Goal: Information Seeking & Learning: Compare options

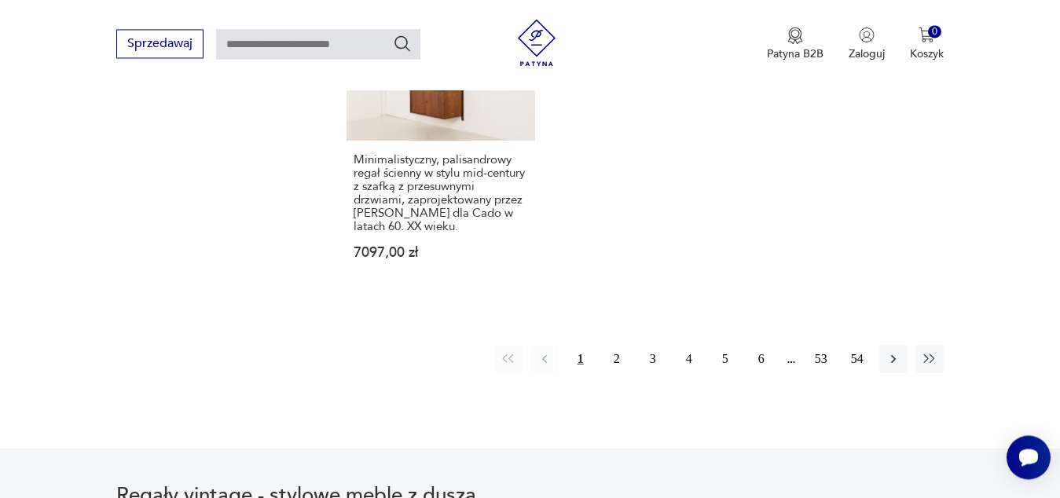
scroll to position [2561, 0]
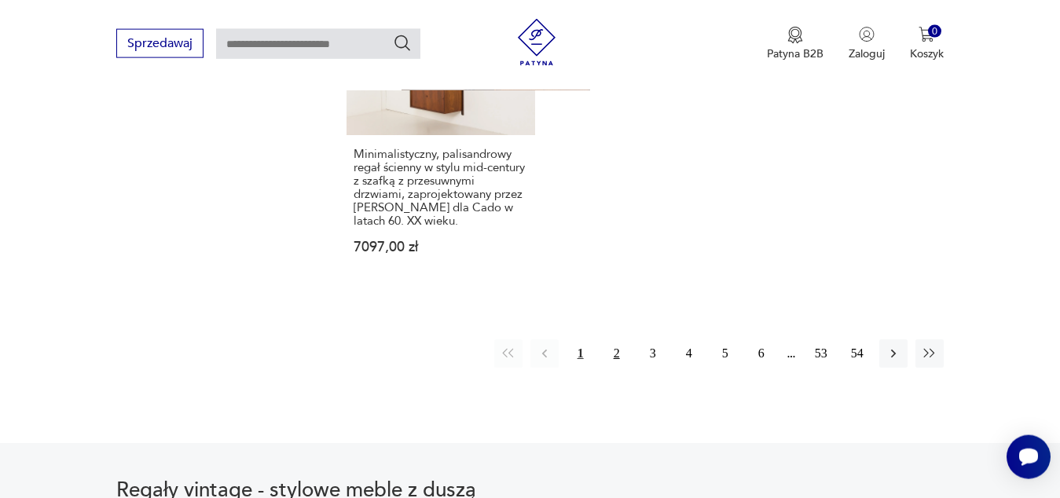
click at [606, 339] on button "2" at bounding box center [617, 353] width 28 height 28
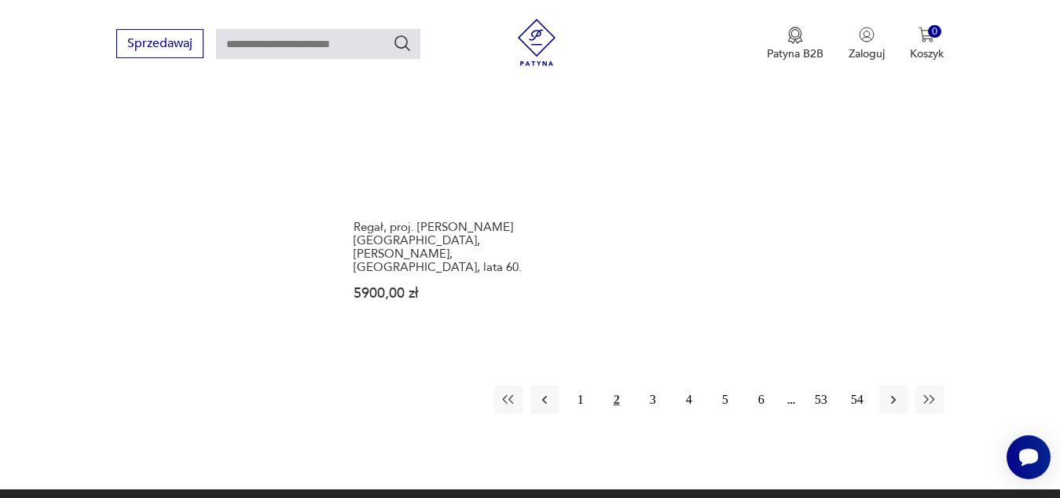
scroll to position [2387, 0]
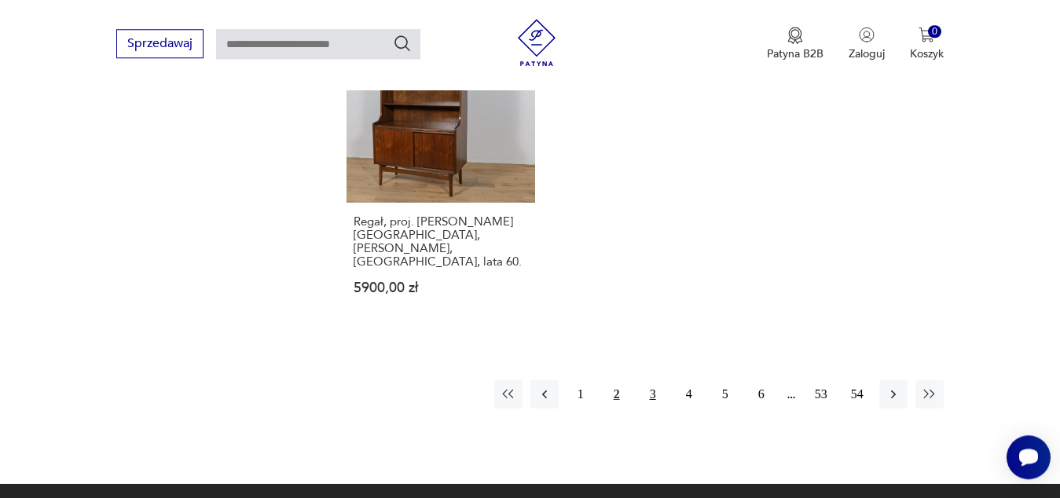
click at [651, 380] on button "3" at bounding box center [653, 394] width 28 height 28
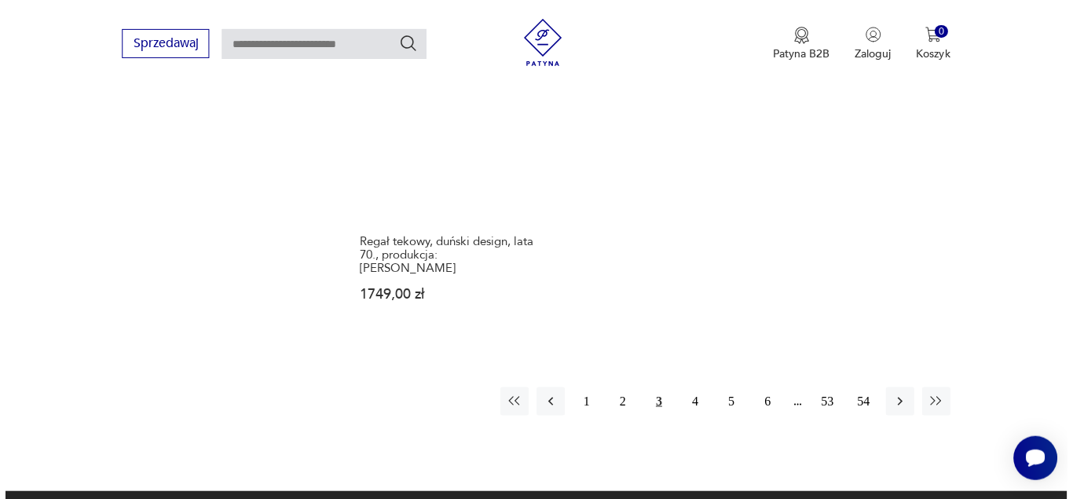
scroll to position [2365, 0]
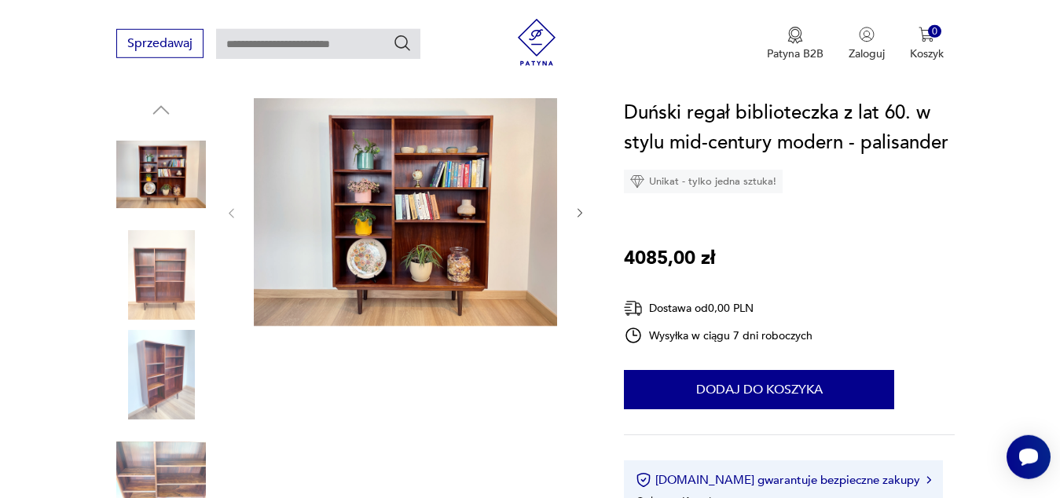
scroll to position [129, 0]
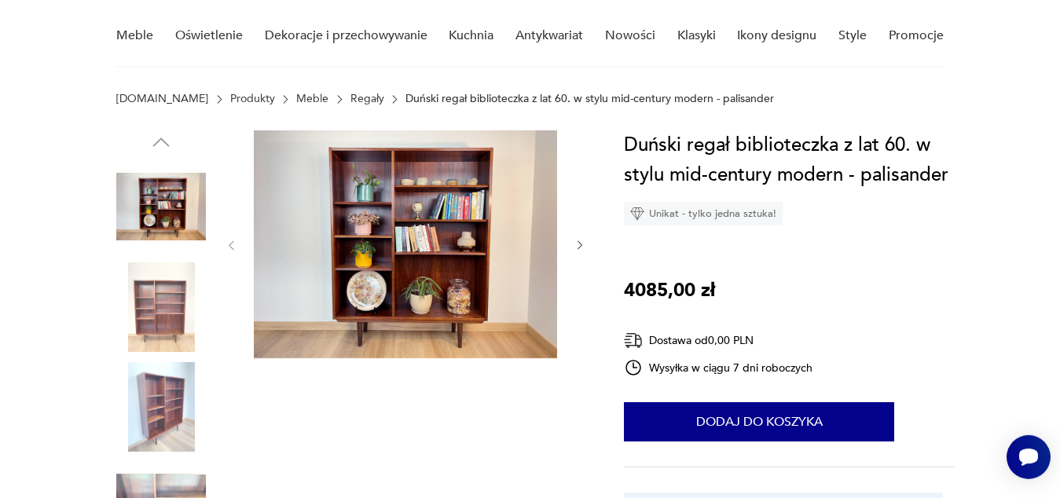
click at [579, 245] on icon "button" at bounding box center [579, 245] width 13 height 13
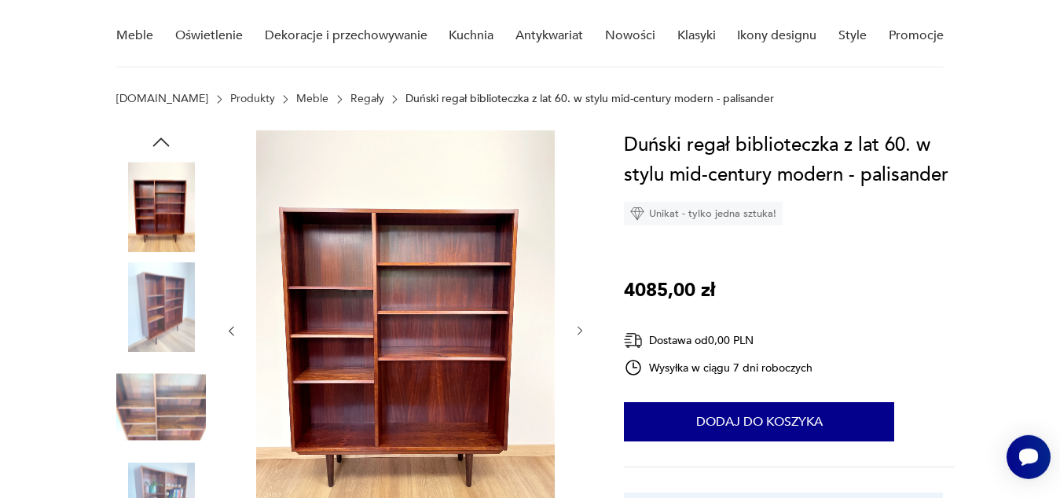
click at [578, 334] on icon "button" at bounding box center [579, 330] width 13 height 13
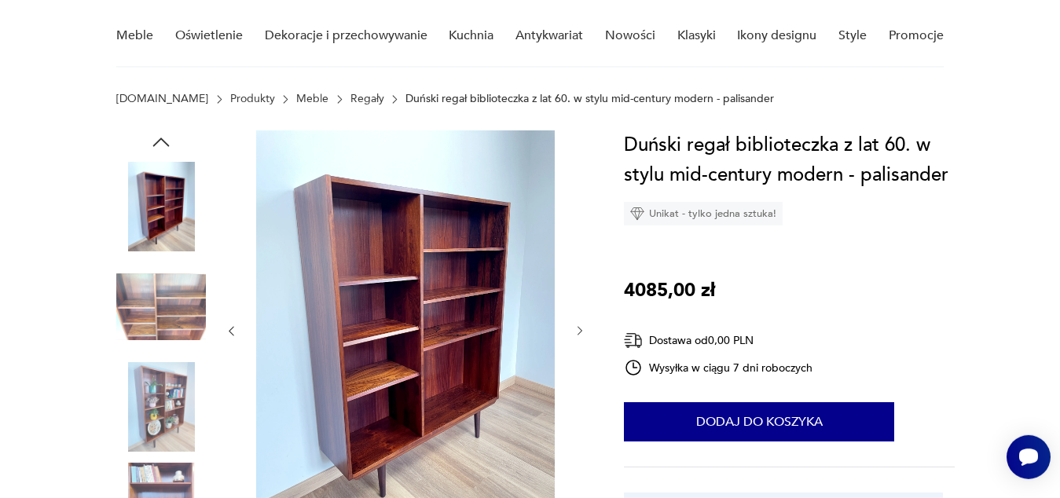
click at [578, 334] on icon "button" at bounding box center [579, 330] width 13 height 13
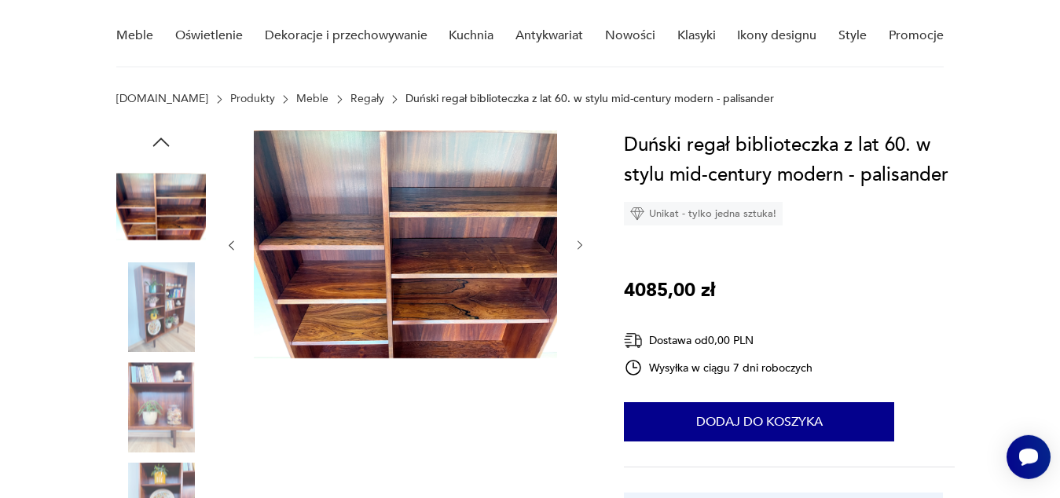
click at [578, 334] on div at bounding box center [405, 245] width 361 height 230
click at [580, 242] on icon "button" at bounding box center [579, 245] width 13 height 13
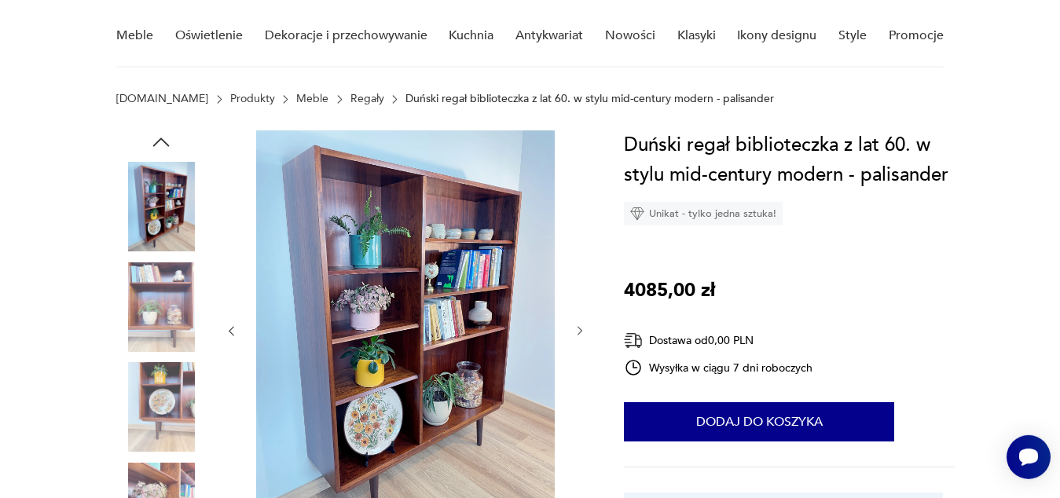
click at [581, 326] on icon "button" at bounding box center [579, 330] width 13 height 13
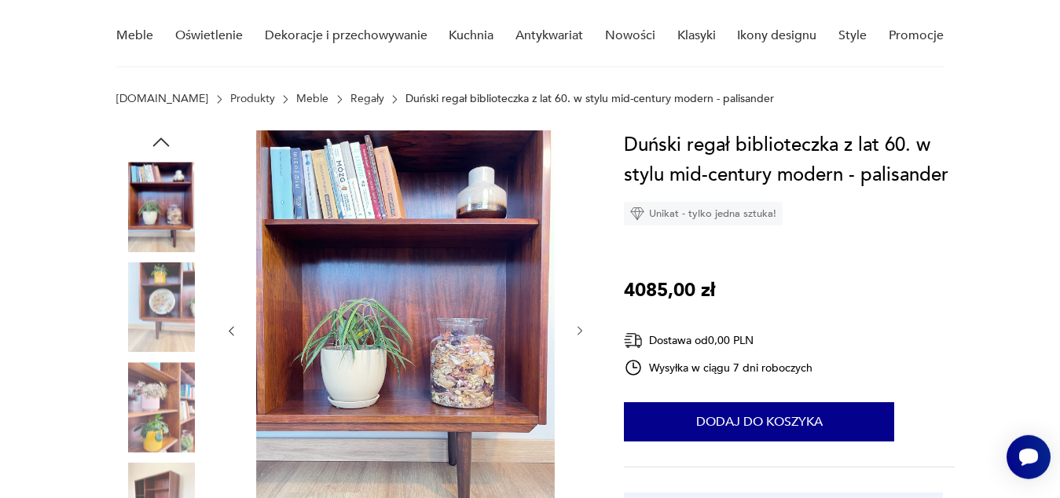
click at [581, 326] on icon "button" at bounding box center [579, 330] width 13 height 13
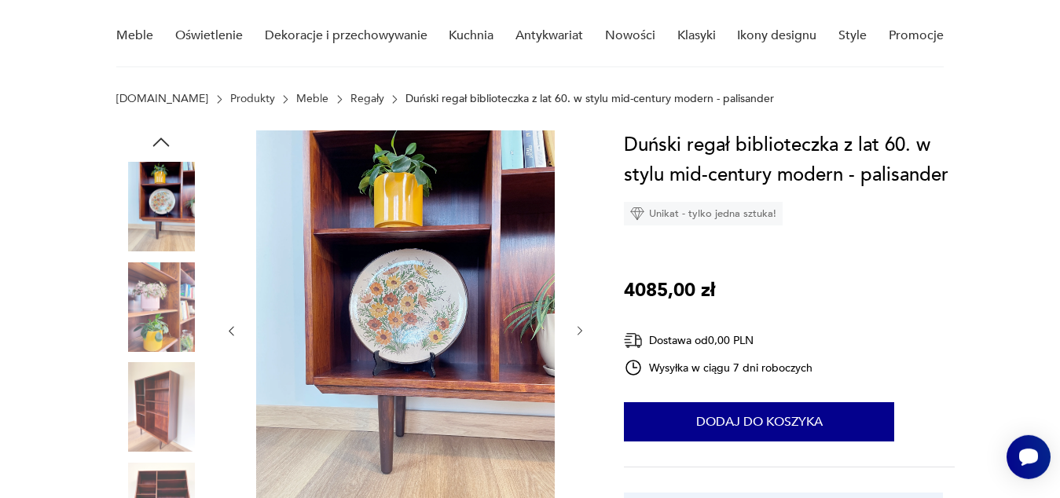
click at [581, 326] on icon "button" at bounding box center [579, 330] width 13 height 13
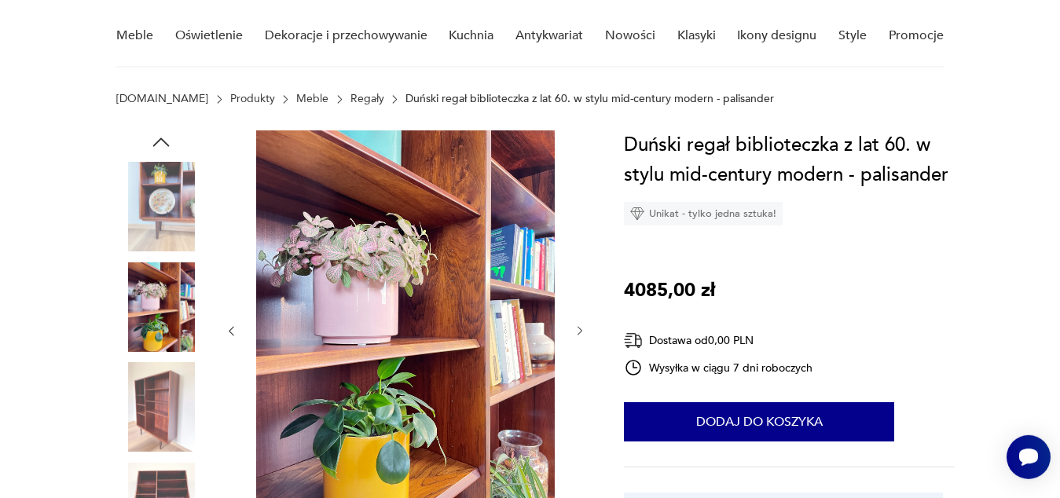
click at [581, 326] on icon "button" at bounding box center [579, 330] width 13 height 13
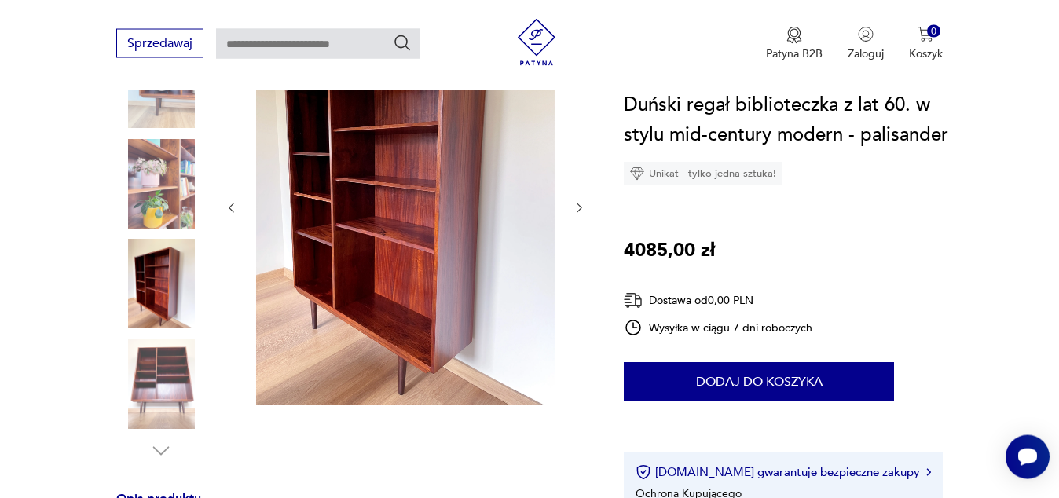
scroll to position [220, 0]
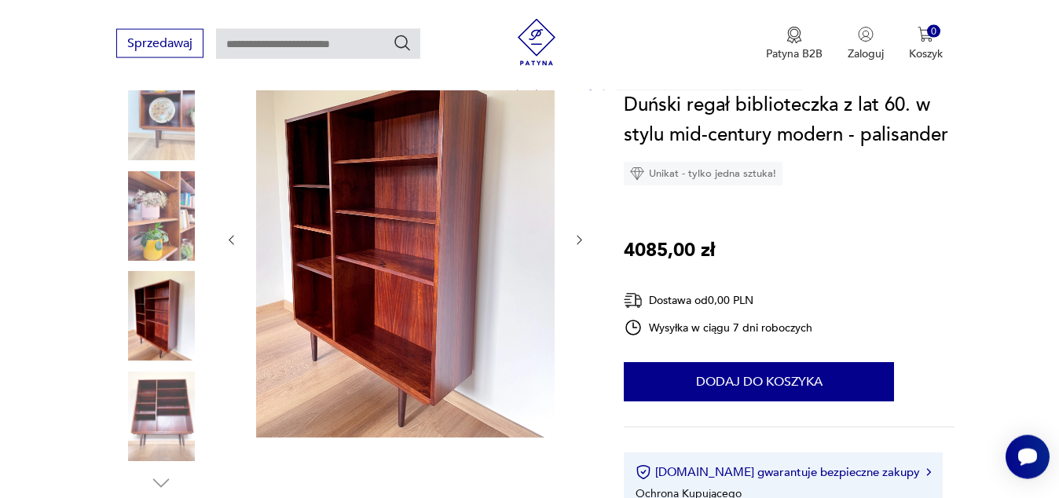
click at [579, 237] on icon "button" at bounding box center [579, 240] width 5 height 9
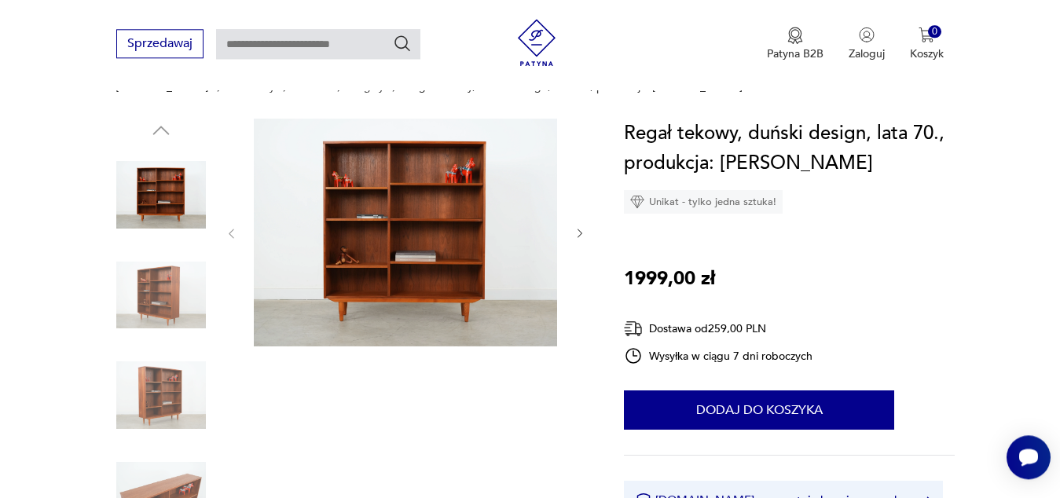
scroll to position [124, 0]
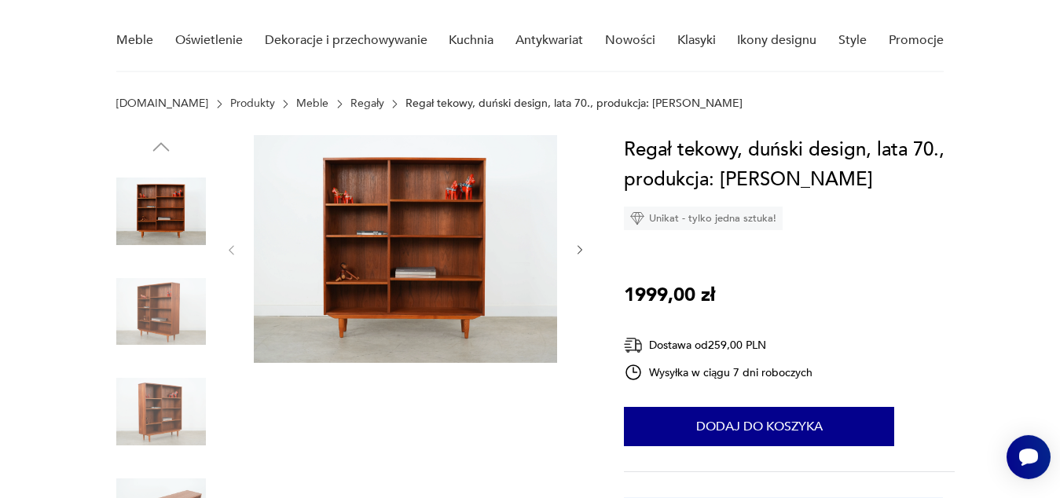
click at [580, 249] on icon "button" at bounding box center [579, 250] width 13 height 13
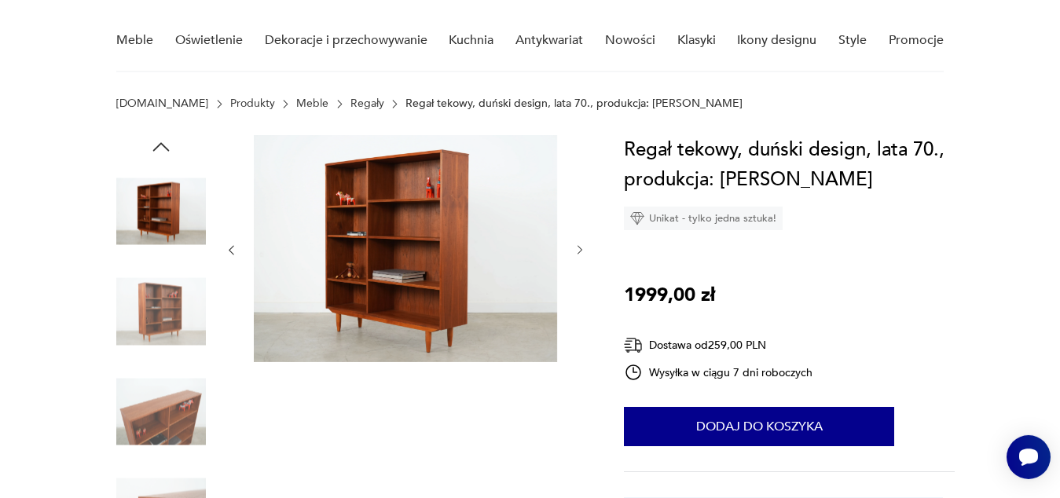
click at [580, 249] on icon "button" at bounding box center [579, 250] width 13 height 13
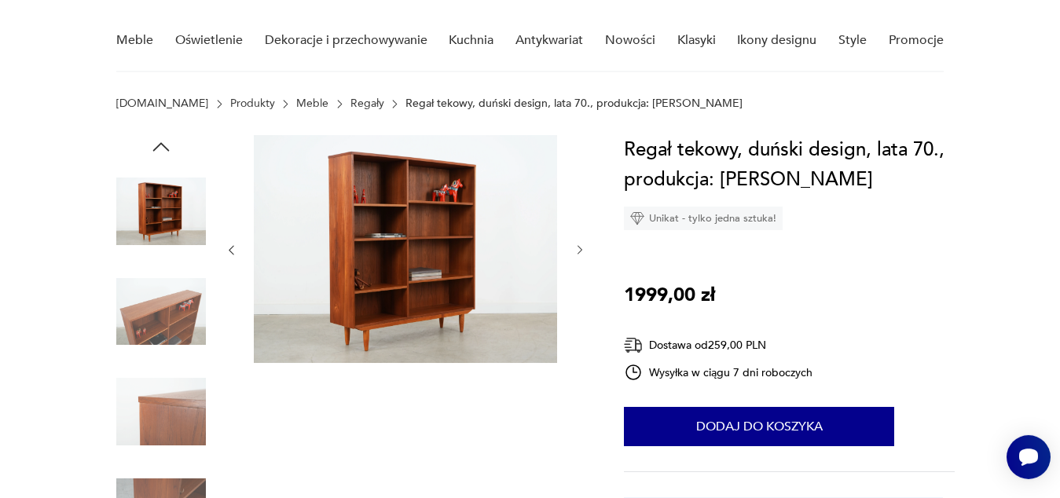
click at [580, 249] on icon "button" at bounding box center [579, 250] width 13 height 13
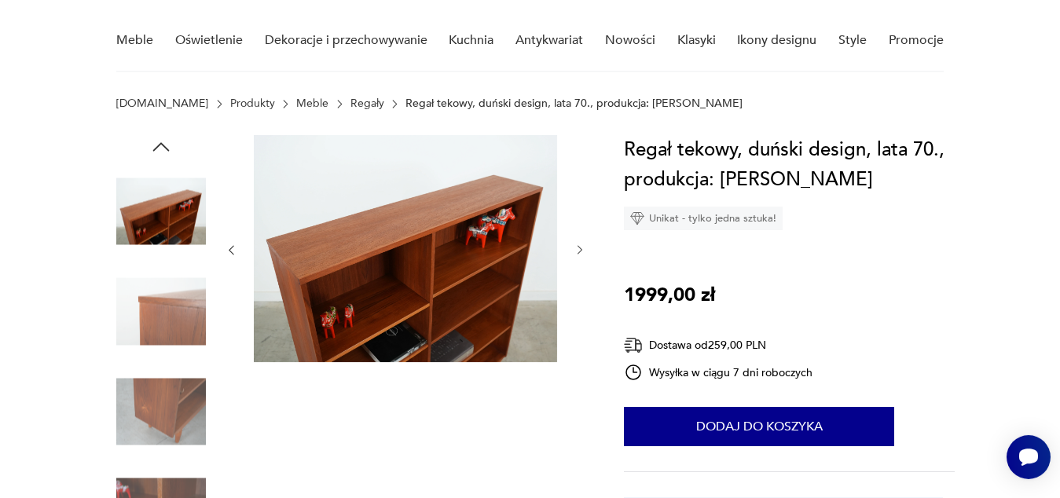
click at [580, 249] on icon "button" at bounding box center [579, 250] width 13 height 13
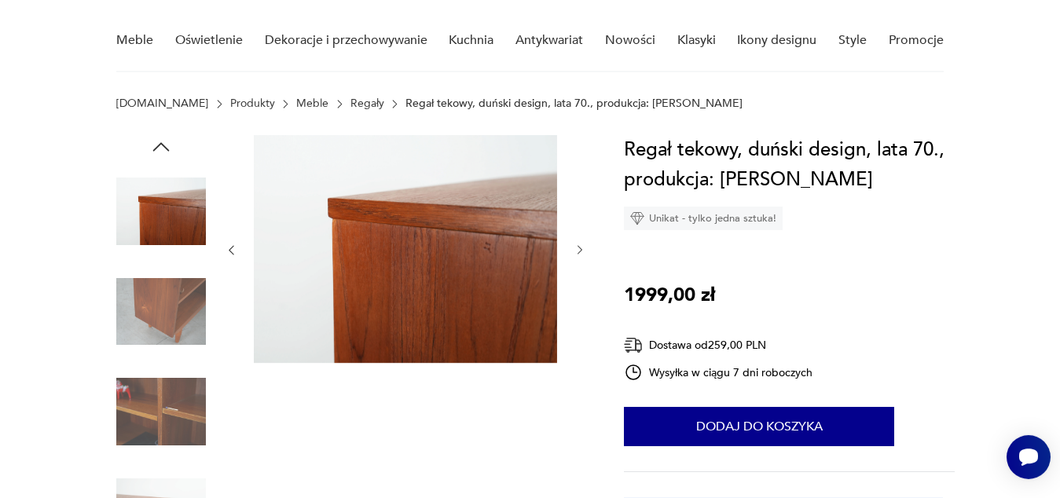
click at [580, 249] on icon "button" at bounding box center [579, 250] width 13 height 13
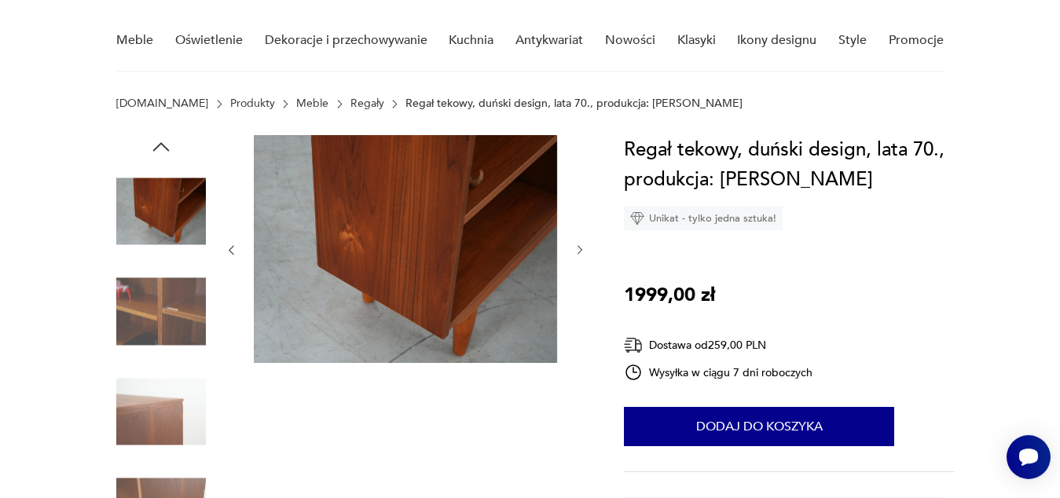
click at [580, 249] on icon "button" at bounding box center [579, 250] width 13 height 13
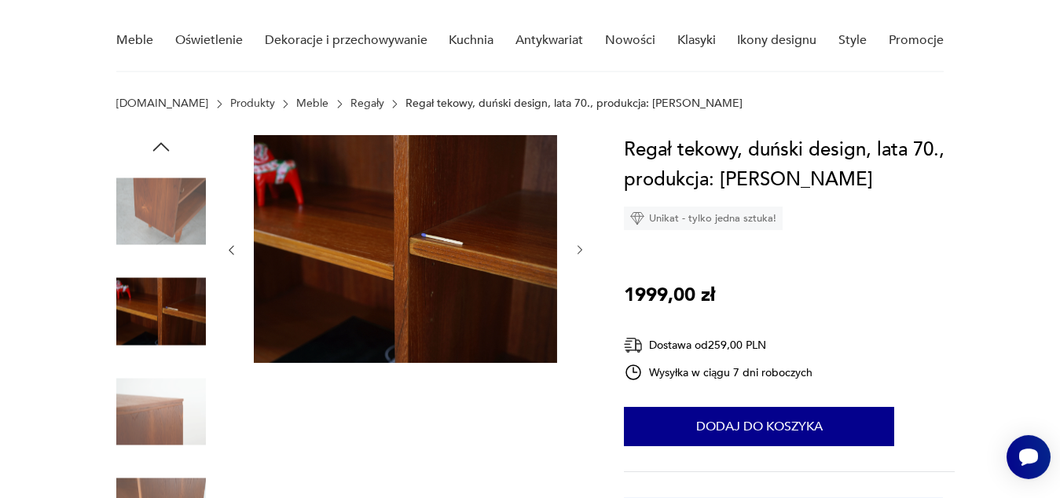
click at [580, 249] on icon "button" at bounding box center [579, 250] width 13 height 13
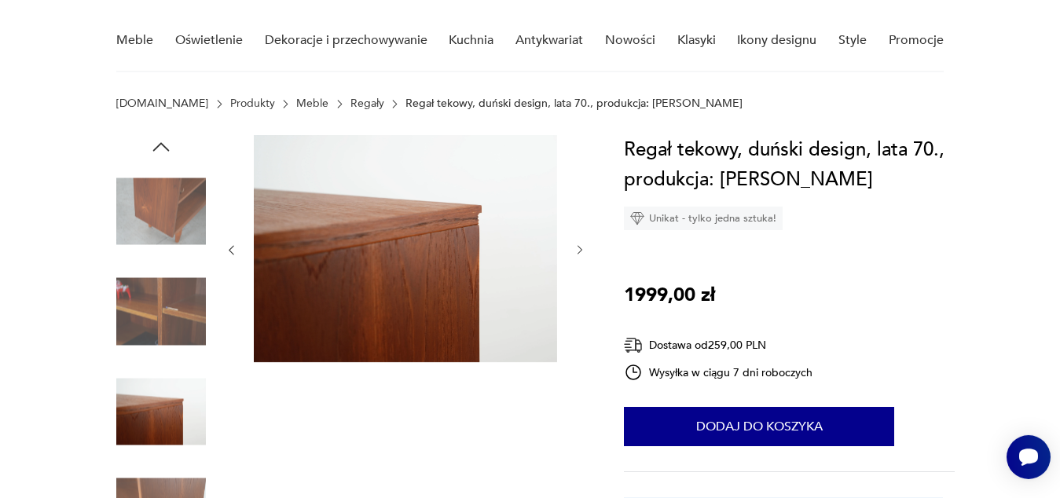
click at [580, 249] on icon "button" at bounding box center [579, 250] width 13 height 13
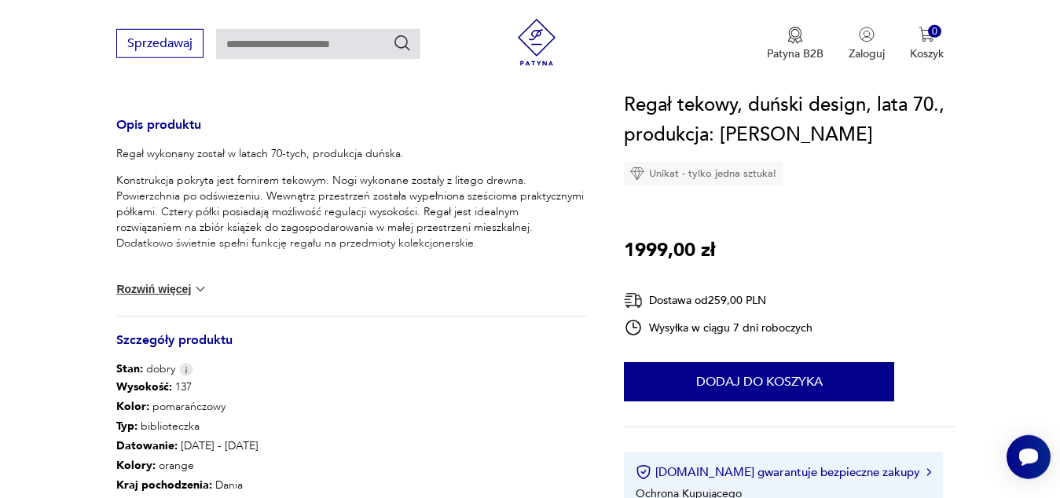
scroll to position [632, 0]
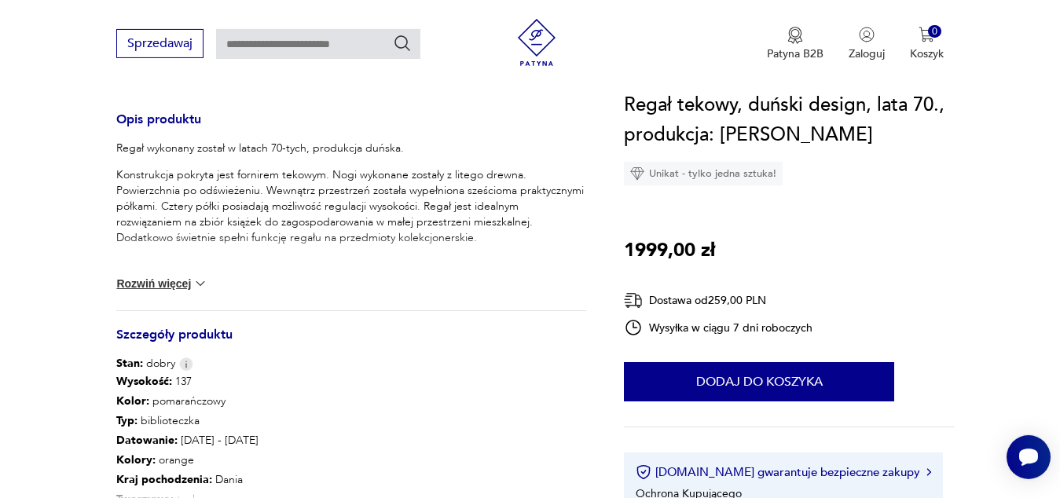
click at [162, 282] on button "Rozwiń więcej" at bounding box center [161, 284] width 91 height 16
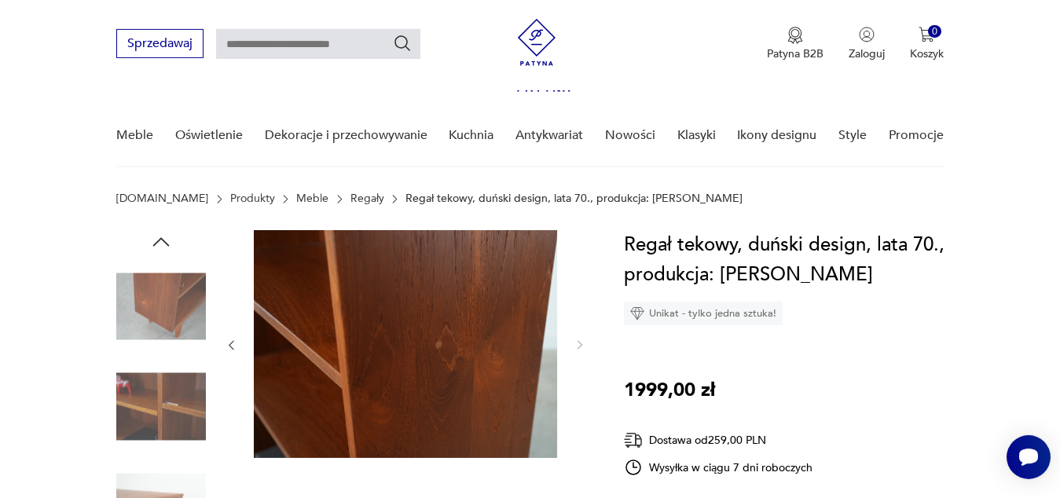
scroll to position [0, 0]
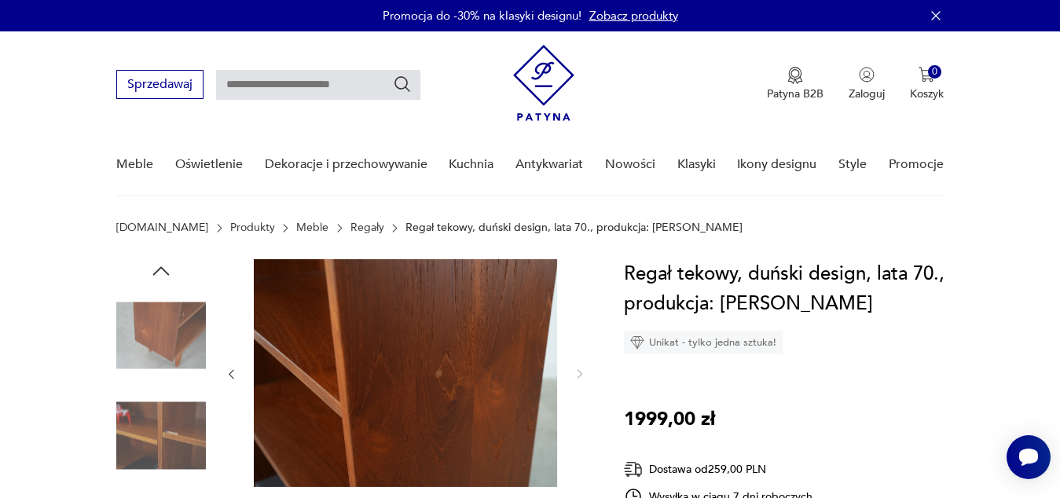
click at [296, 227] on link "Meble" at bounding box center [312, 228] width 32 height 13
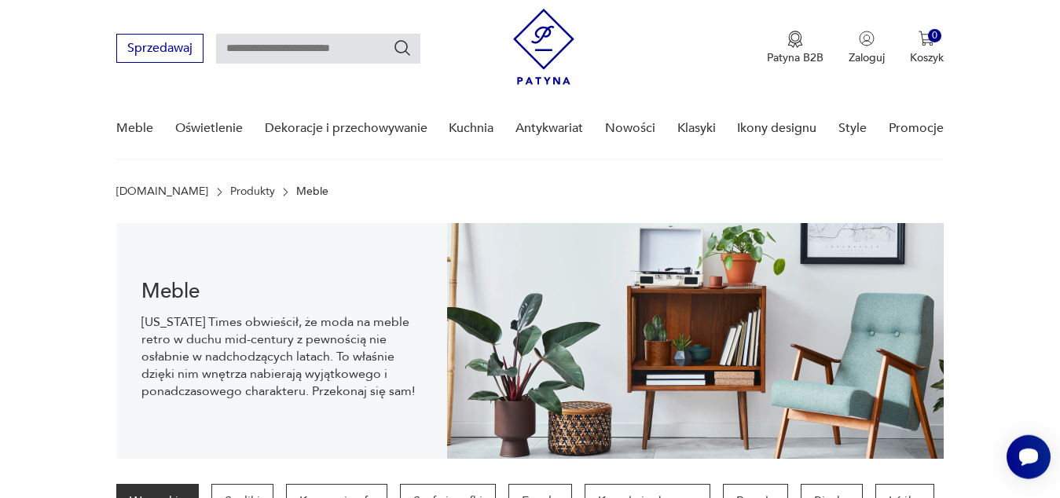
scroll to position [10, 0]
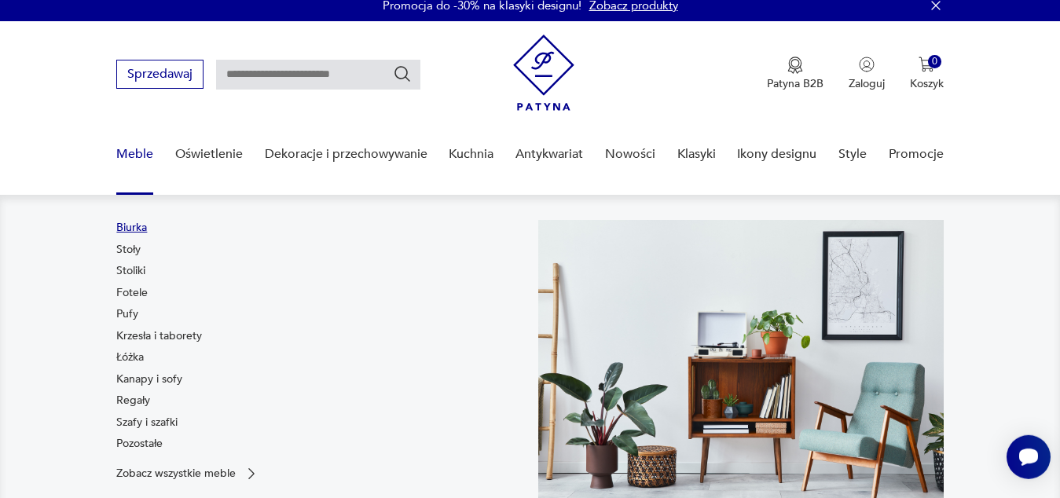
click at [135, 225] on link "Biurka" at bounding box center [131, 228] width 31 height 16
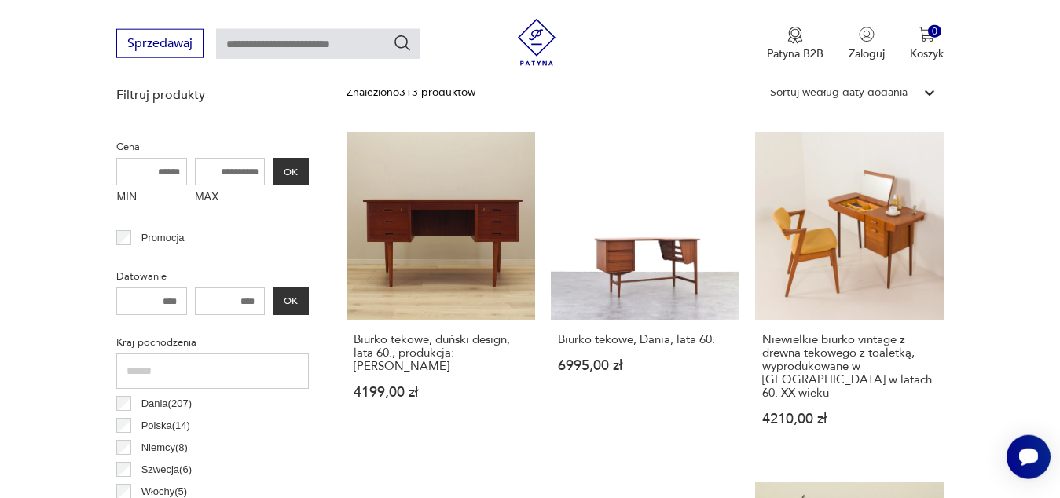
scroll to position [570, 0]
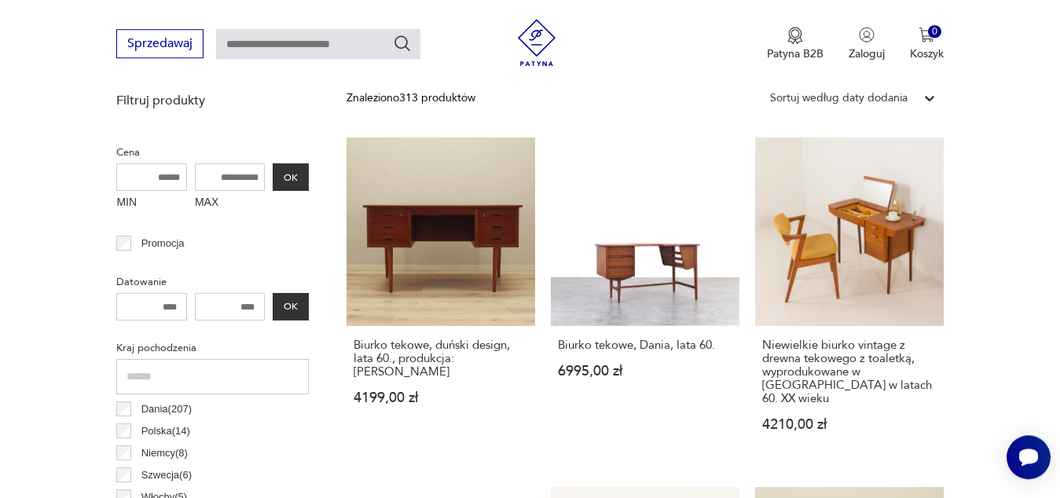
click at [210, 174] on input "MAX" at bounding box center [230, 176] width 71 height 27
type input "****"
click at [283, 176] on button "OK" at bounding box center [291, 176] width 36 height 27
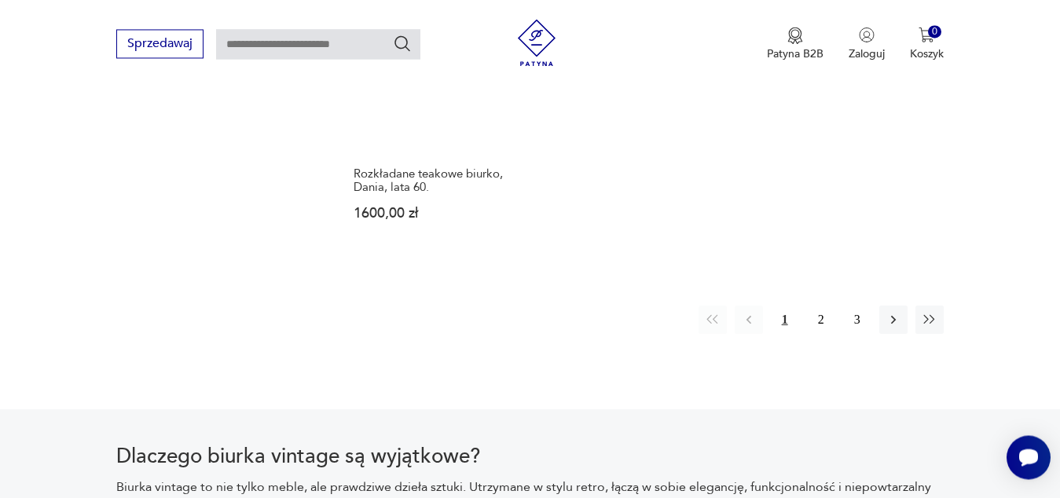
scroll to position [2325, 0]
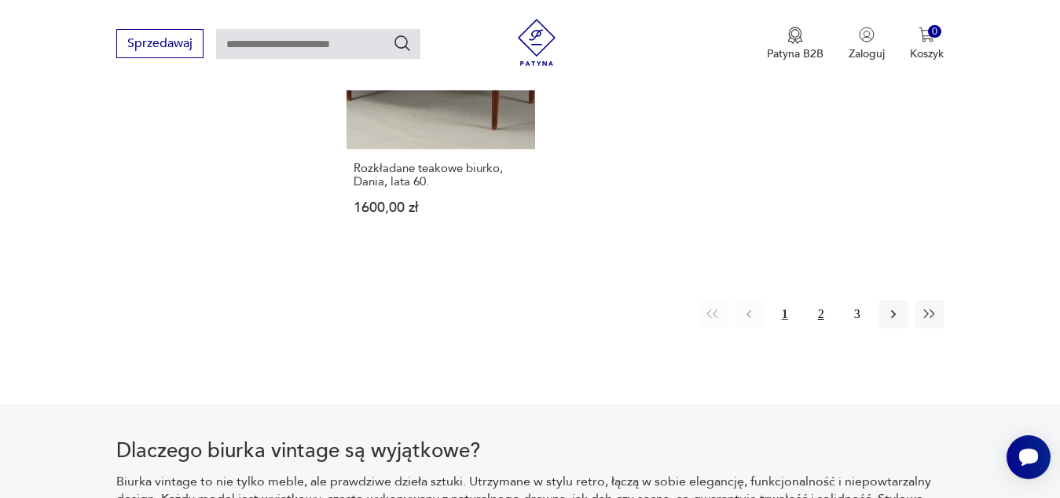
click at [824, 313] on button "2" at bounding box center [821, 314] width 28 height 28
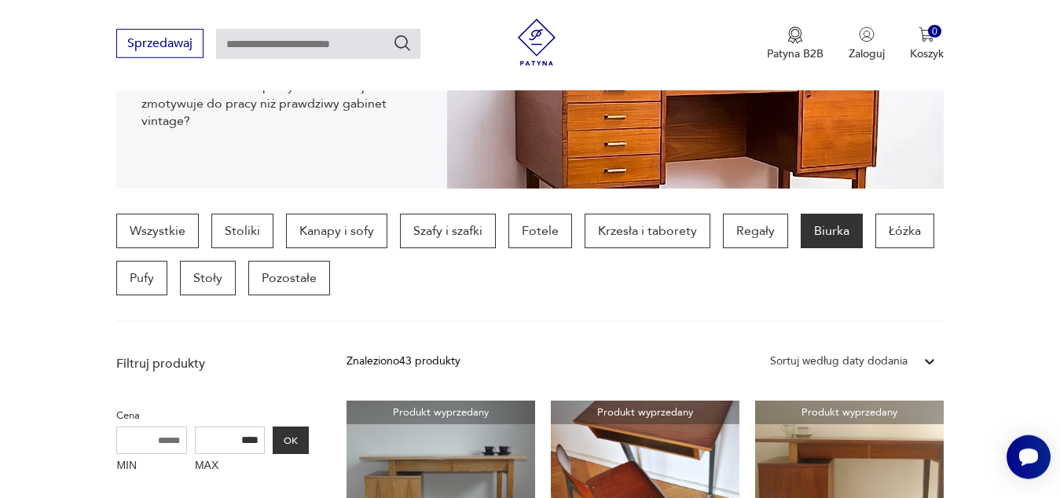
scroll to position [337, 0]
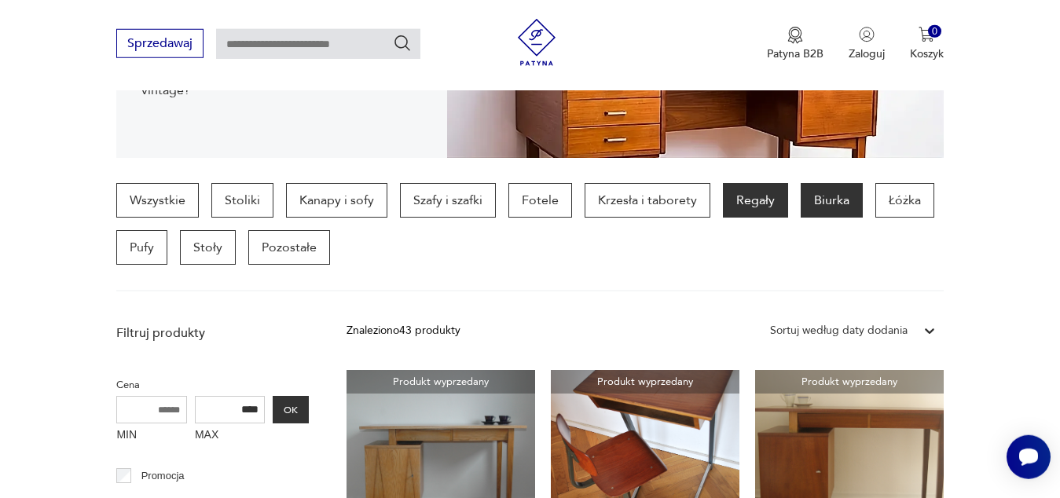
click at [753, 199] on p "Regały" at bounding box center [755, 200] width 65 height 35
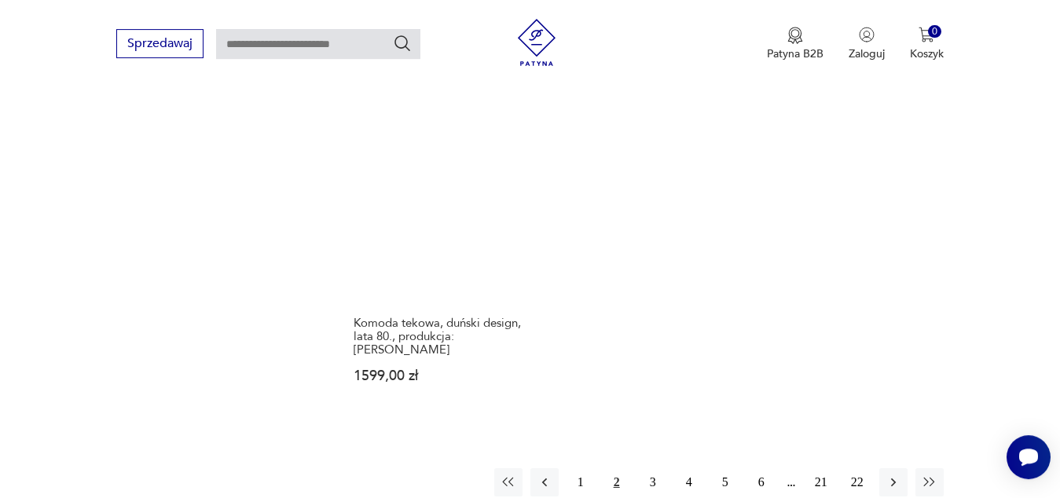
scroll to position [2242, 0]
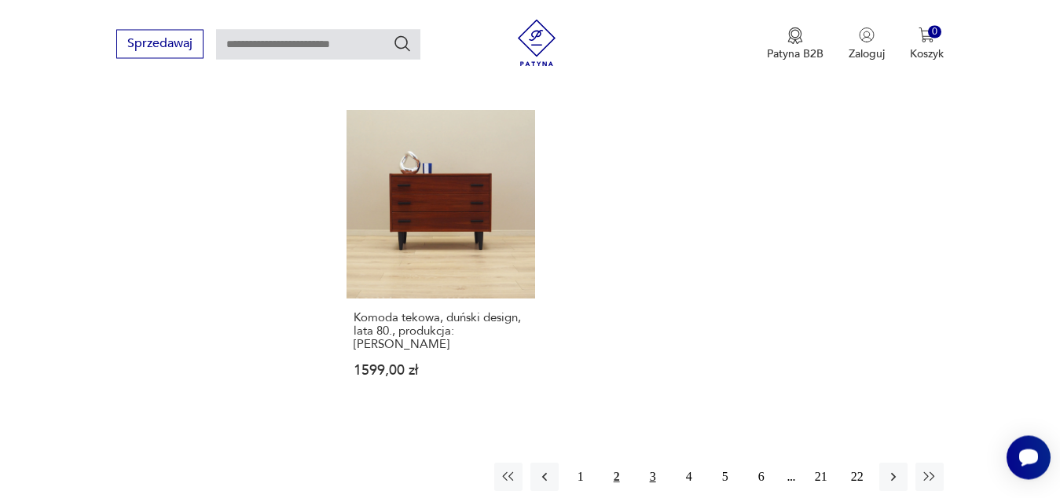
click at [658, 463] on button "3" at bounding box center [653, 477] width 28 height 28
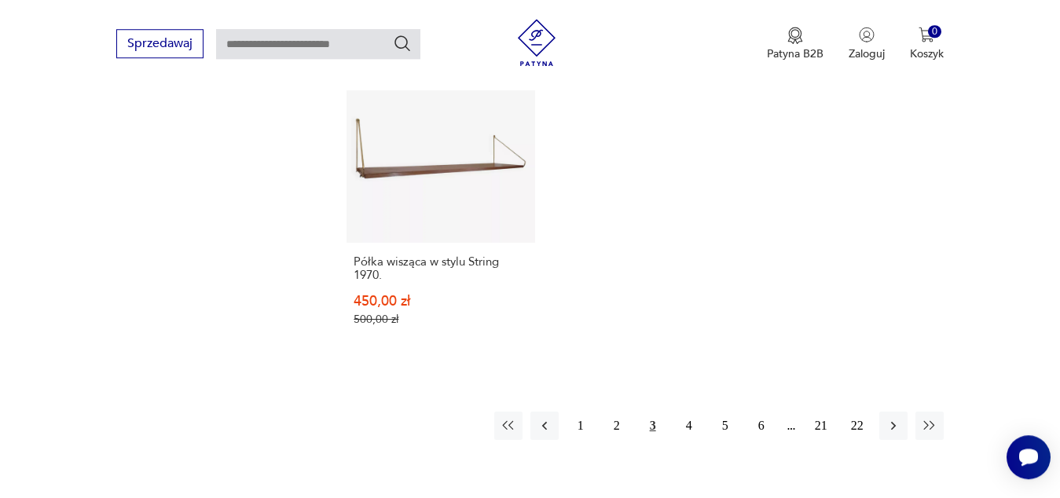
scroll to position [2310, 0]
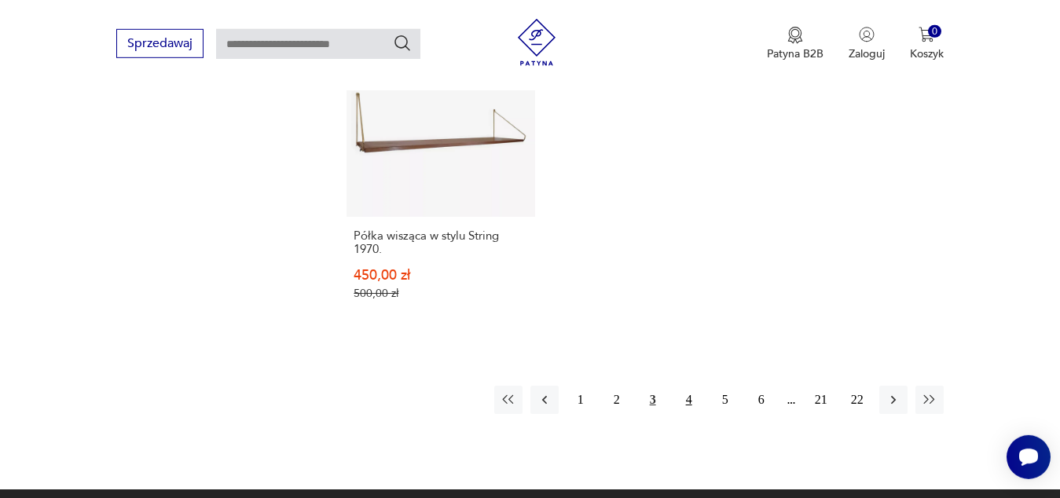
click at [686, 386] on button "4" at bounding box center [689, 400] width 28 height 28
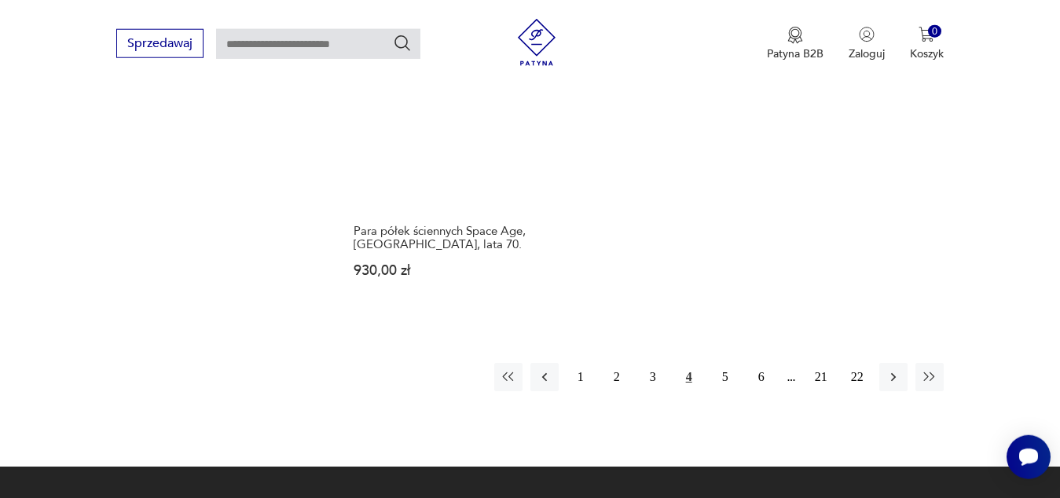
scroll to position [2372, 0]
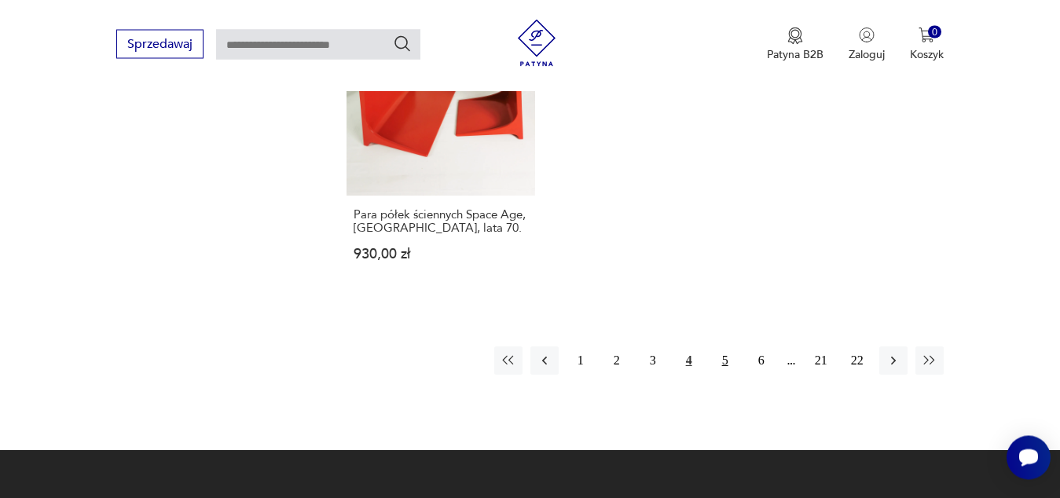
click at [724, 346] on button "5" at bounding box center [725, 360] width 28 height 28
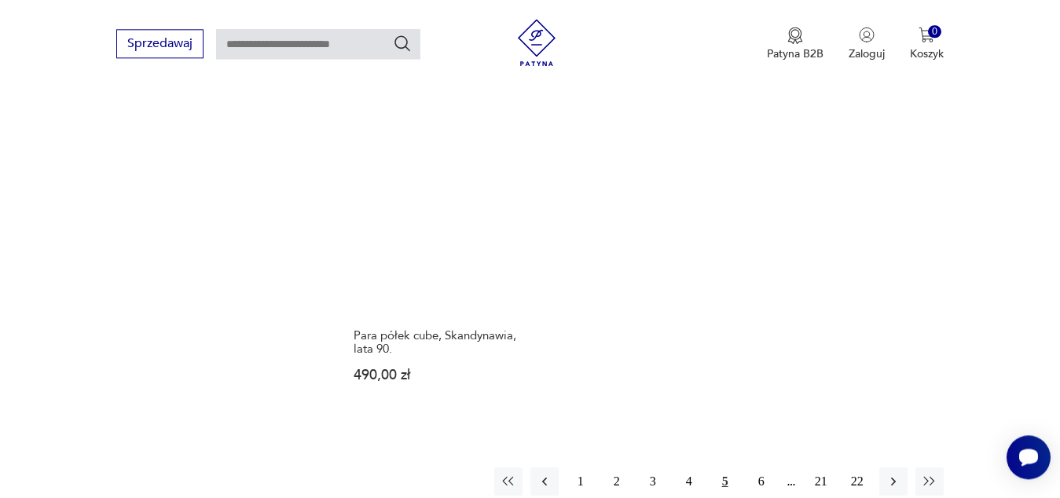
scroll to position [2197, 0]
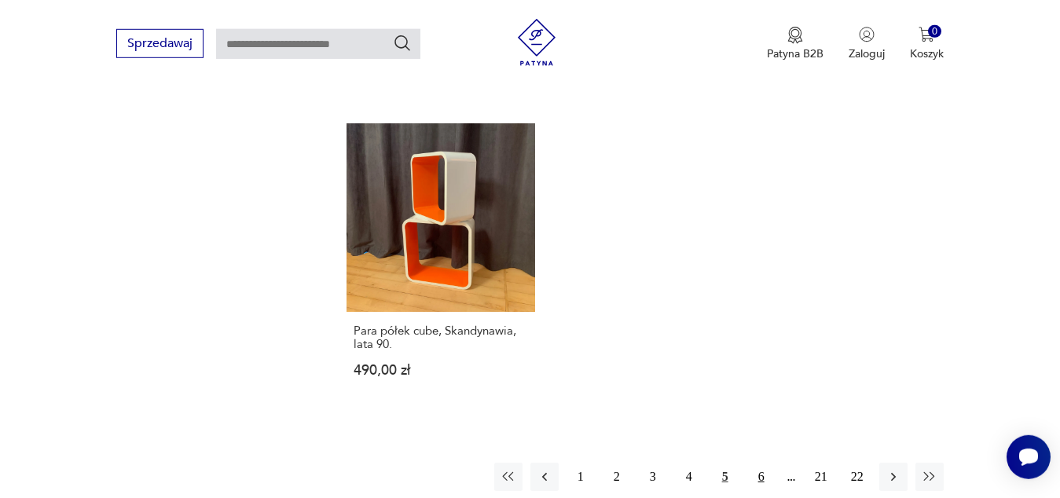
click at [751, 463] on button "6" at bounding box center [761, 477] width 28 height 28
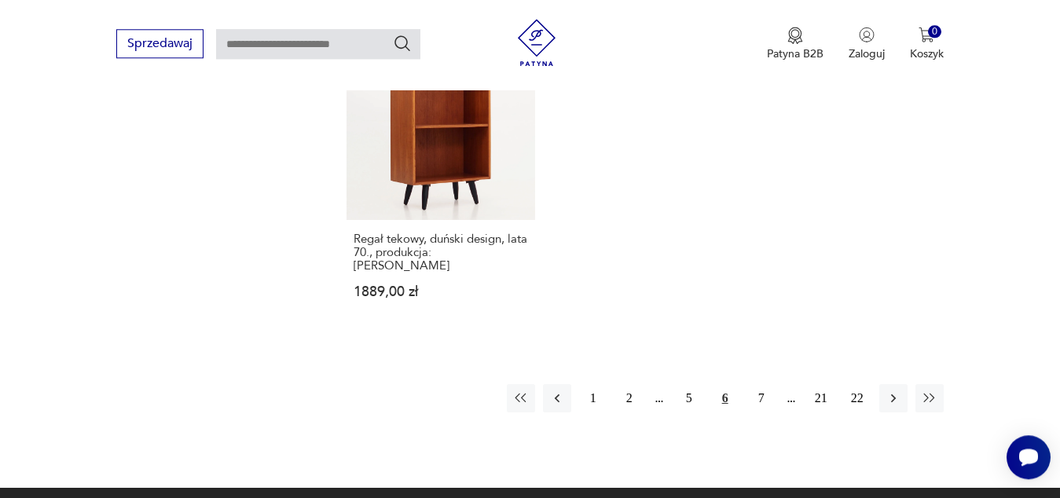
scroll to position [2429, 0]
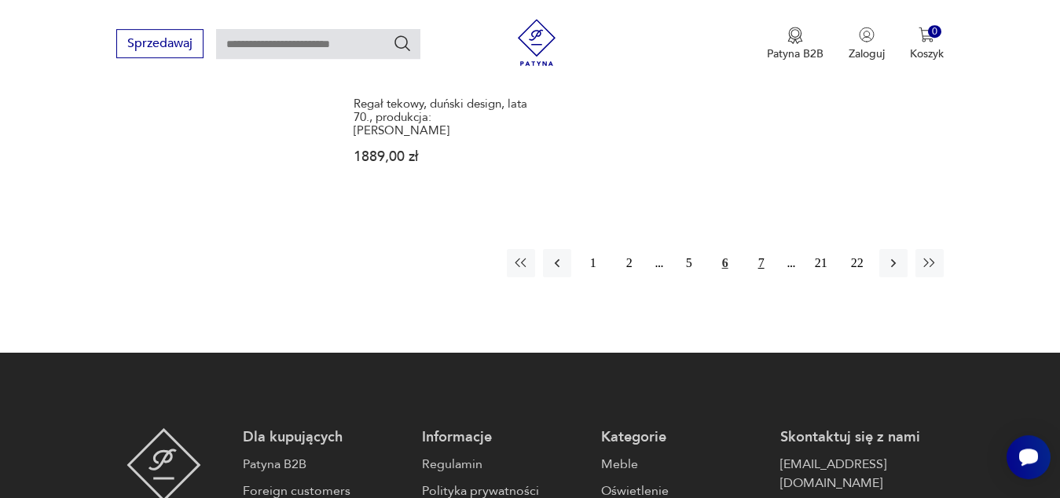
click at [757, 249] on button "7" at bounding box center [761, 263] width 28 height 28
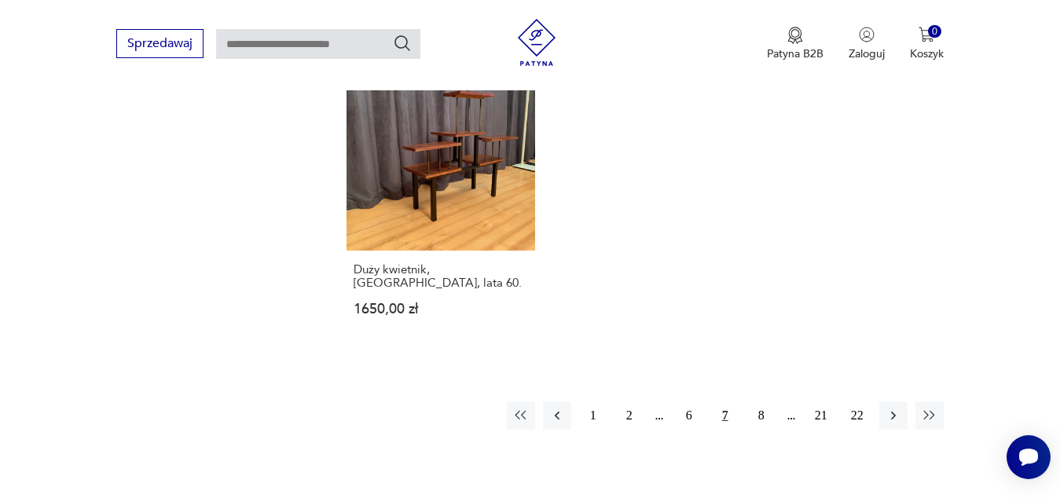
scroll to position [2269, 0]
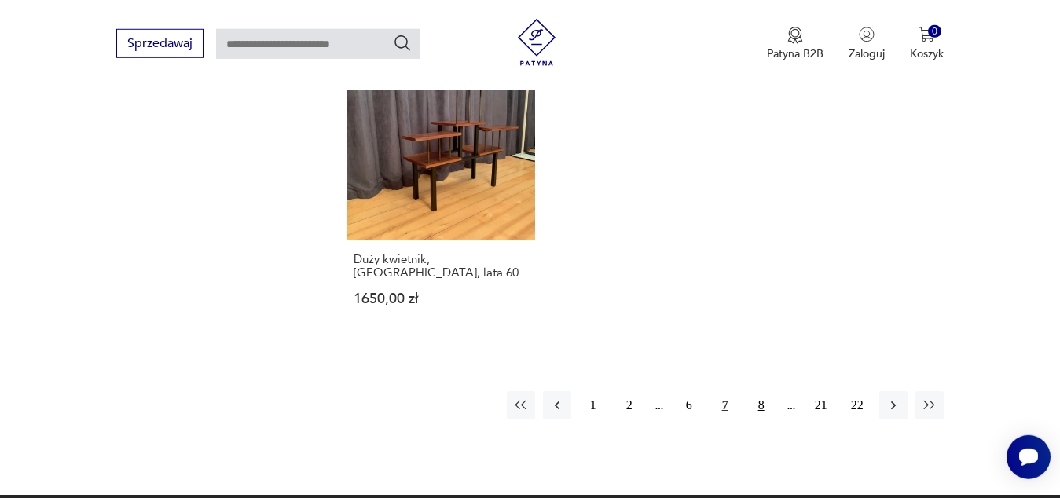
click at [759, 392] on button "8" at bounding box center [761, 405] width 28 height 28
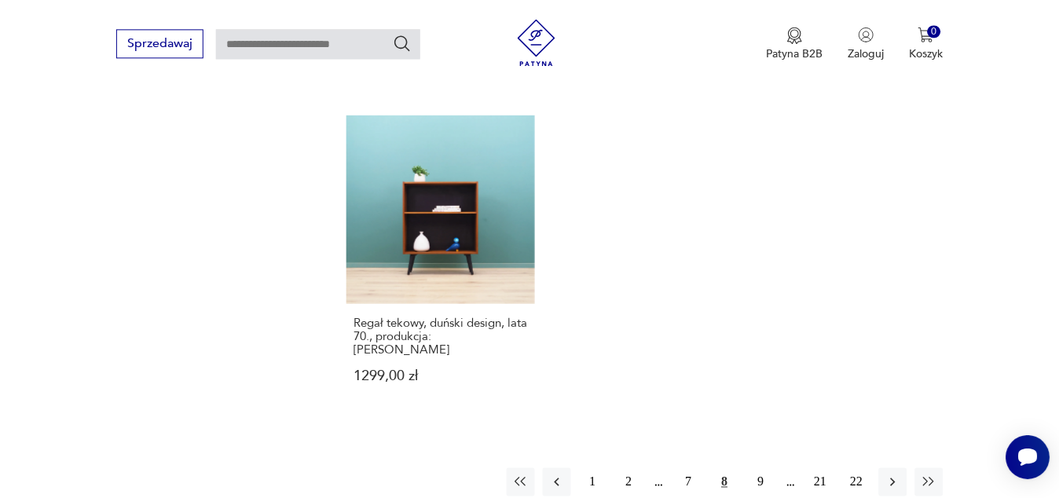
scroll to position [2488, 0]
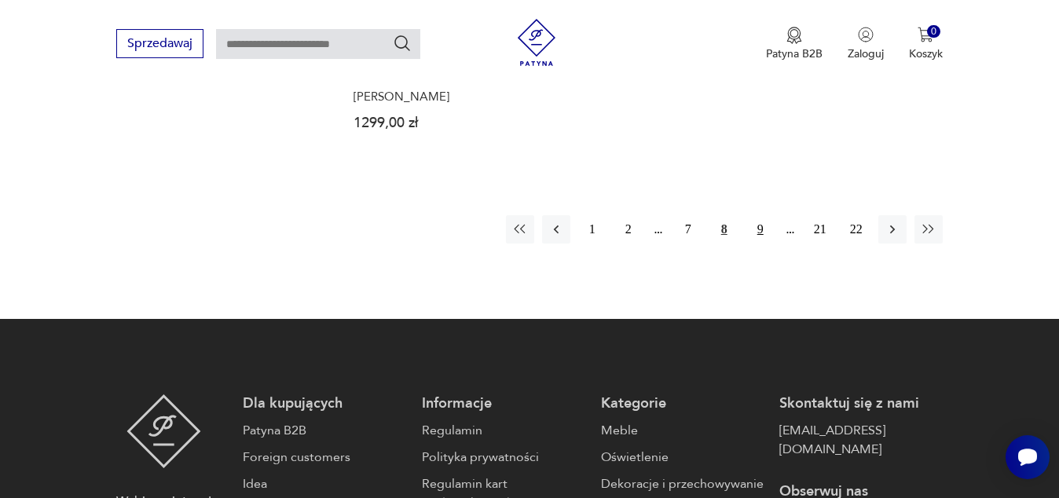
click at [760, 215] on button "9" at bounding box center [760, 229] width 28 height 28
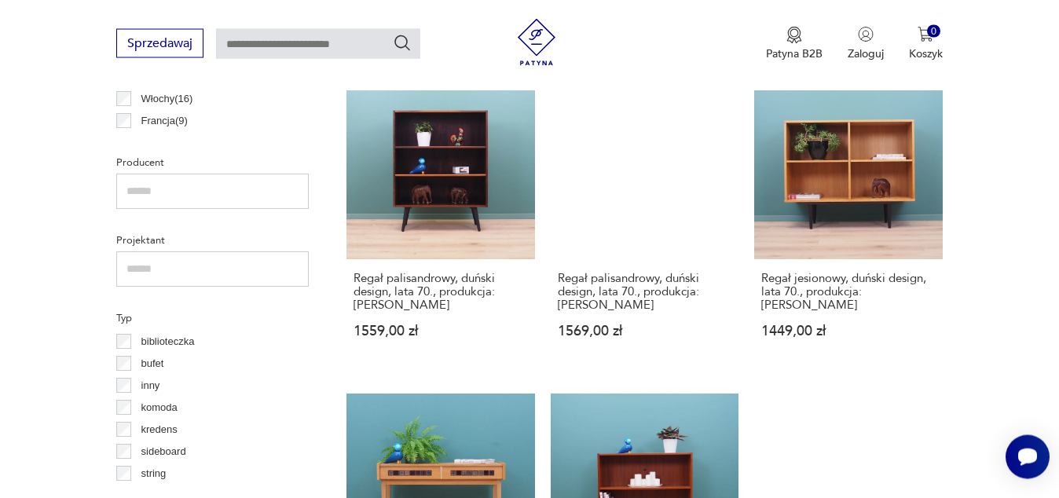
scroll to position [1001, 0]
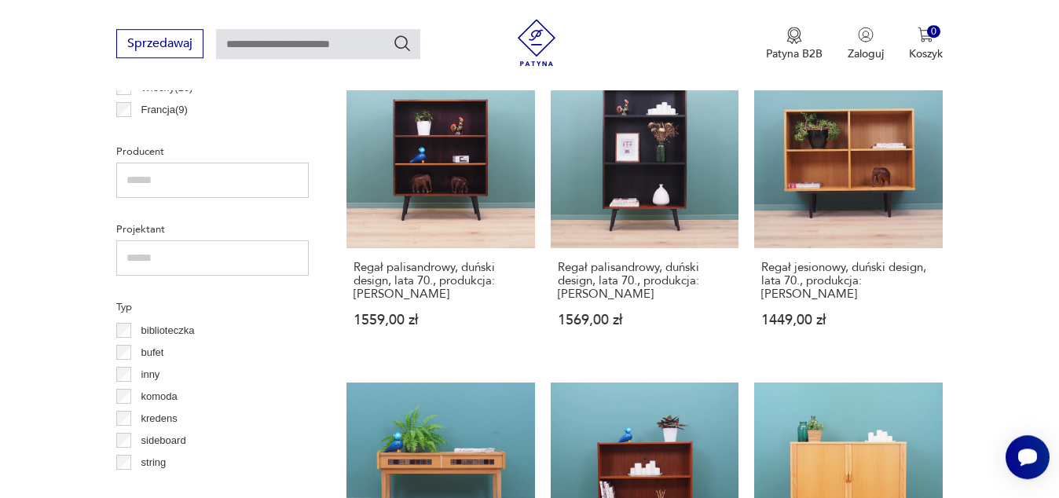
scroll to position [541, 0]
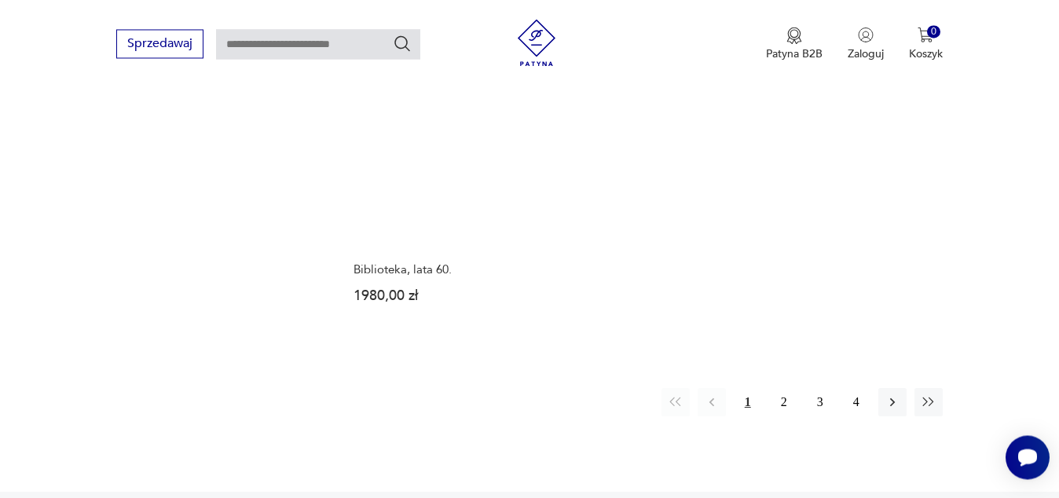
scroll to position [2338, 0]
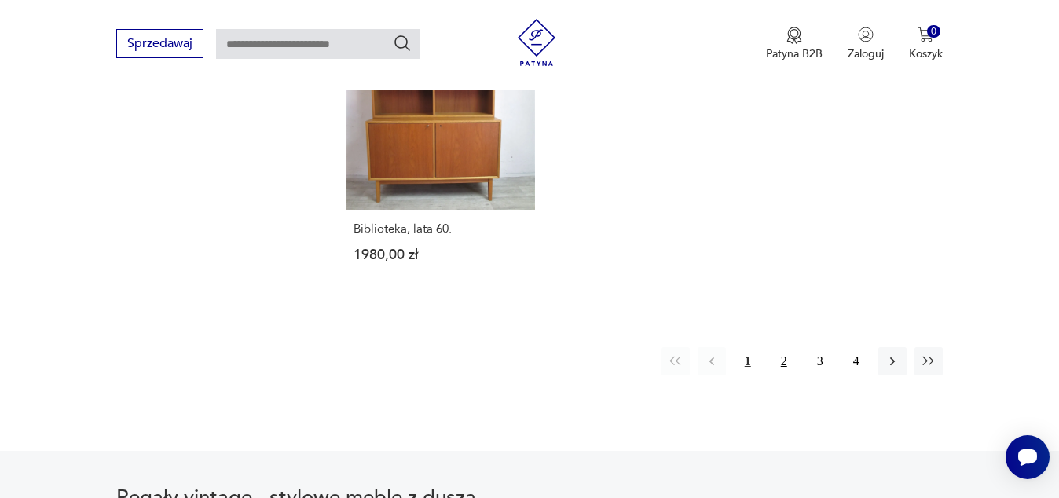
click at [777, 351] on button "2" at bounding box center [784, 361] width 28 height 28
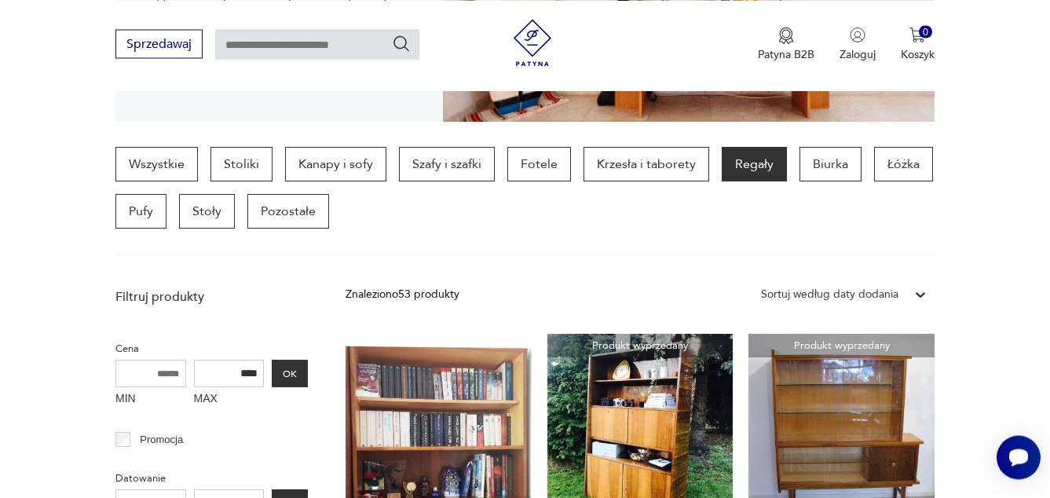
scroll to position [470, 0]
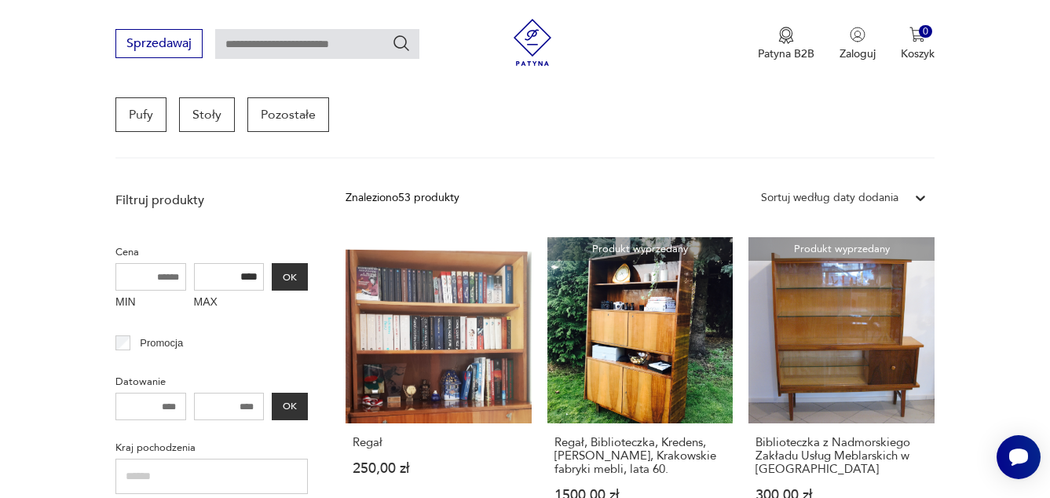
click at [224, 279] on input "****" at bounding box center [229, 276] width 71 height 27
type input "****"
click at [279, 271] on button "OK" at bounding box center [290, 276] width 36 height 27
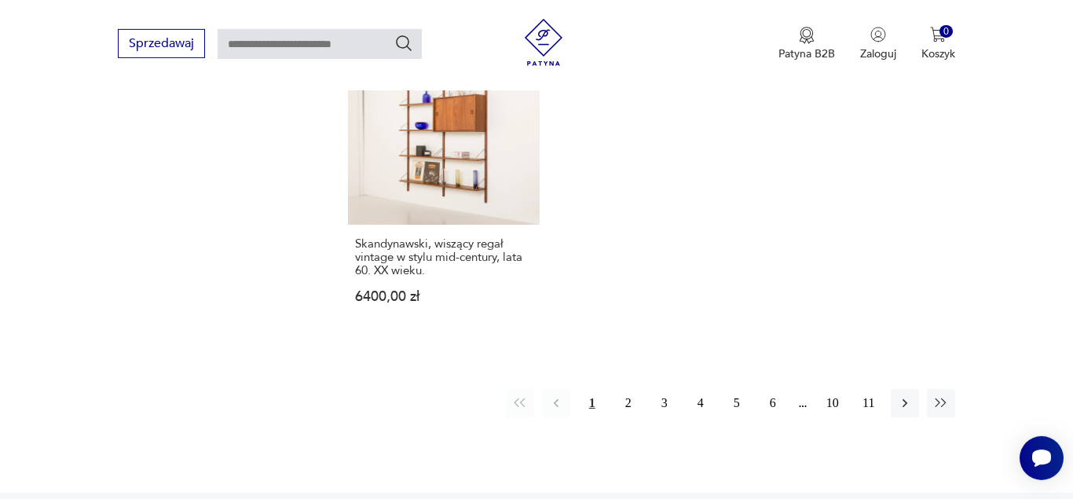
scroll to position [2472, 0]
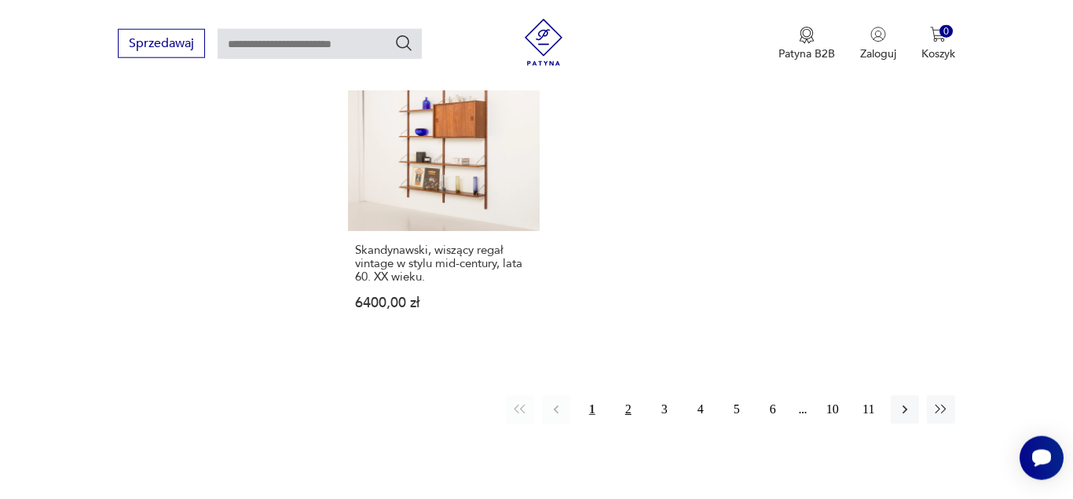
click at [628, 395] on button "2" at bounding box center [628, 409] width 28 height 28
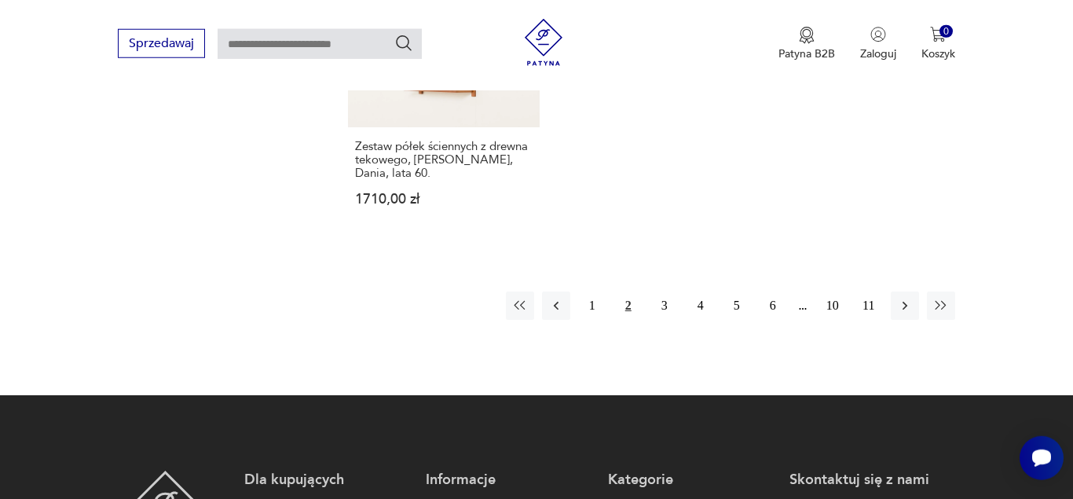
scroll to position [2435, 0]
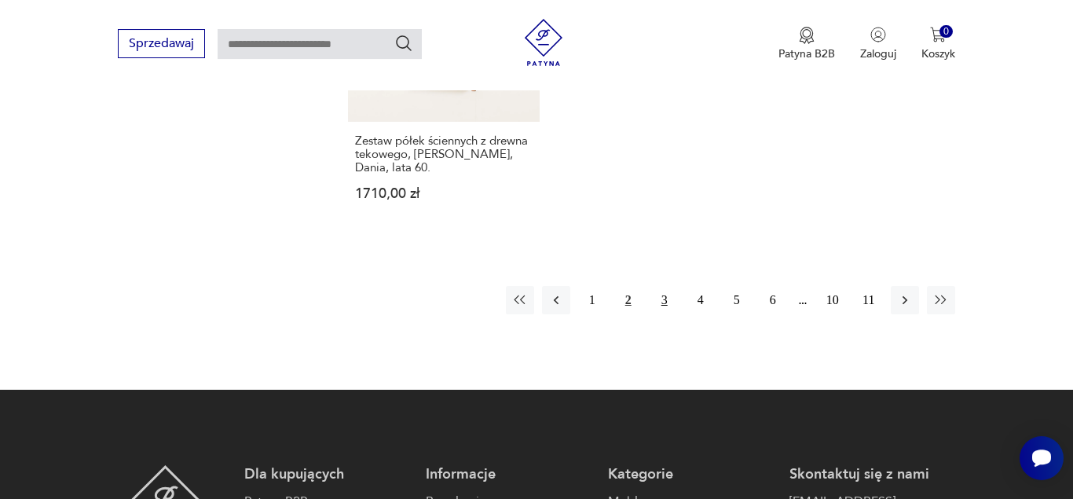
click at [674, 286] on button "3" at bounding box center [664, 300] width 28 height 28
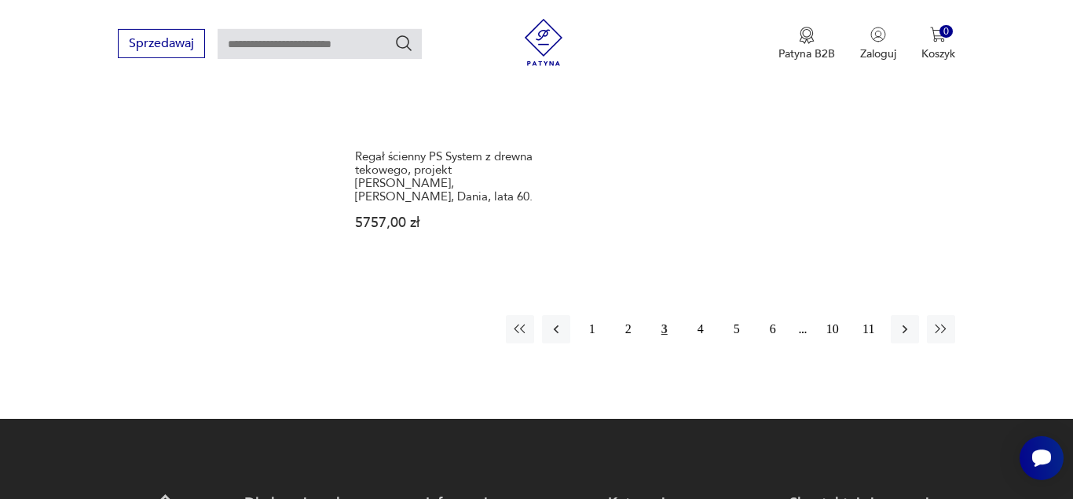
scroll to position [2344, 0]
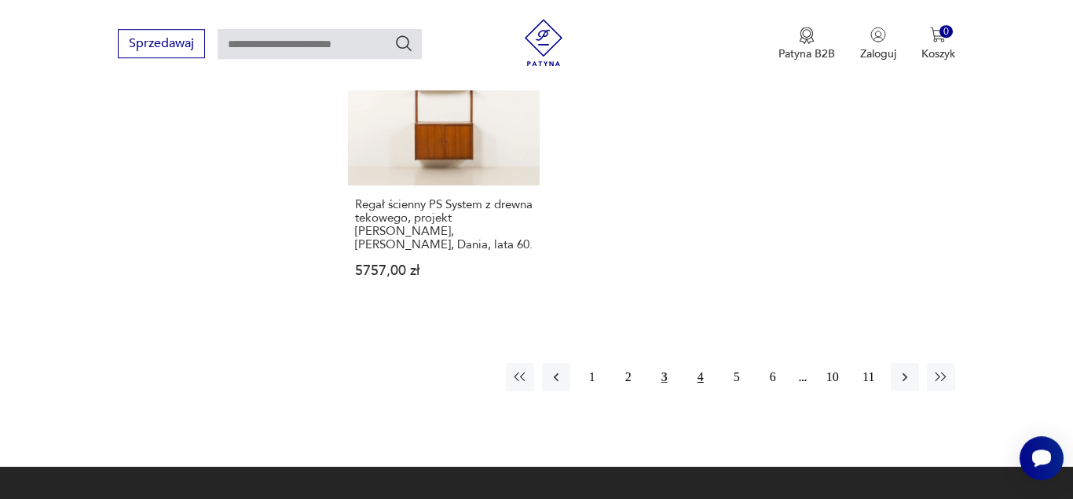
click at [697, 364] on button "4" at bounding box center [701, 377] width 28 height 28
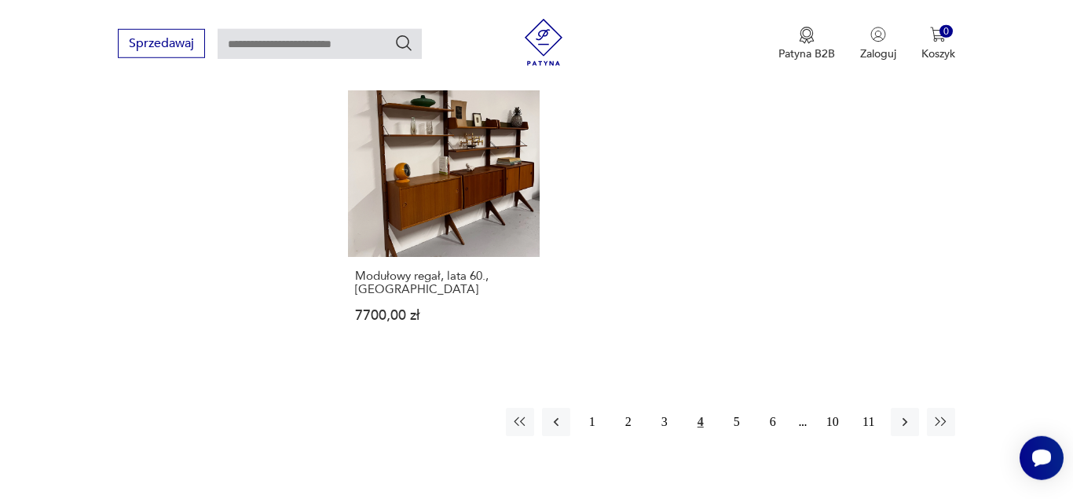
scroll to position [2321, 0]
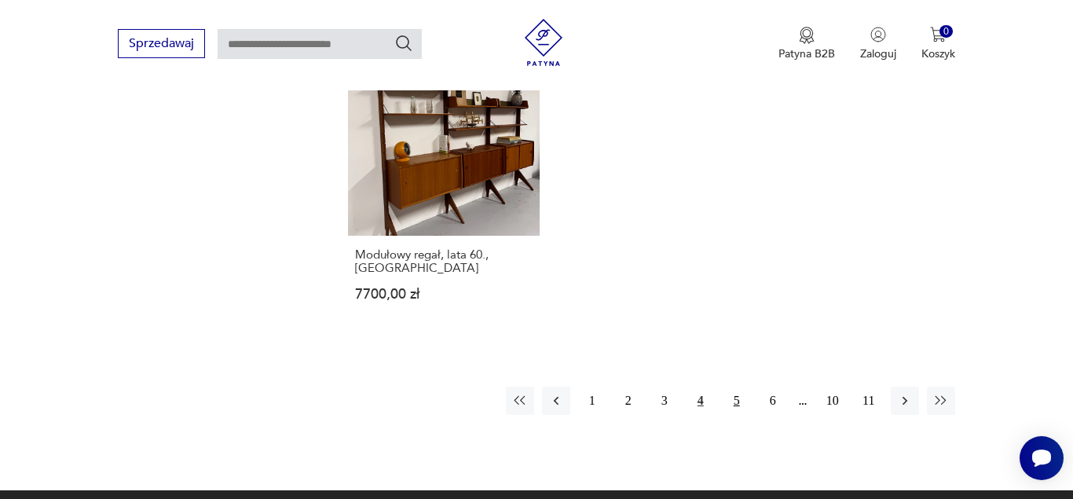
click at [743, 388] on button "5" at bounding box center [737, 401] width 28 height 28
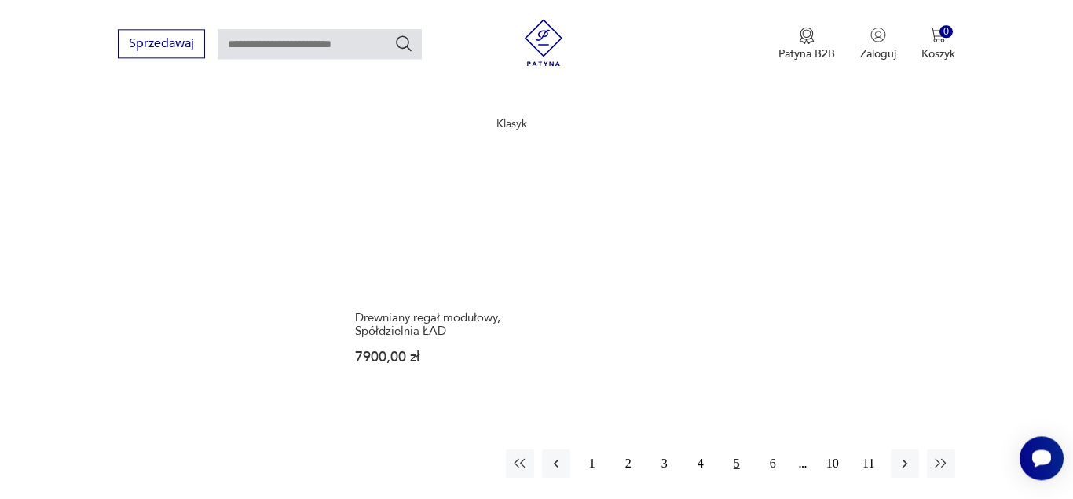
scroll to position [2358, 0]
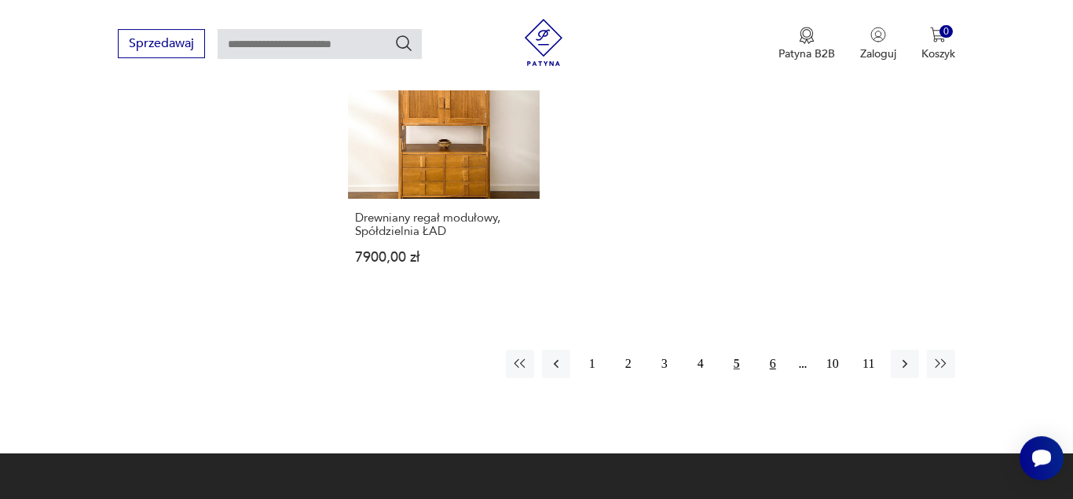
click at [767, 350] on button "6" at bounding box center [773, 364] width 28 height 28
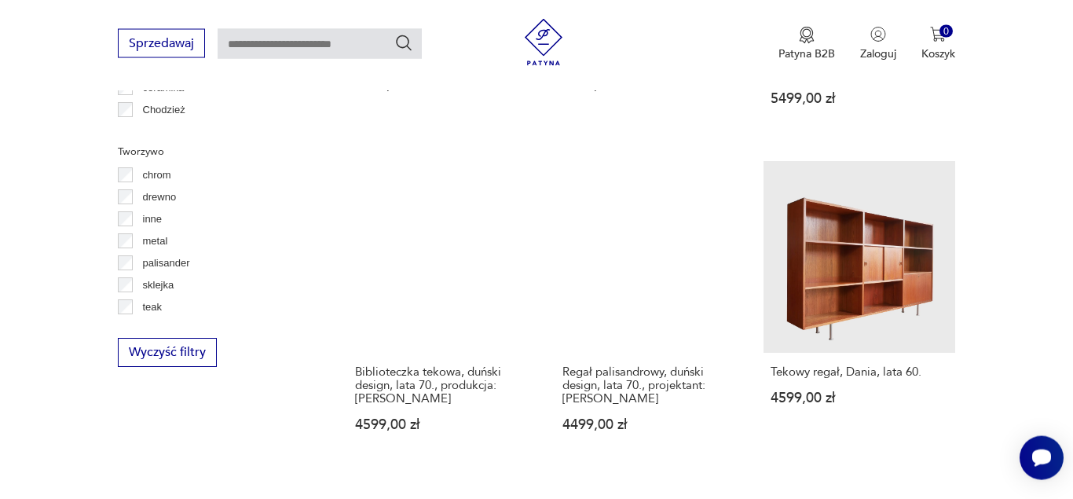
scroll to position [1853, 0]
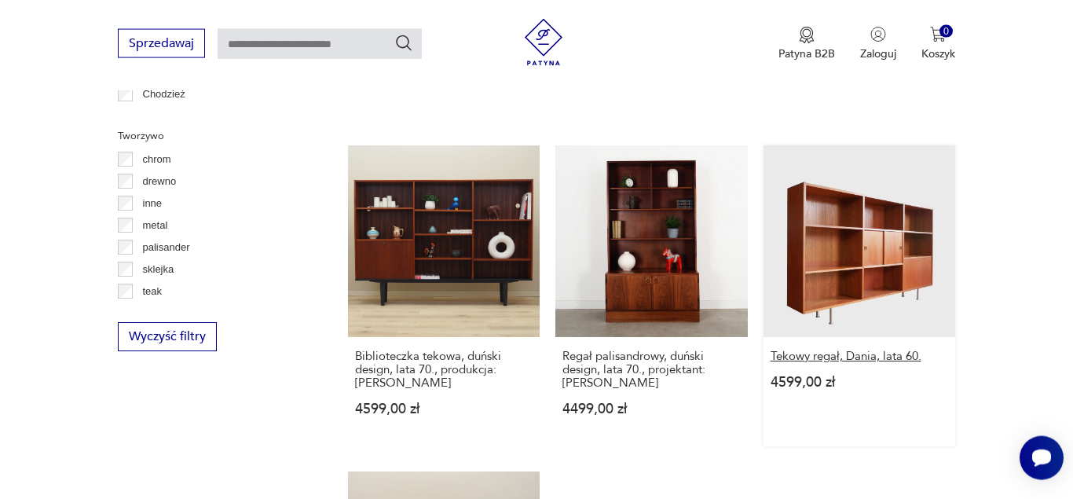
click at [877, 363] on h3 "Tekowy regał, Dania, lata 60." at bounding box center [860, 356] width 178 height 13
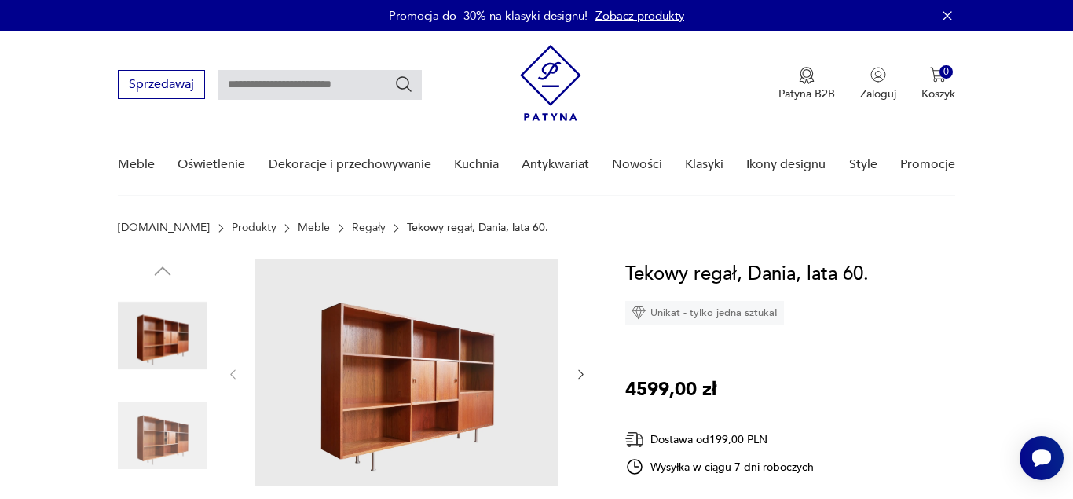
scroll to position [171, 0]
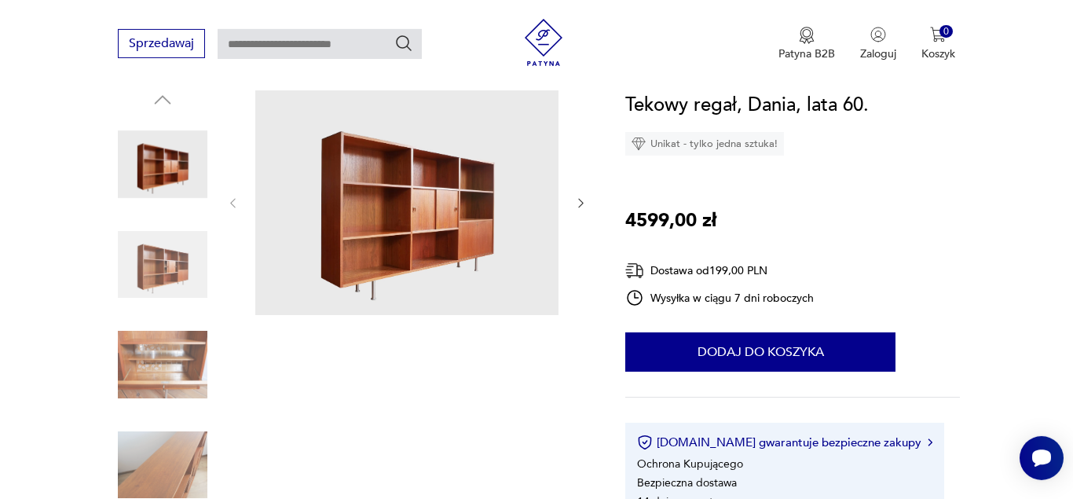
click at [463, 203] on img at bounding box center [406, 201] width 303 height 227
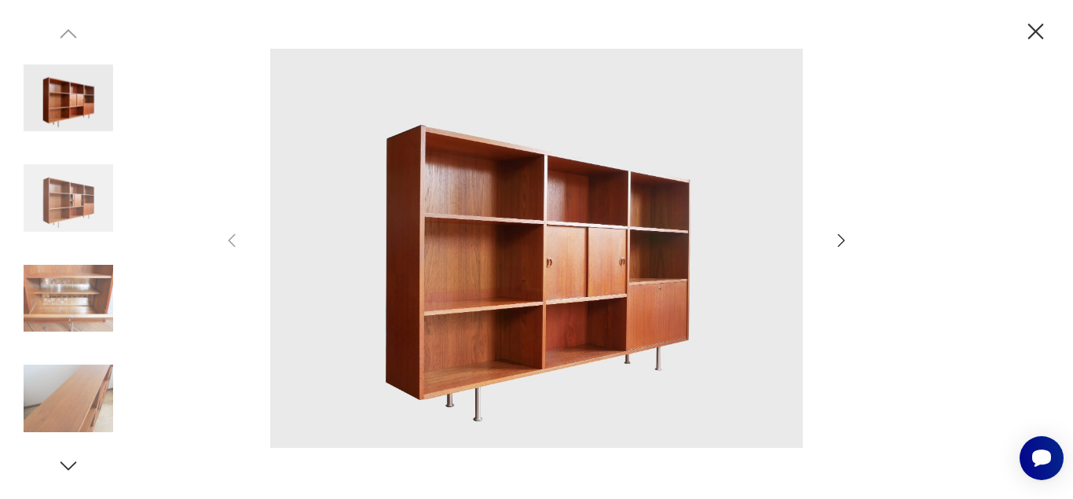
click at [835, 244] on icon "button" at bounding box center [841, 240] width 19 height 19
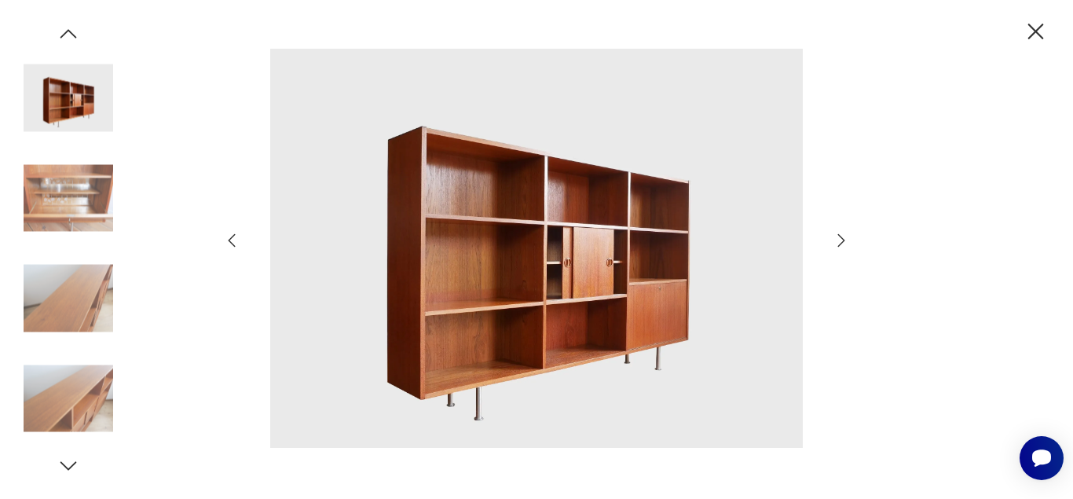
click at [835, 244] on icon "button" at bounding box center [841, 240] width 19 height 19
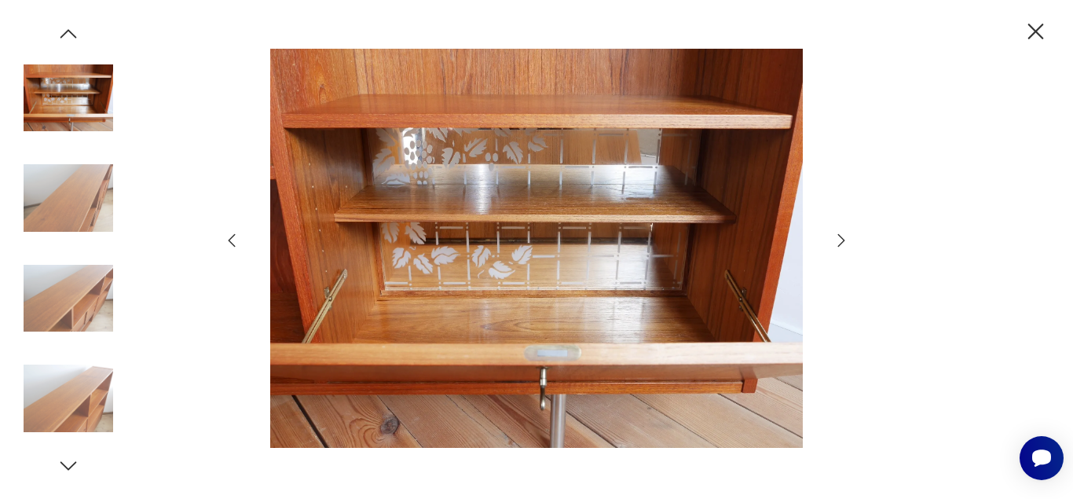
click at [835, 244] on icon "button" at bounding box center [841, 240] width 19 height 19
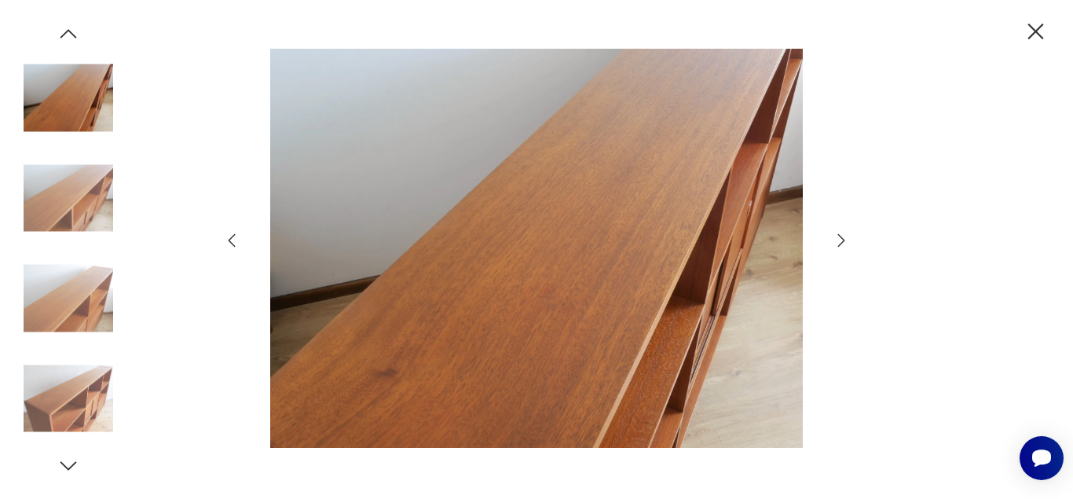
click at [835, 244] on icon "button" at bounding box center [841, 240] width 19 height 19
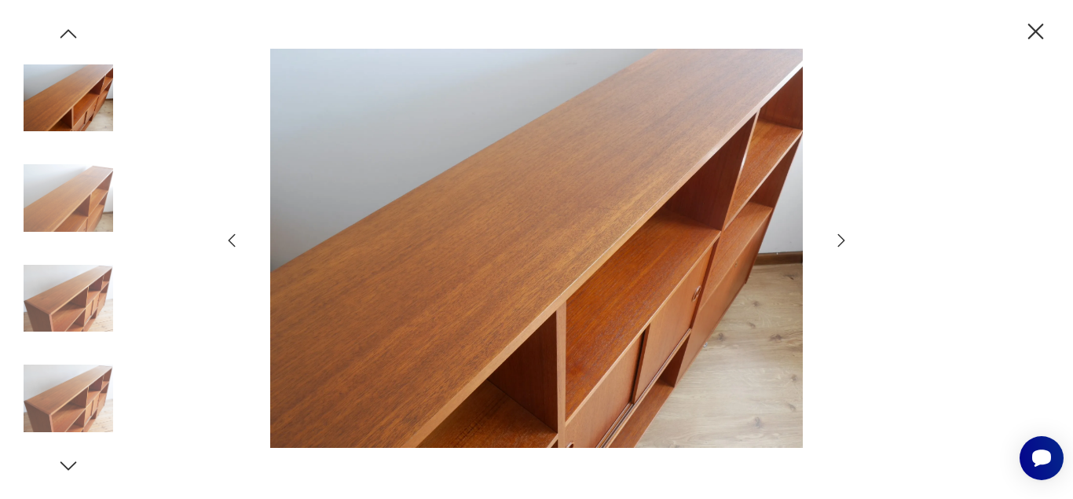
click at [835, 244] on icon "button" at bounding box center [841, 240] width 19 height 19
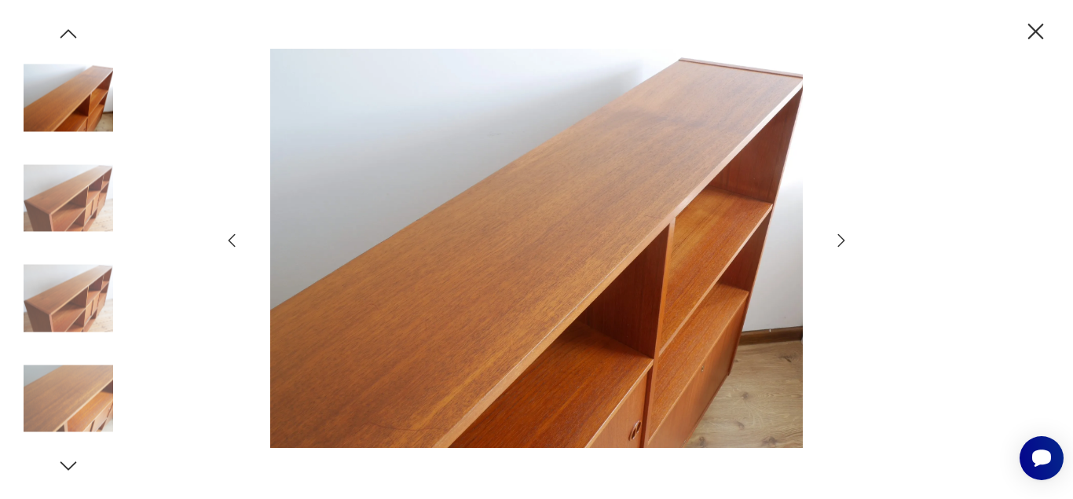
click at [835, 244] on icon "button" at bounding box center [841, 240] width 19 height 19
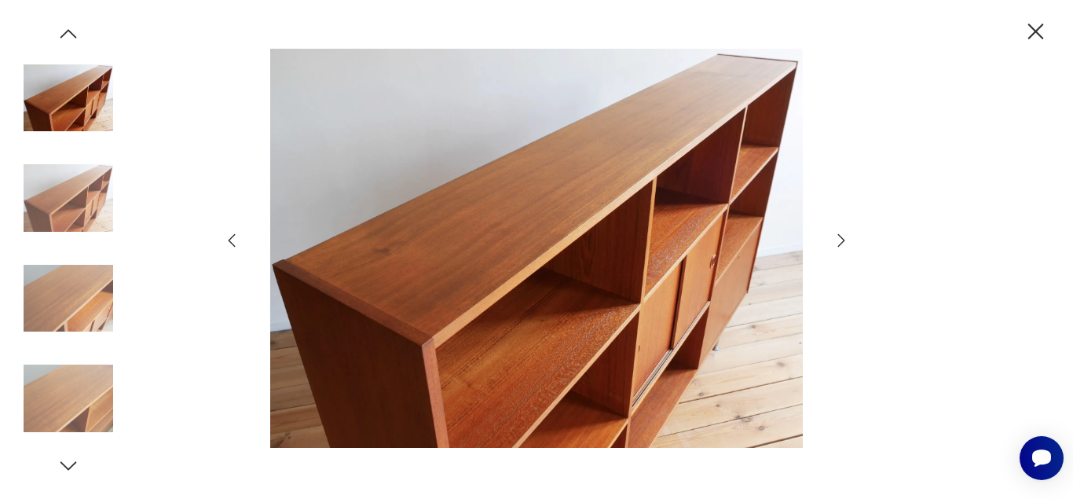
click at [835, 244] on icon "button" at bounding box center [841, 240] width 19 height 19
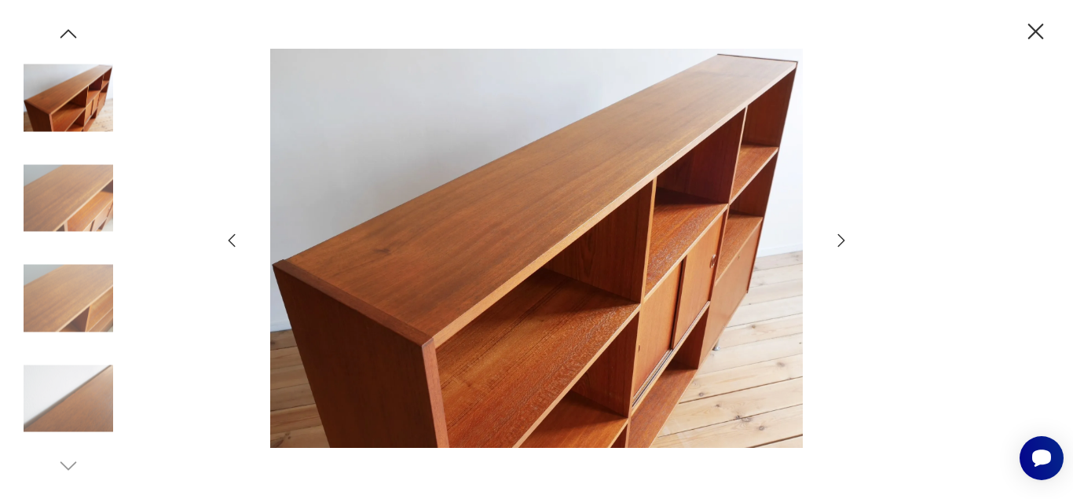
click at [835, 244] on icon "button" at bounding box center [841, 240] width 19 height 19
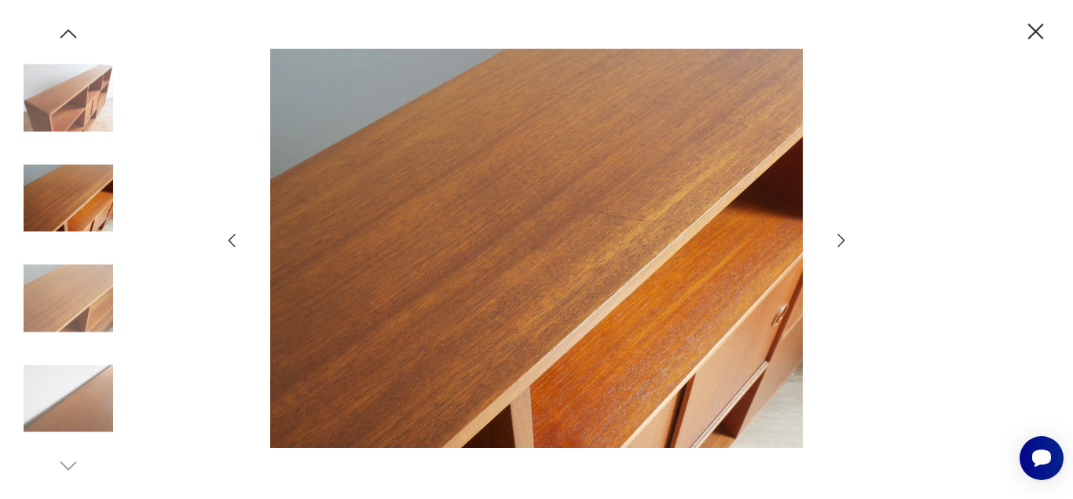
click at [835, 244] on icon "button" at bounding box center [841, 240] width 19 height 19
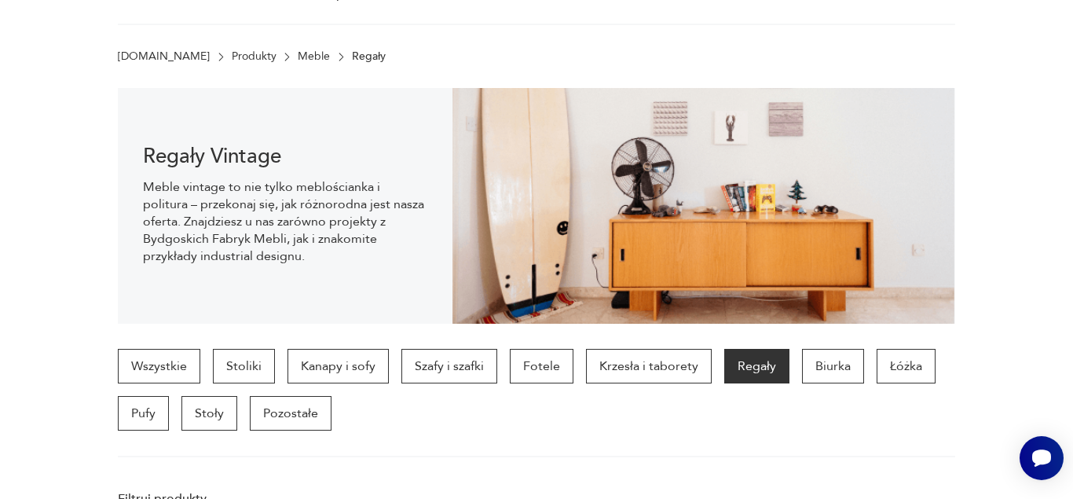
scroll to position [1515, 0]
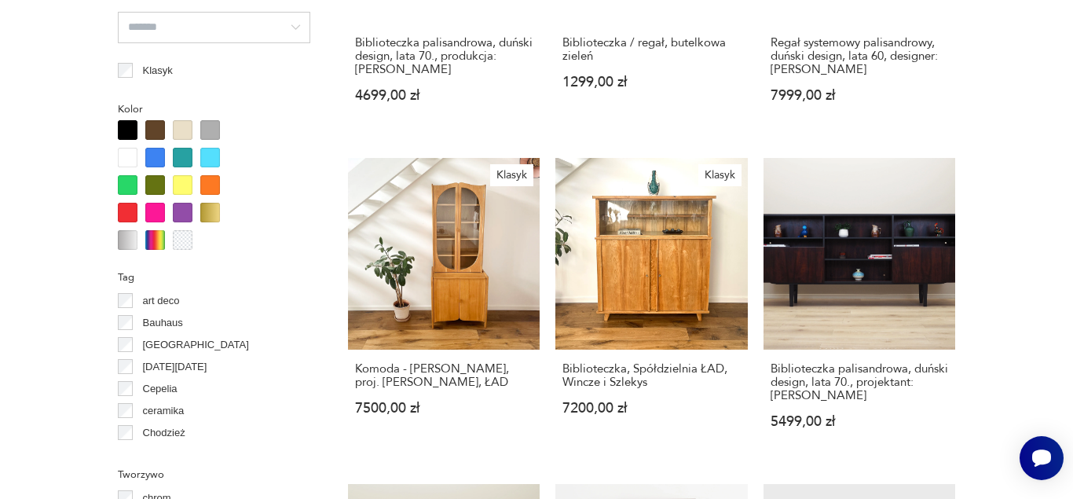
click at [1059, 229] on section "Filtruj produkty Cena MIN MAX **** OK Promocja Datowanie OK Kraj pochodzenia Da…" at bounding box center [536, 204] width 1073 height 2131
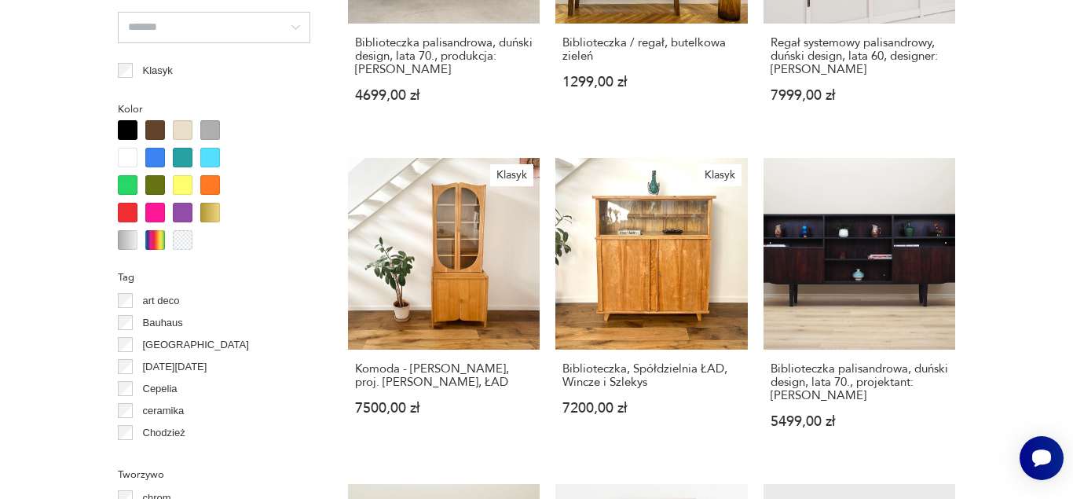
click at [977, 221] on section "Filtruj produkty Cena MIN MAX **** OK Promocja Datowanie OK Kraj pochodzenia Da…" at bounding box center [536, 204] width 1073 height 2131
click at [1020, 193] on section "Filtruj produkty Cena MIN MAX **** OK Promocja Datowanie OK Kraj pochodzenia Da…" at bounding box center [536, 204] width 1073 height 2131
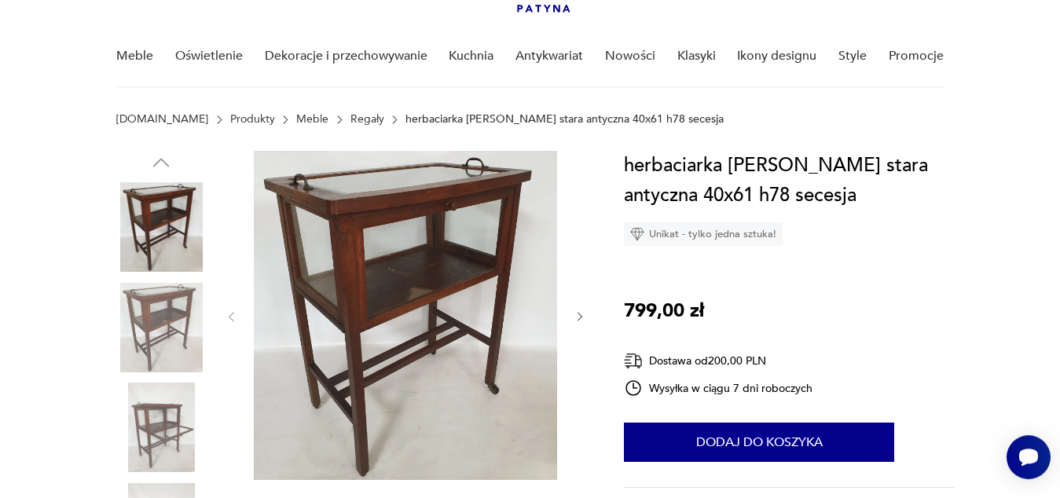
scroll to position [113, 0]
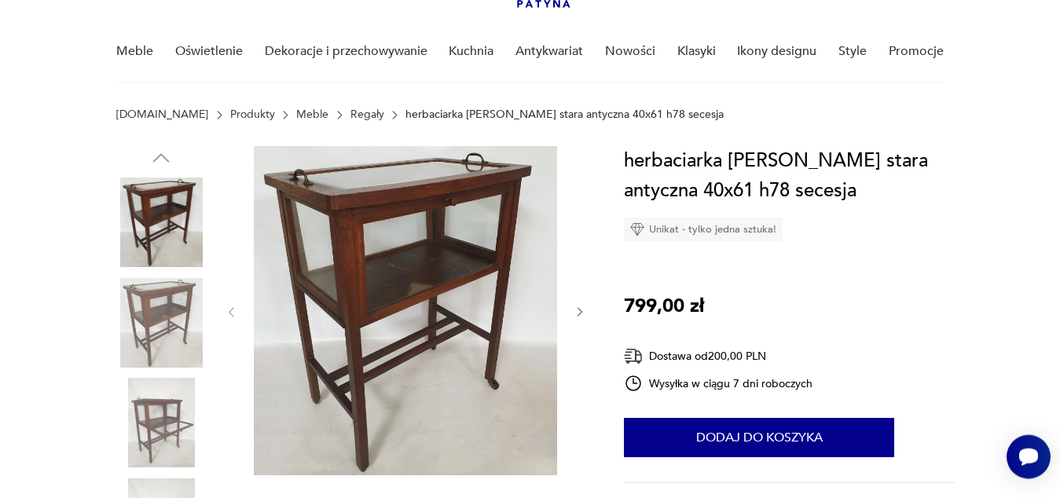
click at [573, 317] on div at bounding box center [405, 312] width 361 height 332
click at [577, 312] on icon "button" at bounding box center [579, 312] width 13 height 13
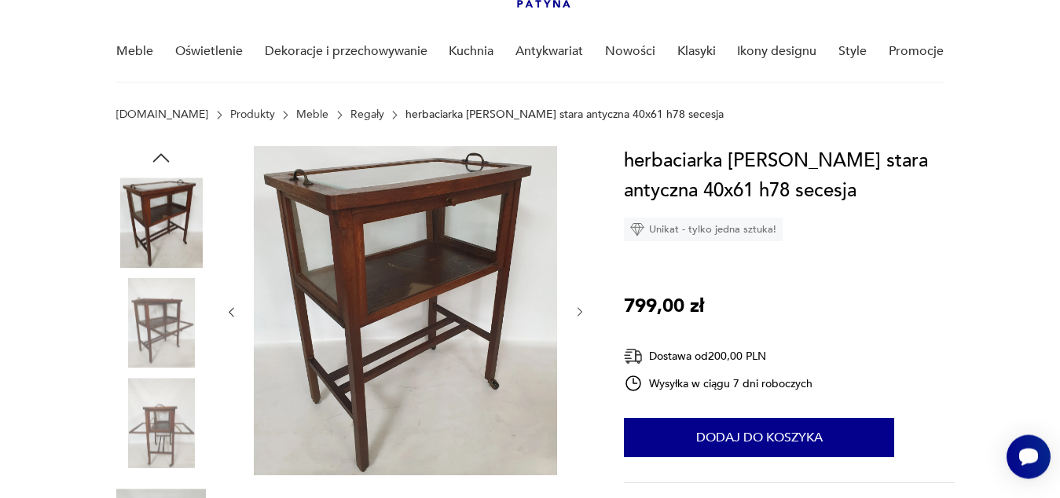
click at [577, 312] on icon "button" at bounding box center [579, 312] width 13 height 13
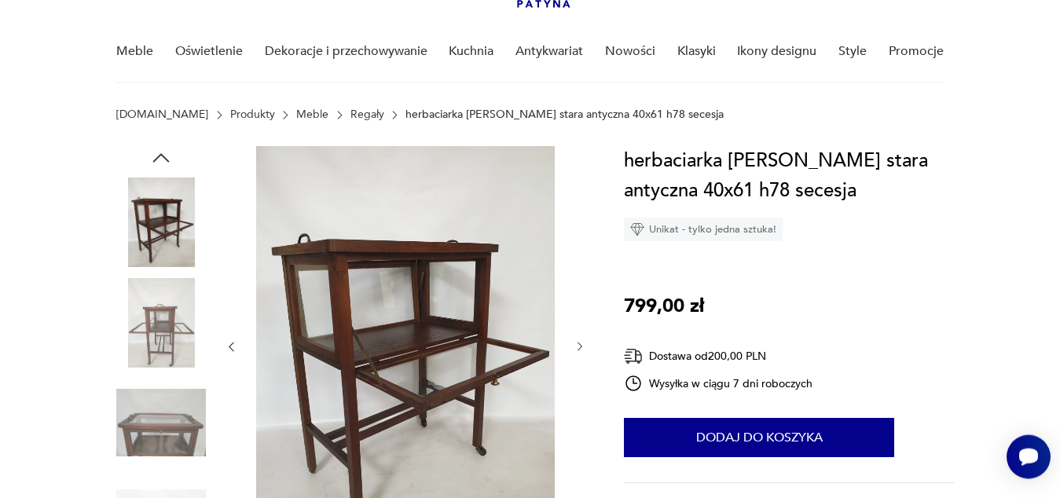
click at [577, 312] on div at bounding box center [405, 346] width 361 height 401
click at [580, 343] on icon "button" at bounding box center [579, 346] width 13 height 13
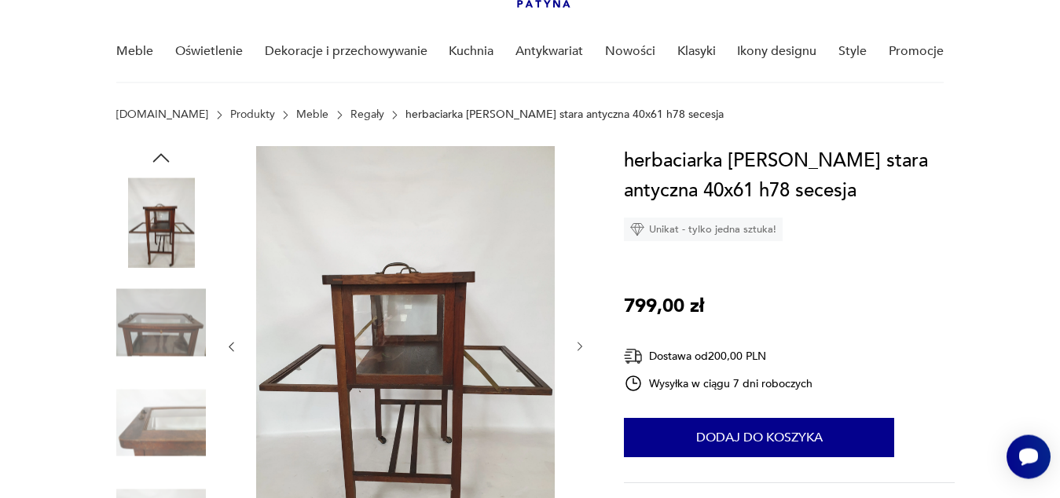
click at [580, 343] on icon "button" at bounding box center [579, 346] width 13 height 13
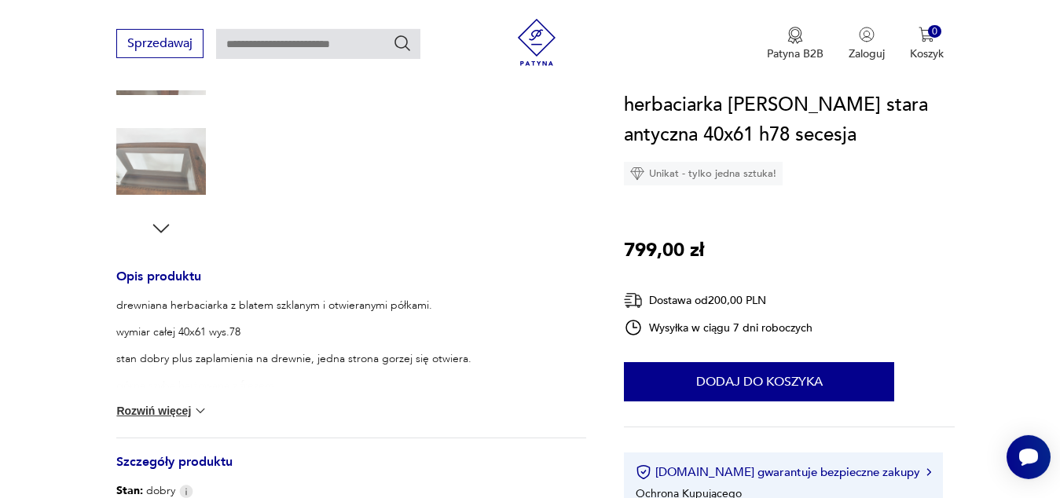
scroll to position [485, 0]
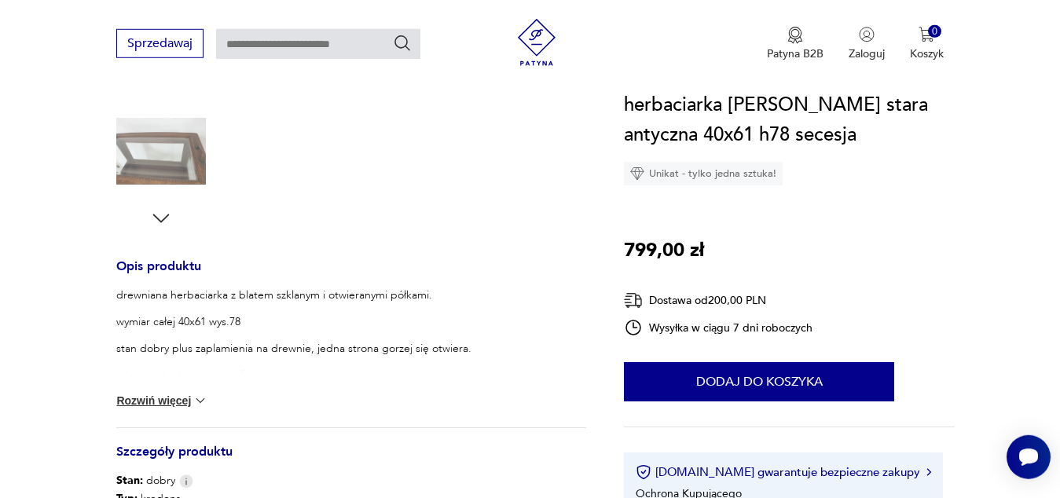
click at [155, 403] on button "Rozwiń więcej" at bounding box center [161, 401] width 91 height 16
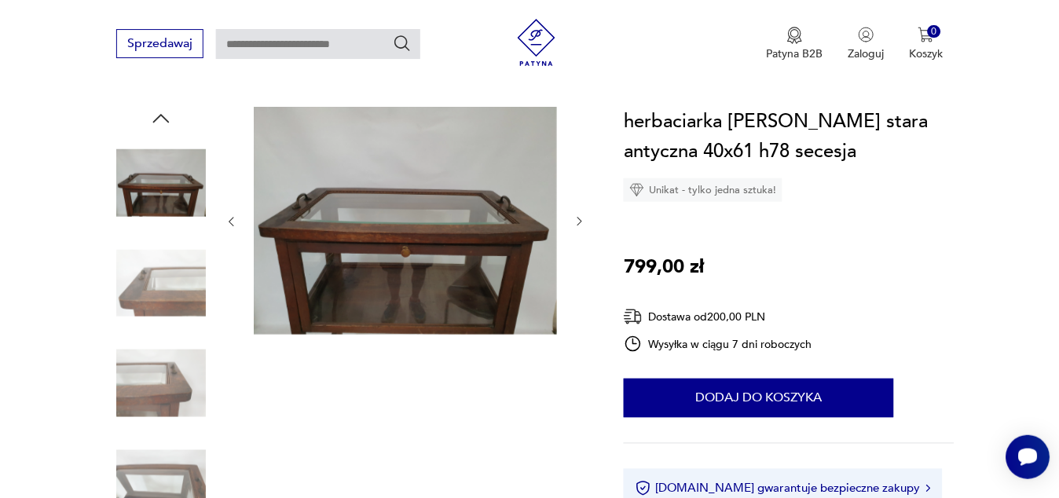
scroll to position [194, 0]
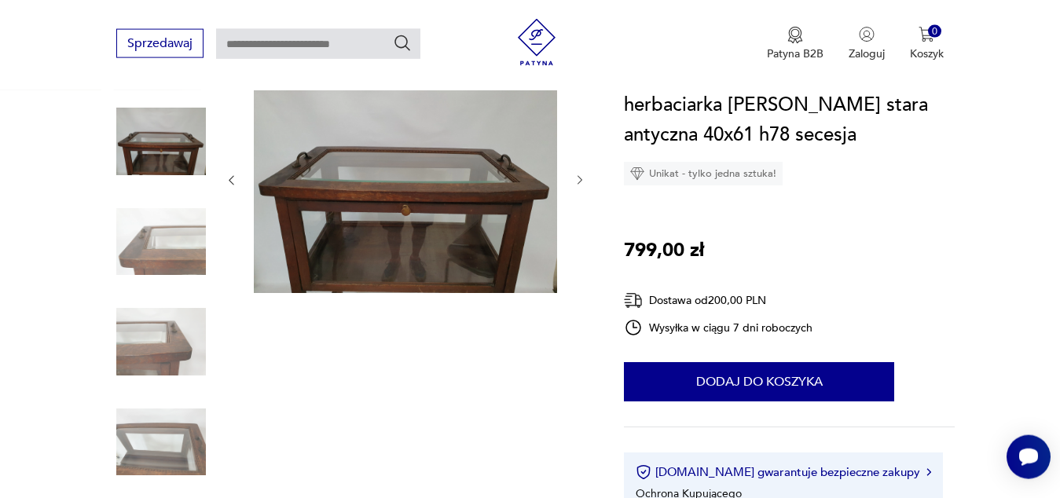
click at [512, 189] on img at bounding box center [405, 179] width 303 height 228
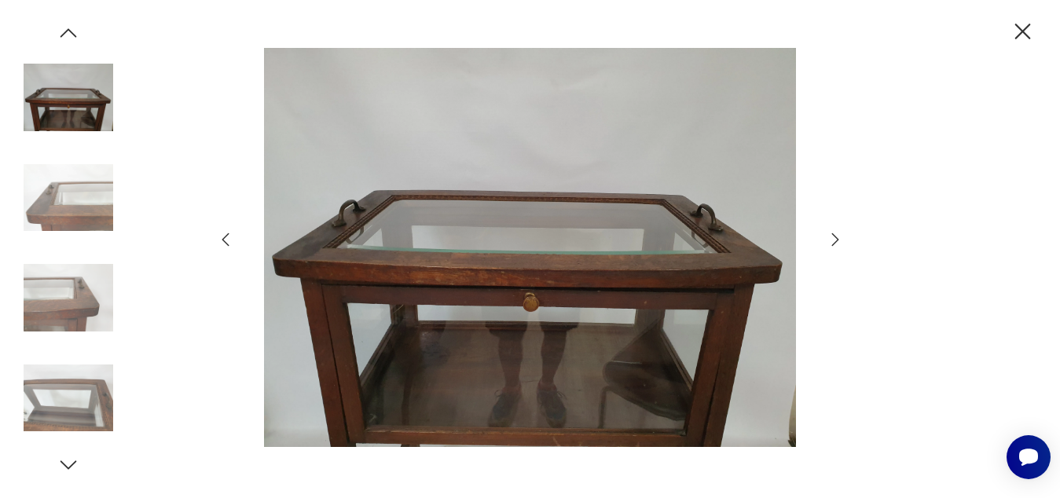
click at [830, 238] on icon "button" at bounding box center [835, 239] width 19 height 19
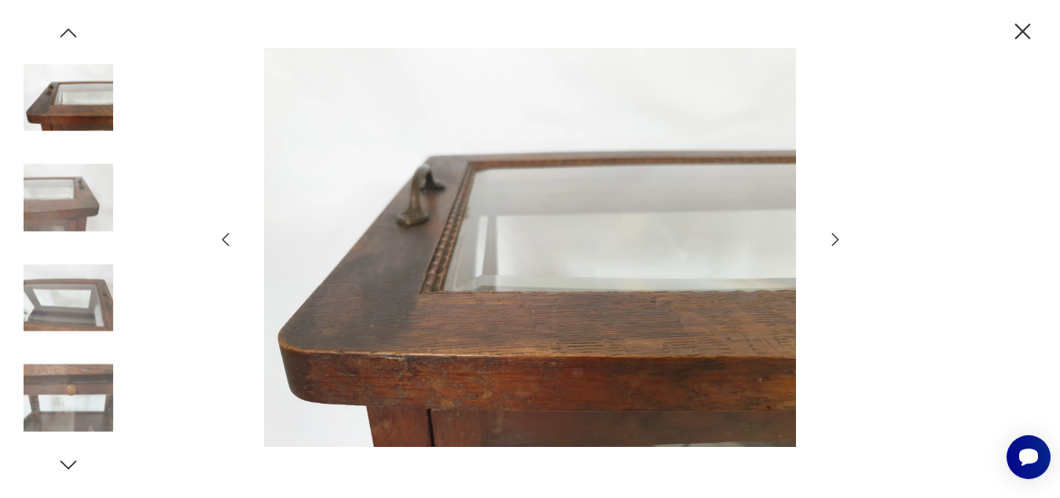
click at [830, 238] on icon "button" at bounding box center [835, 239] width 19 height 19
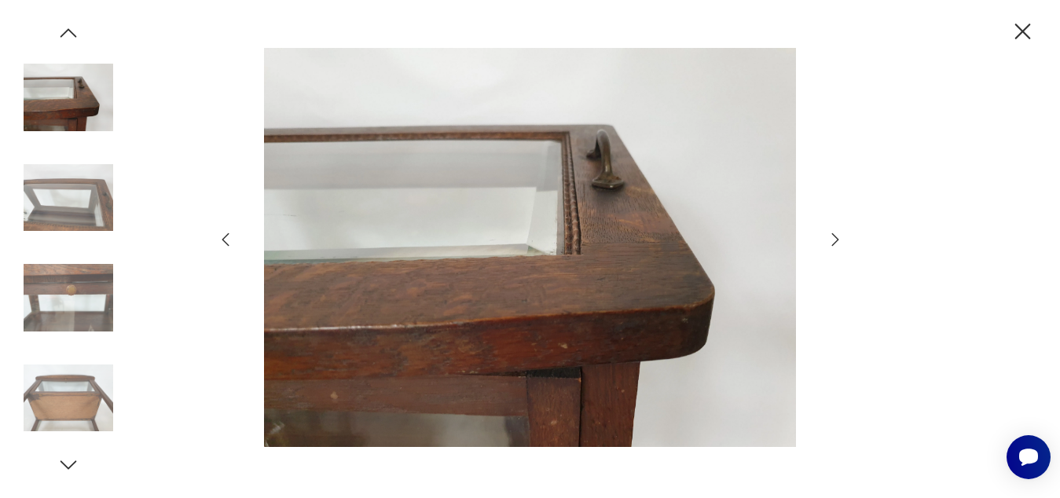
click at [830, 238] on icon "button" at bounding box center [835, 239] width 19 height 19
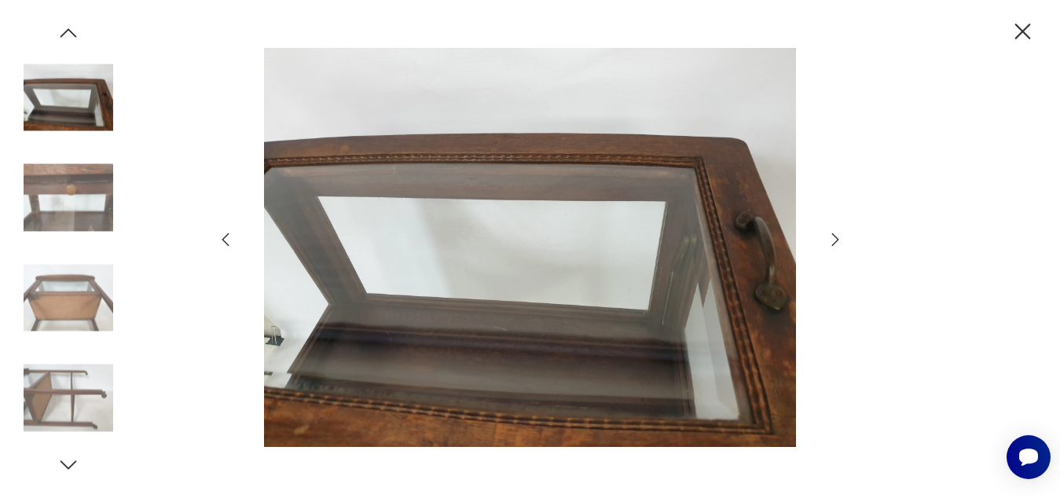
click at [830, 238] on icon "button" at bounding box center [835, 239] width 19 height 19
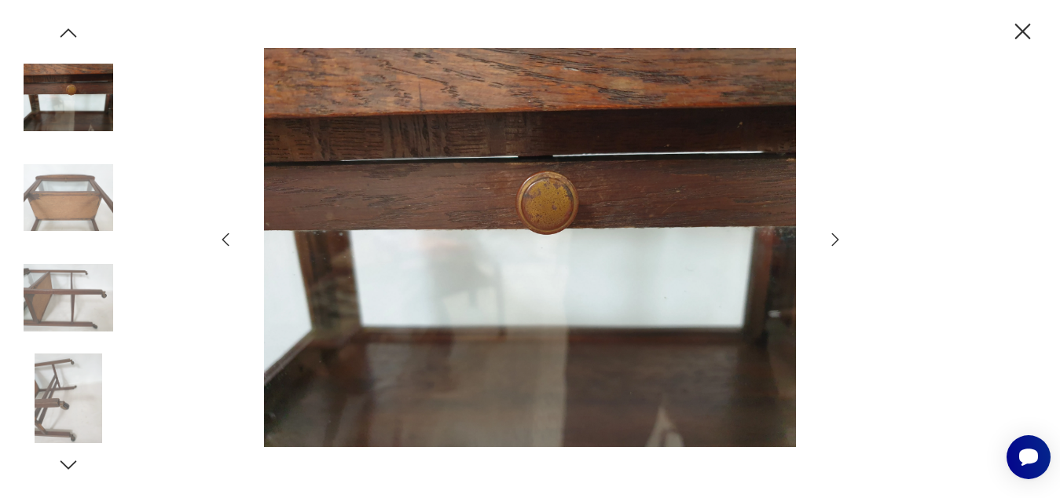
click at [830, 238] on icon "button" at bounding box center [835, 239] width 19 height 19
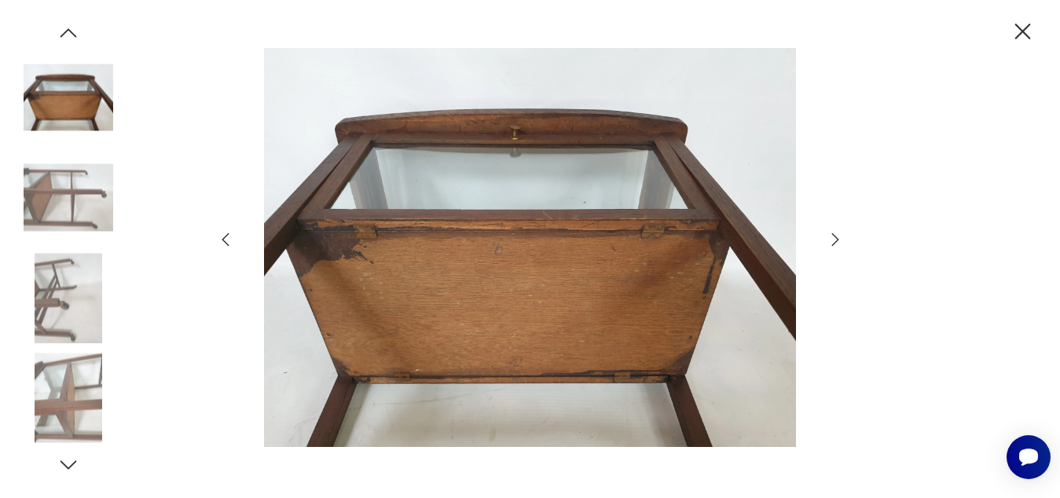
click at [830, 238] on icon "button" at bounding box center [835, 239] width 19 height 19
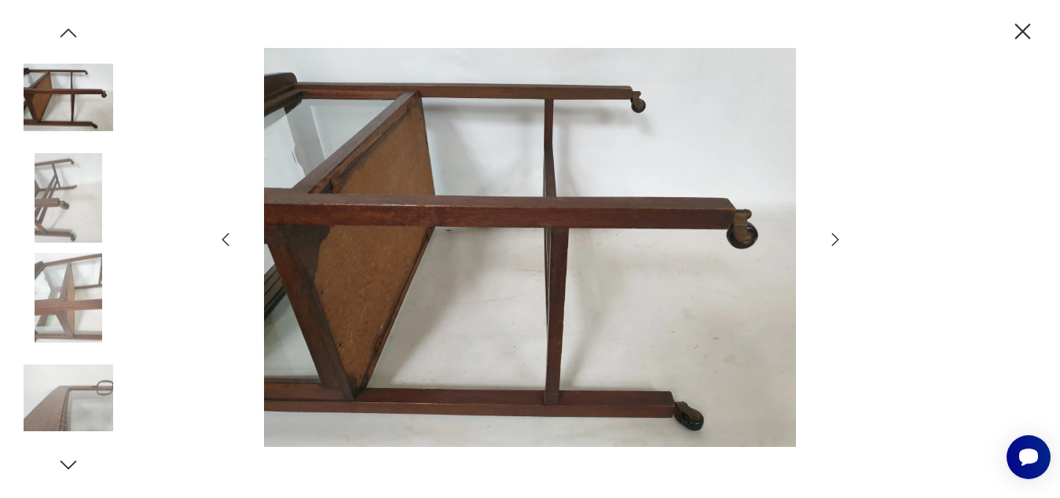
click at [830, 238] on icon "button" at bounding box center [835, 239] width 19 height 19
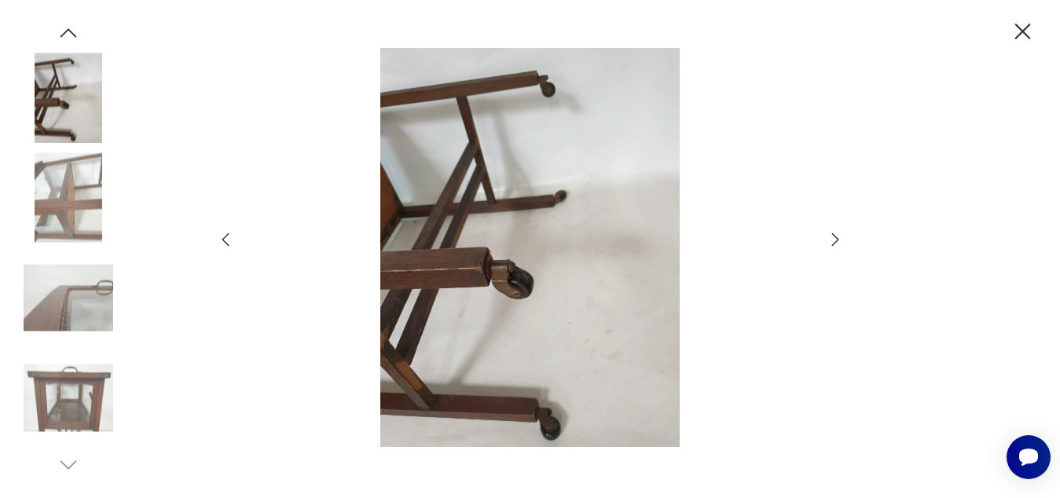
click at [830, 238] on icon "button" at bounding box center [835, 239] width 19 height 19
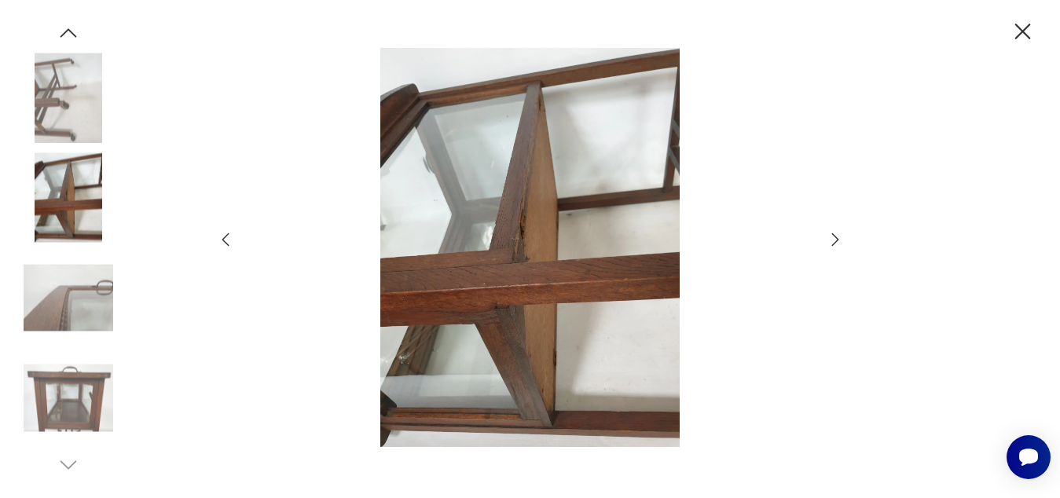
click at [830, 238] on icon "button" at bounding box center [835, 239] width 19 height 19
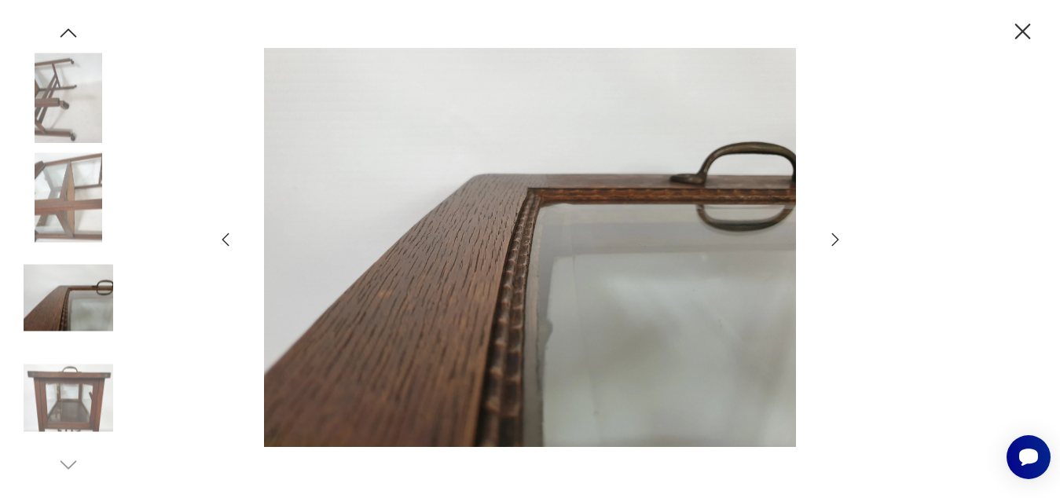
click at [830, 238] on icon "button" at bounding box center [835, 239] width 19 height 19
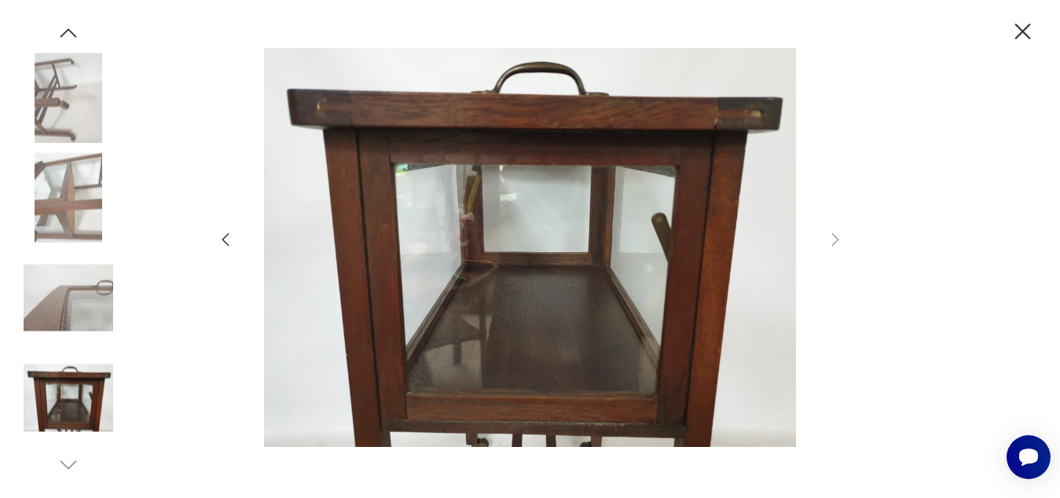
click at [1019, 29] on icon "button" at bounding box center [1023, 32] width 16 height 16
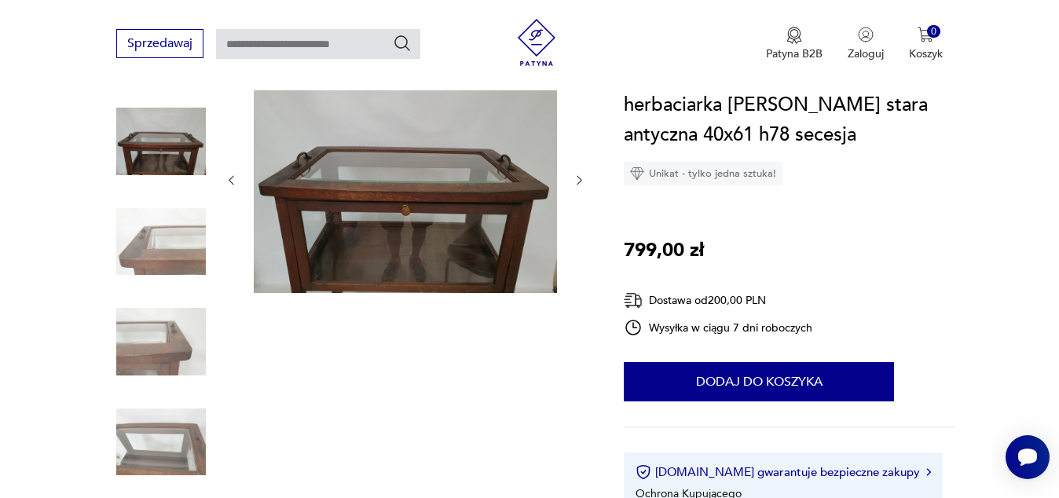
click at [453, 238] on img at bounding box center [405, 179] width 303 height 228
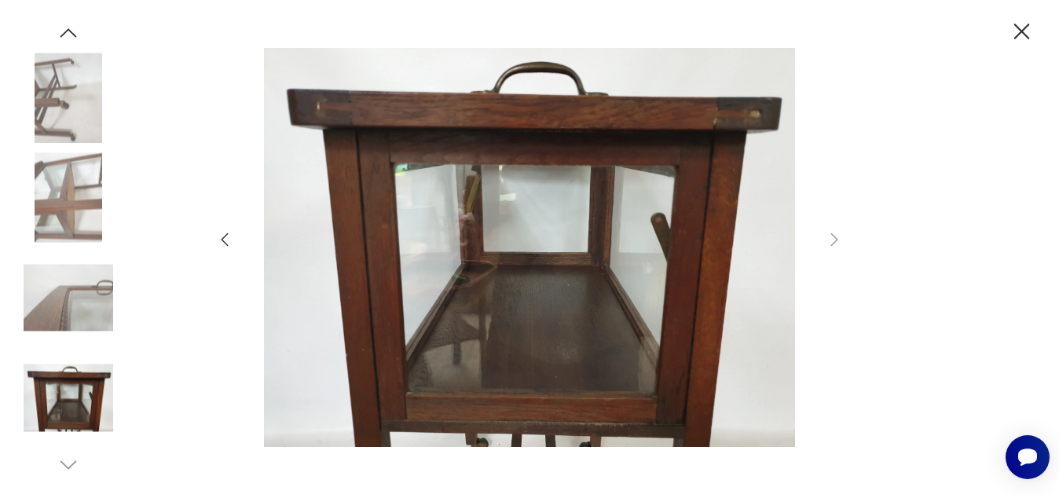
click at [225, 234] on icon "button" at bounding box center [224, 239] width 19 height 19
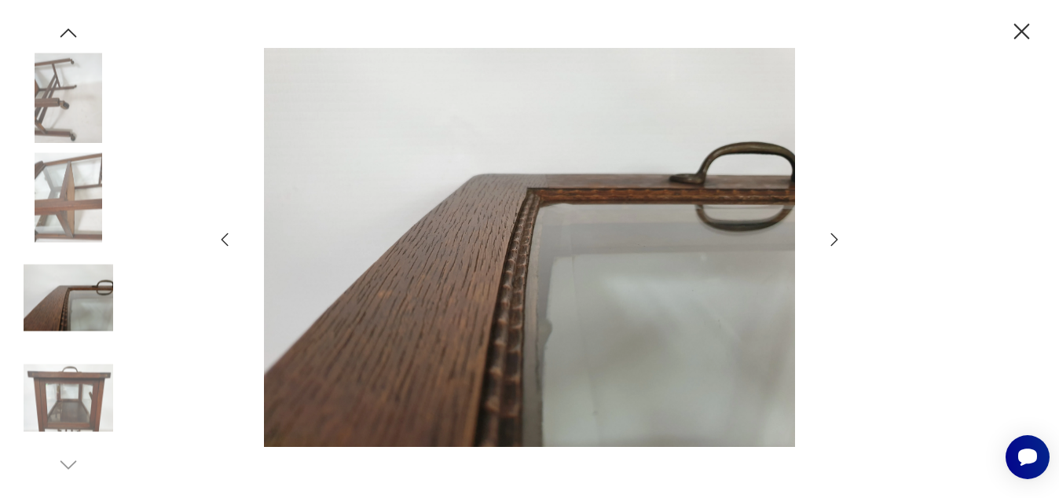
click at [225, 234] on icon "button" at bounding box center [224, 239] width 19 height 19
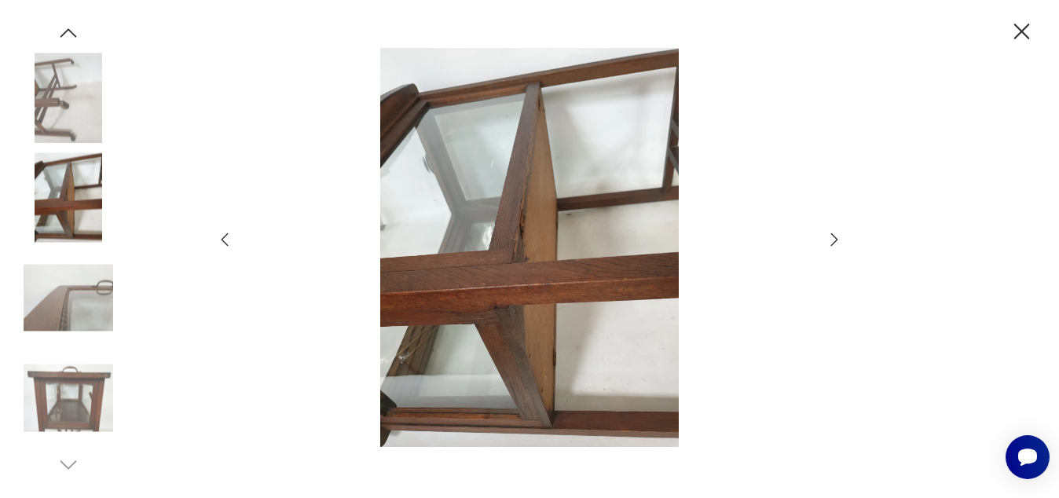
click at [225, 234] on icon "button" at bounding box center [224, 239] width 19 height 19
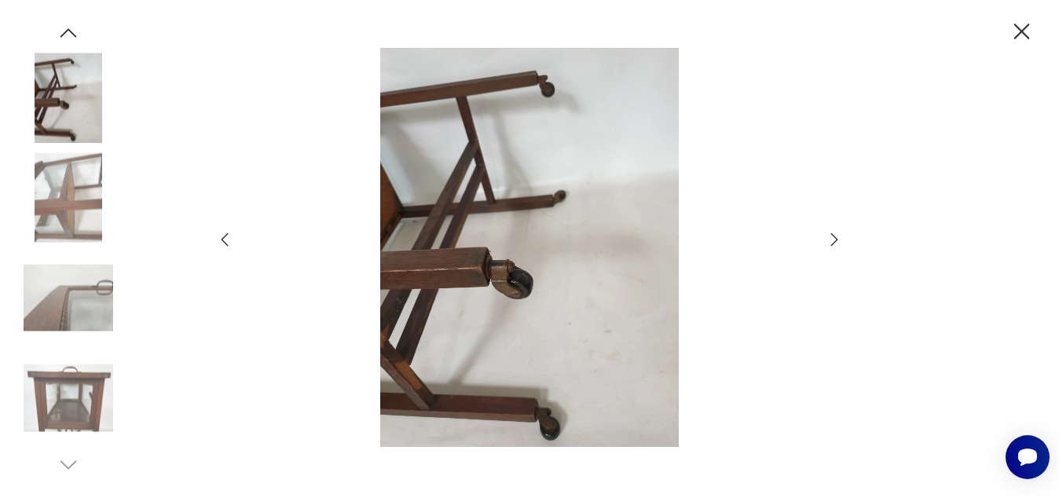
click at [225, 234] on icon "button" at bounding box center [224, 239] width 19 height 19
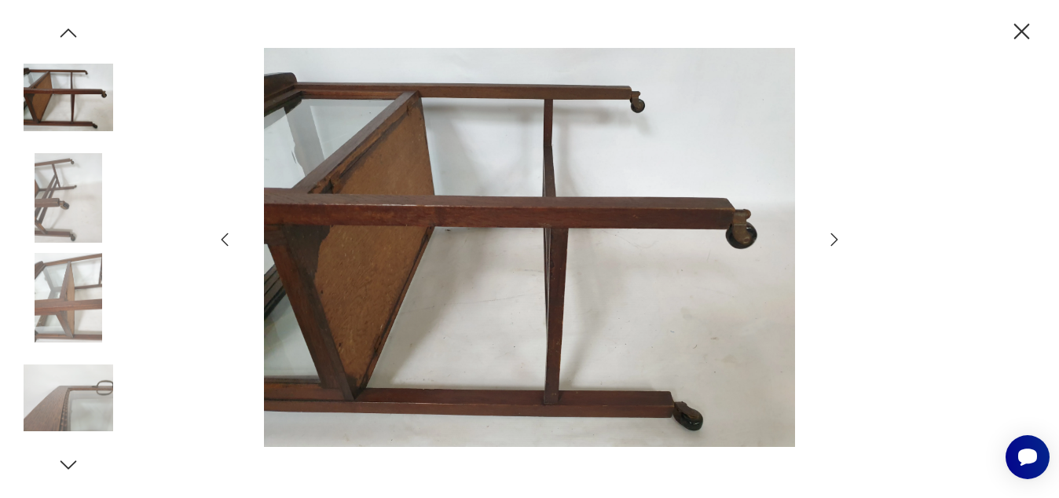
click at [225, 234] on icon "button" at bounding box center [224, 239] width 19 height 19
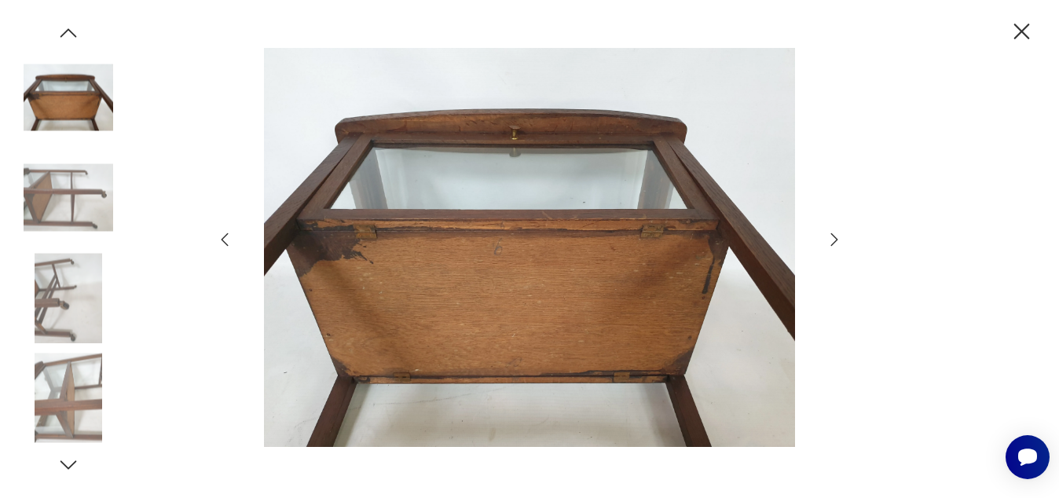
click at [225, 234] on icon "button" at bounding box center [224, 239] width 19 height 19
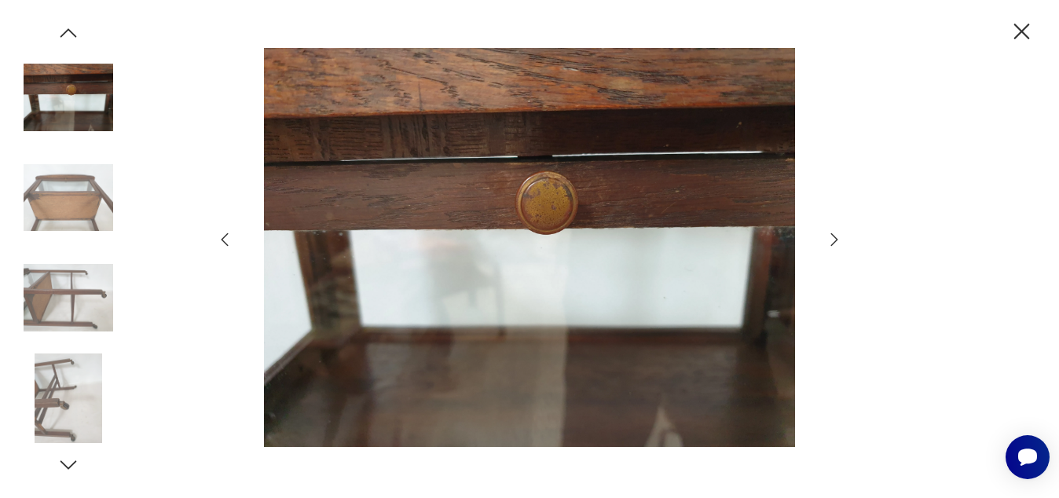
click at [225, 234] on icon "button" at bounding box center [224, 239] width 19 height 19
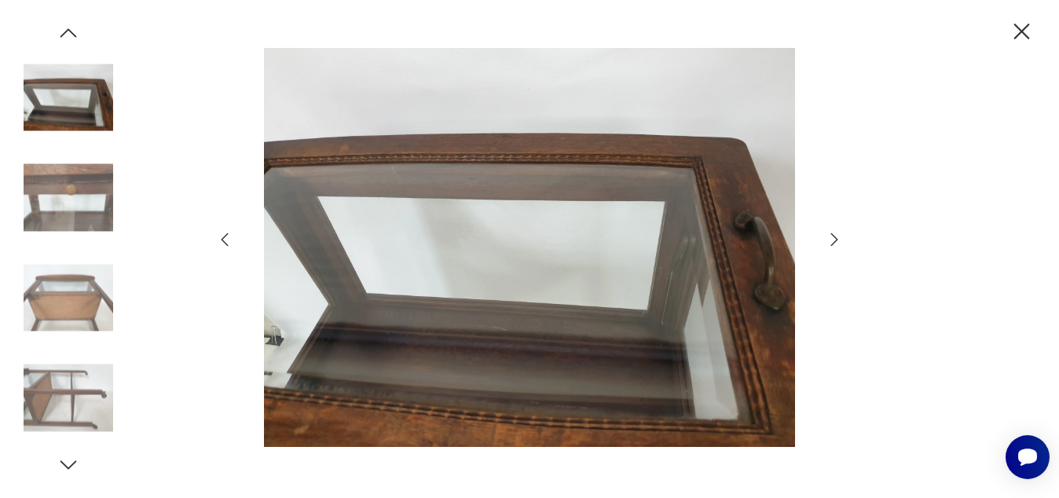
click at [225, 234] on icon "button" at bounding box center [224, 239] width 19 height 19
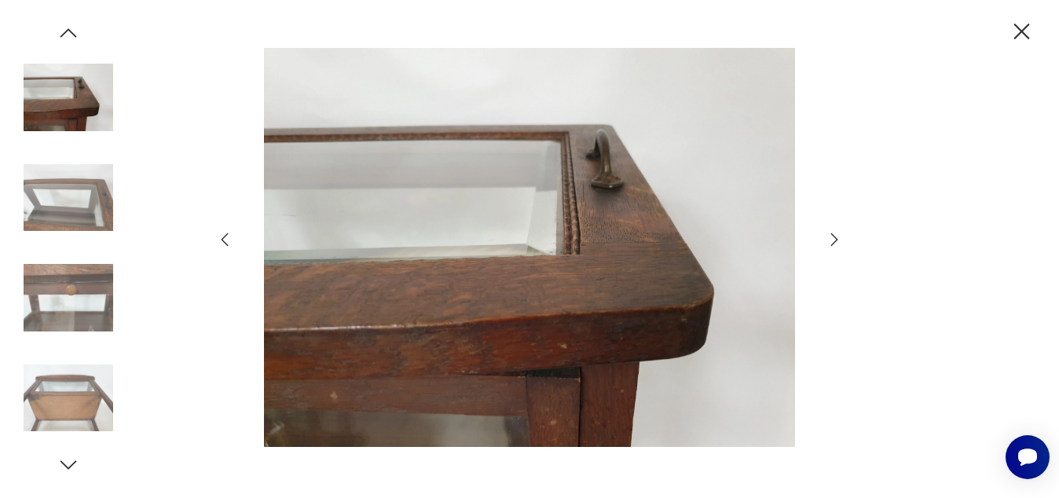
click at [225, 234] on icon "button" at bounding box center [224, 239] width 19 height 19
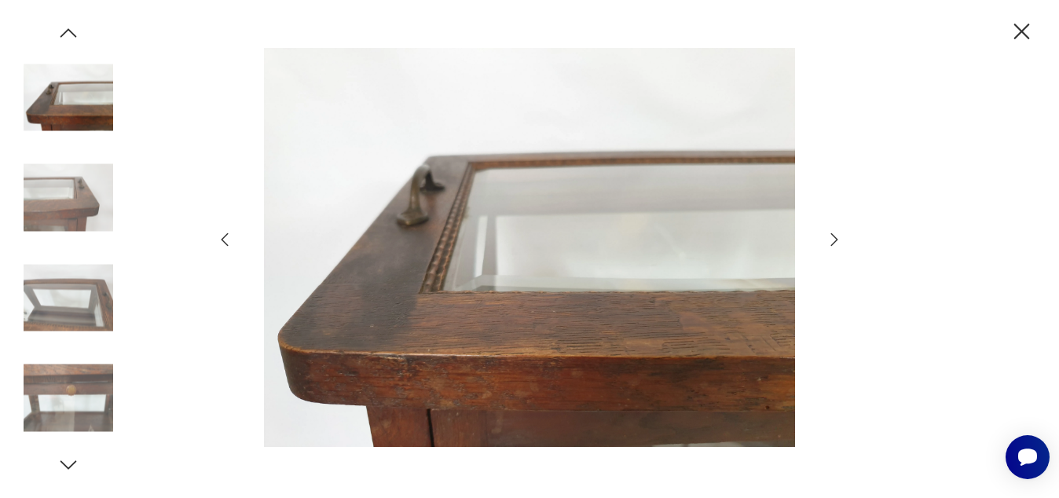
click at [225, 234] on icon "button" at bounding box center [224, 239] width 19 height 19
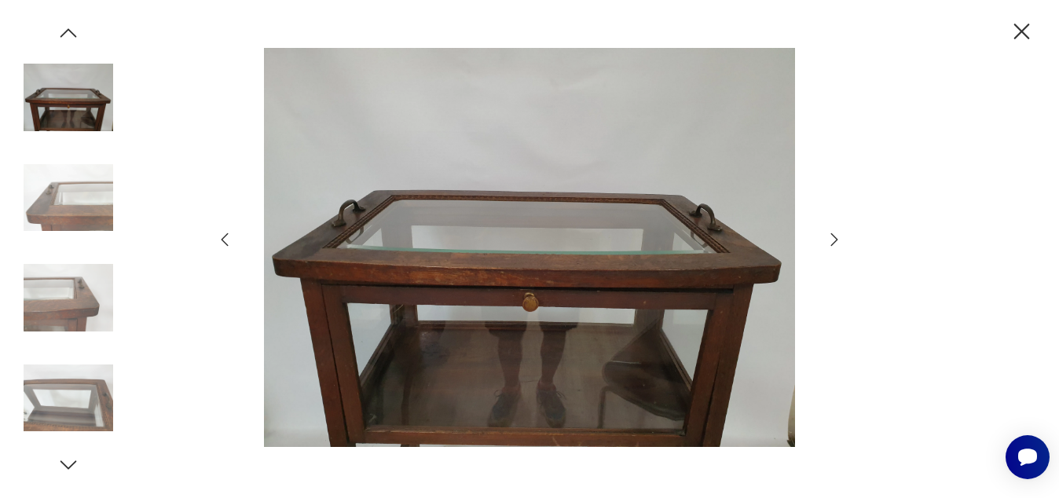
click at [225, 234] on icon "button" at bounding box center [224, 239] width 19 height 19
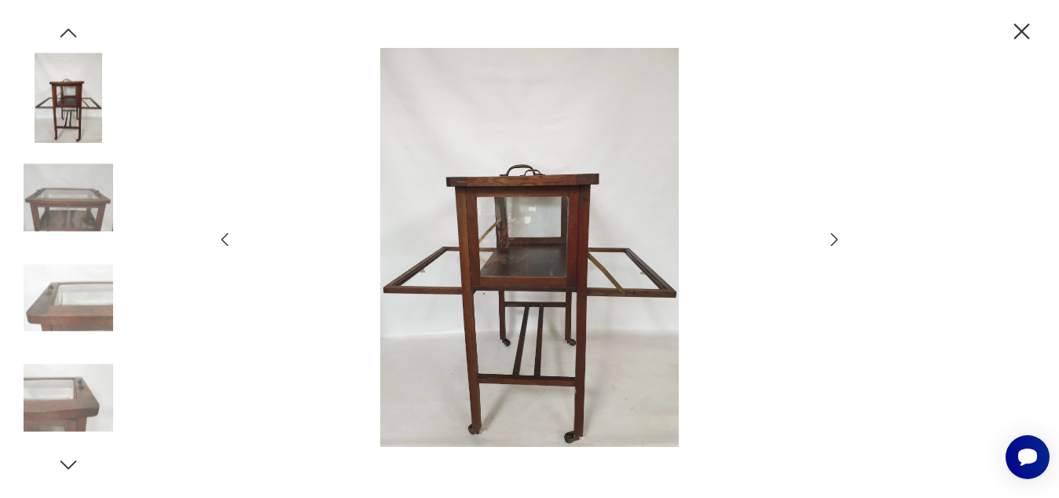
click at [225, 234] on icon "button" at bounding box center [224, 239] width 19 height 19
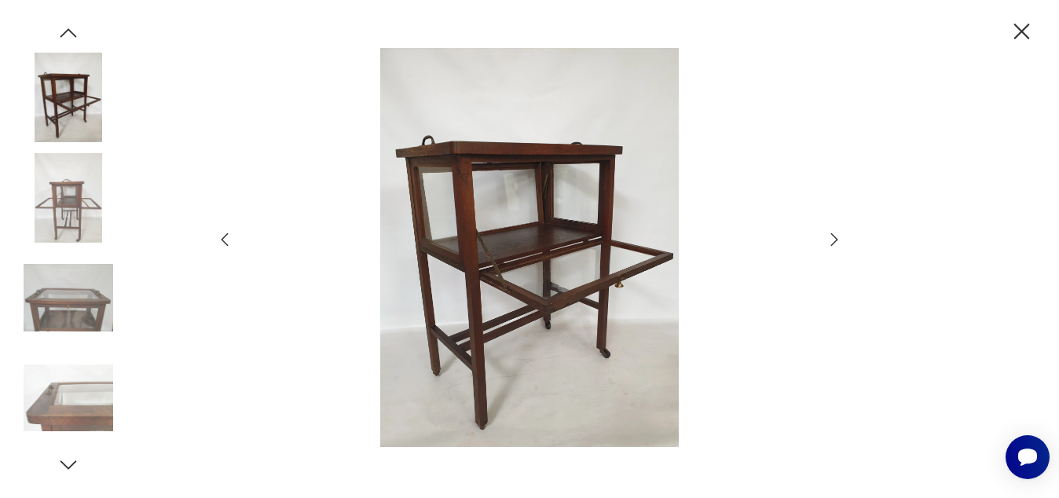
click at [225, 234] on icon "button" at bounding box center [224, 239] width 19 height 19
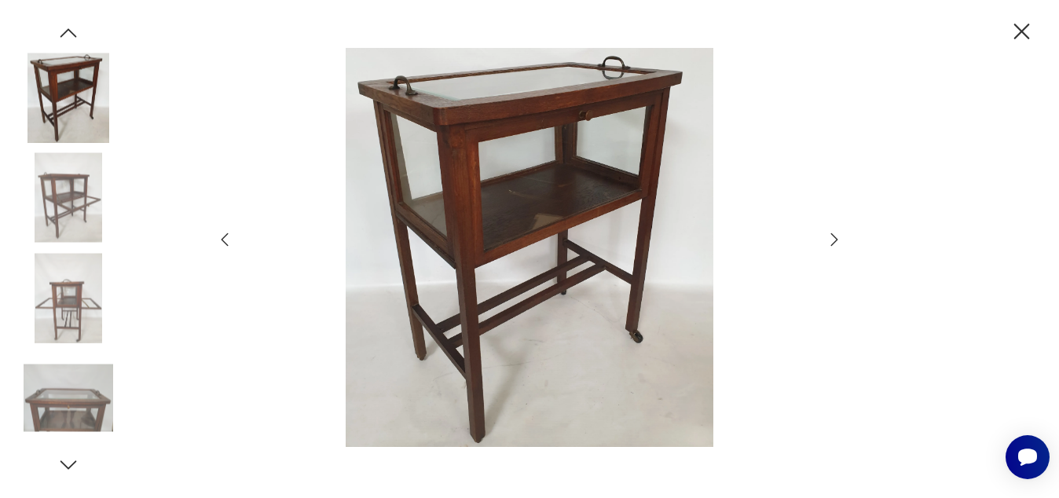
click at [225, 234] on icon "button" at bounding box center [224, 239] width 19 height 19
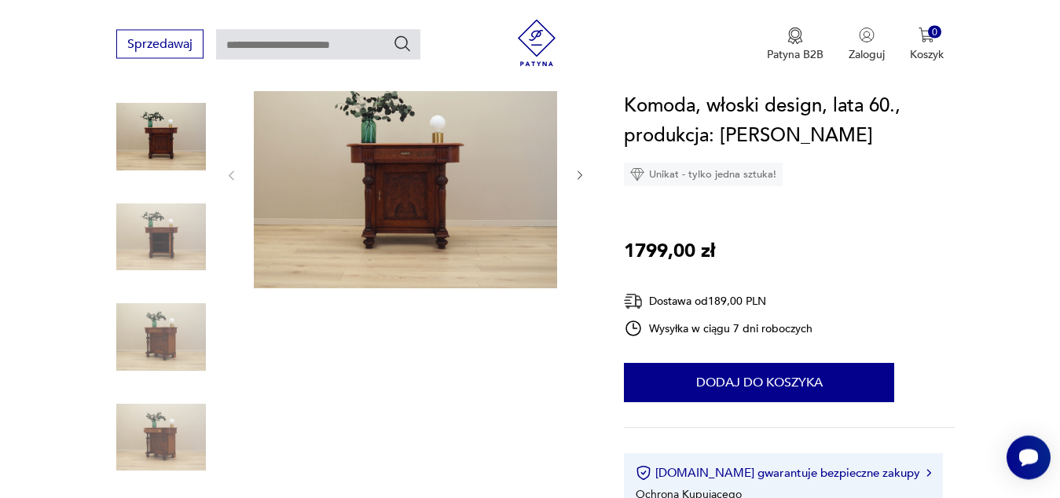
scroll to position [209, 0]
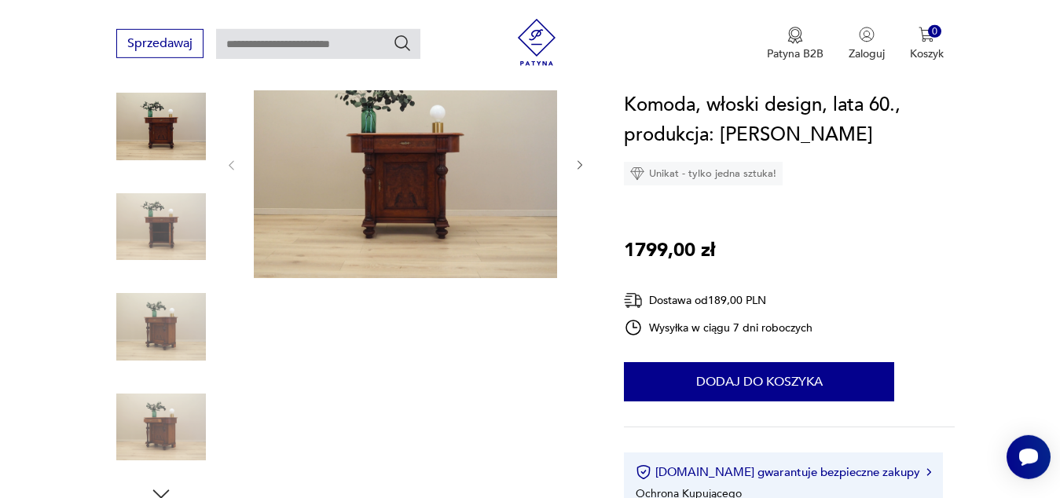
click at [556, 148] on img at bounding box center [405, 164] width 303 height 228
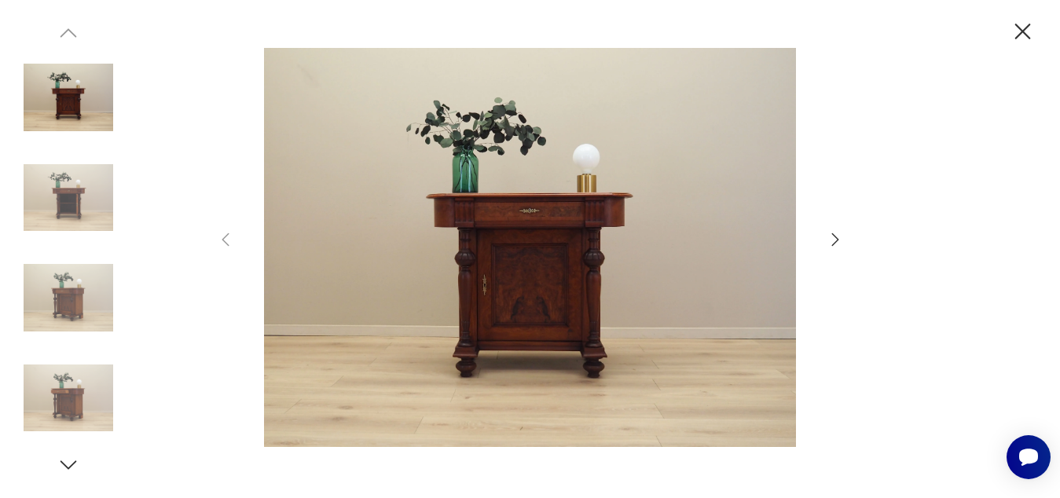
click at [839, 235] on icon "button" at bounding box center [835, 239] width 19 height 19
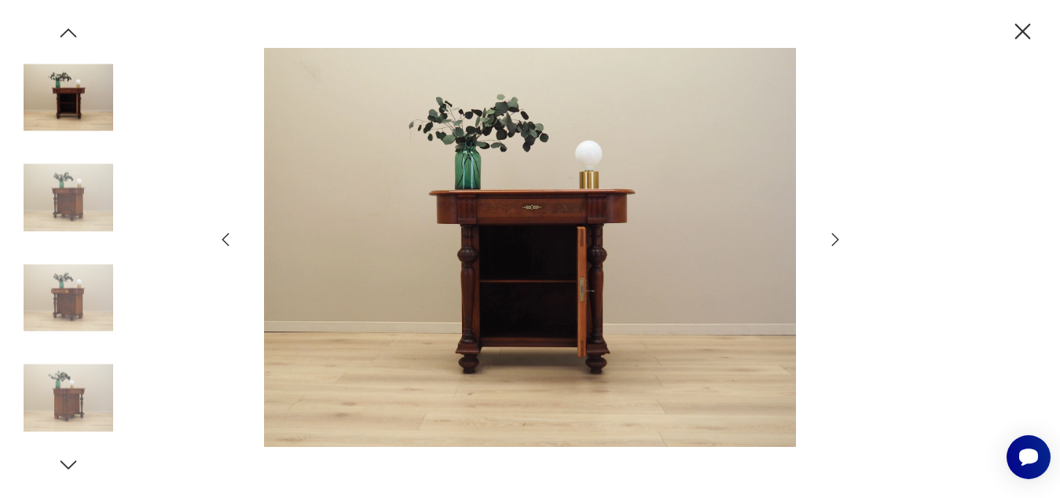
click at [839, 235] on icon "button" at bounding box center [835, 239] width 19 height 19
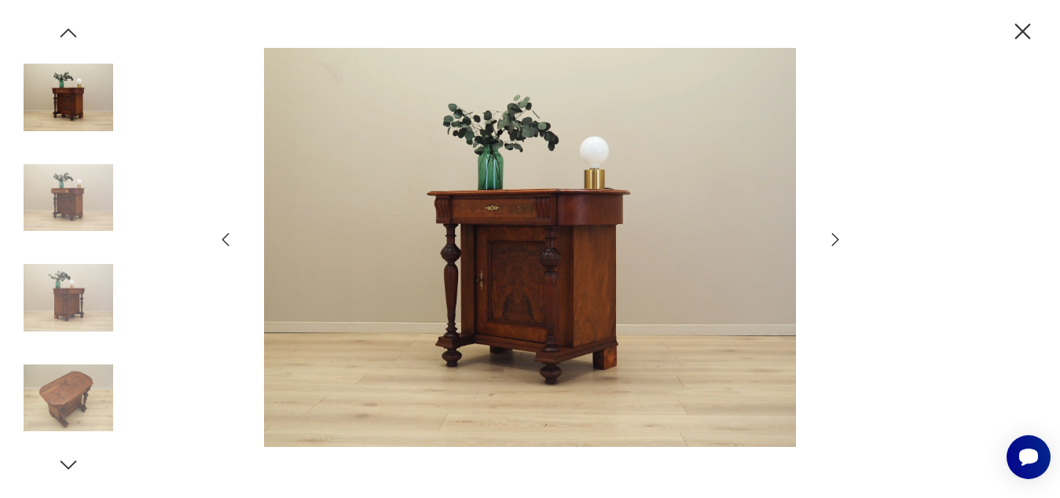
click at [839, 235] on icon "button" at bounding box center [835, 239] width 19 height 19
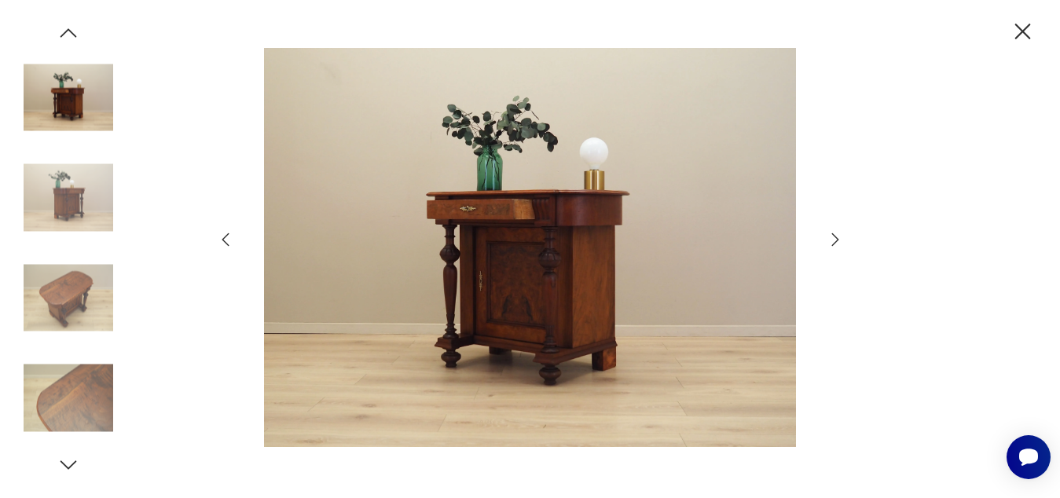
click at [839, 235] on icon "button" at bounding box center [835, 239] width 19 height 19
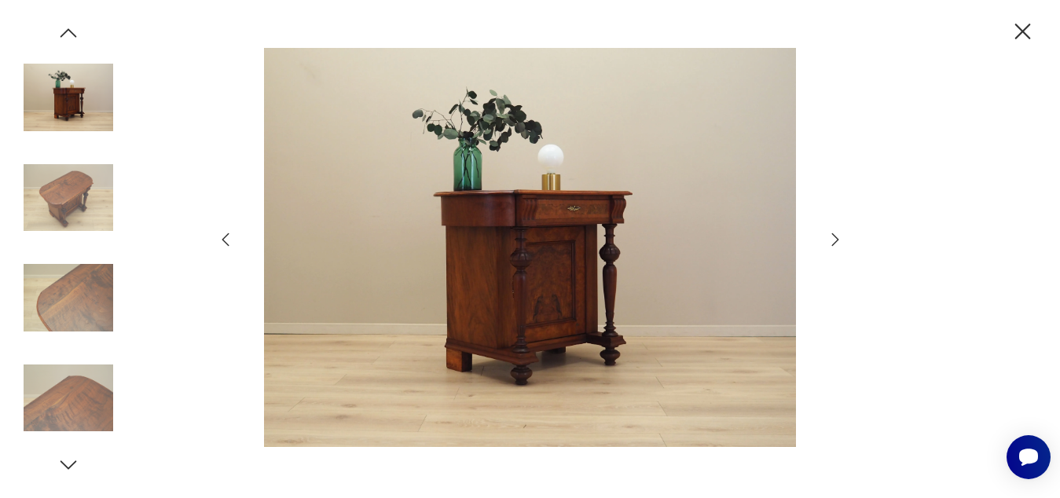
click at [839, 235] on icon "button" at bounding box center [835, 239] width 19 height 19
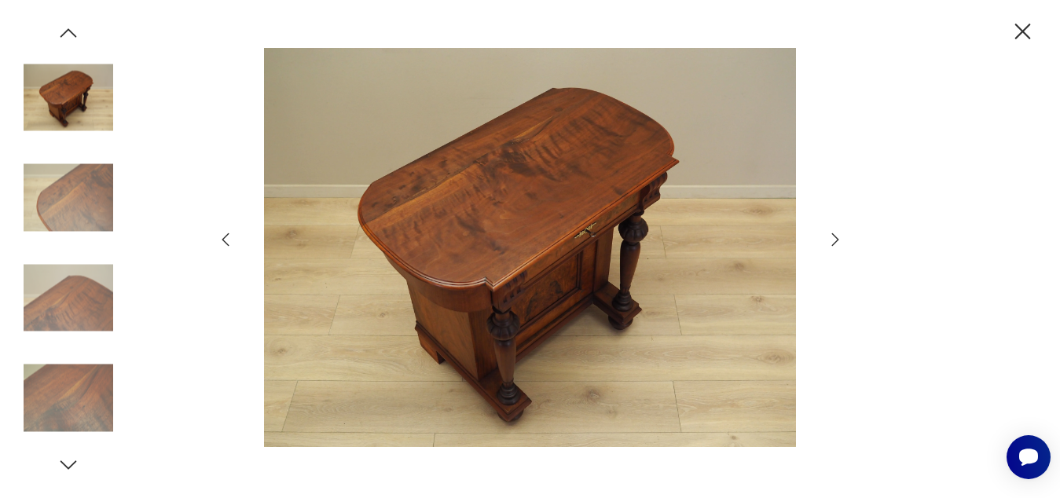
click at [839, 235] on icon "button" at bounding box center [835, 239] width 19 height 19
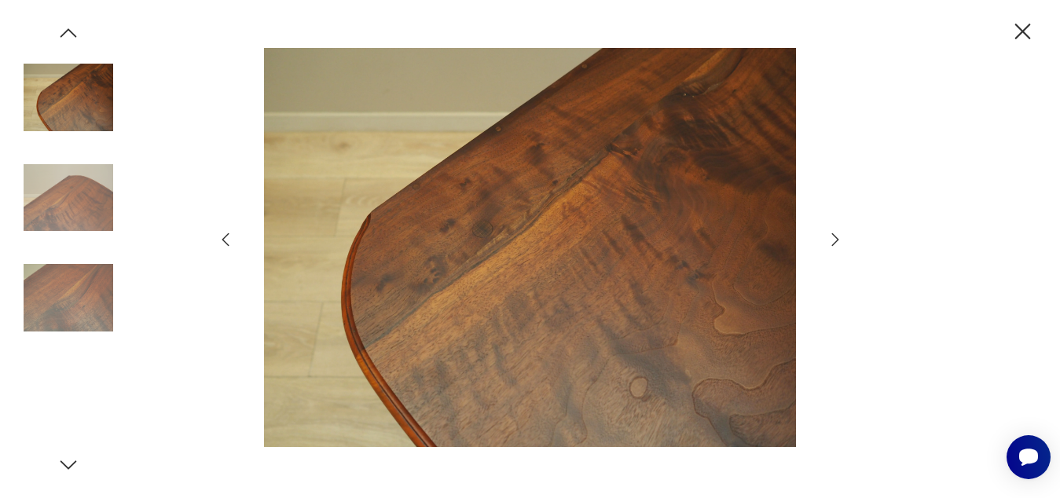
click at [839, 235] on icon "button" at bounding box center [835, 239] width 19 height 19
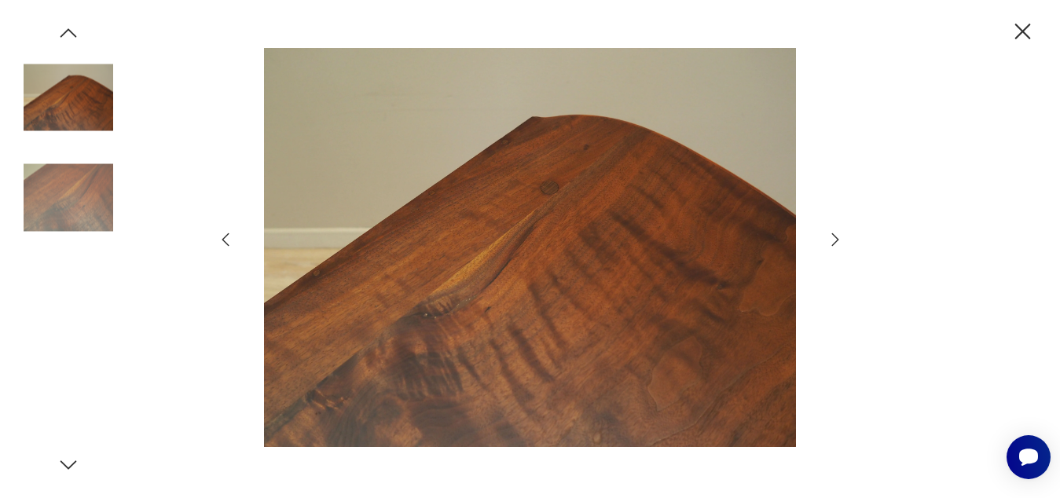
click at [839, 235] on icon "button" at bounding box center [835, 239] width 19 height 19
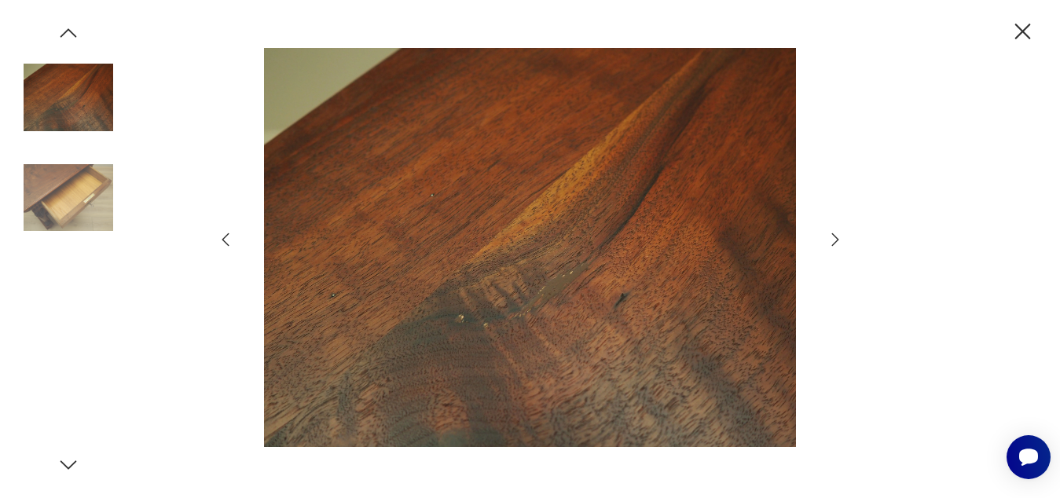
click at [839, 235] on icon "button" at bounding box center [835, 239] width 19 height 19
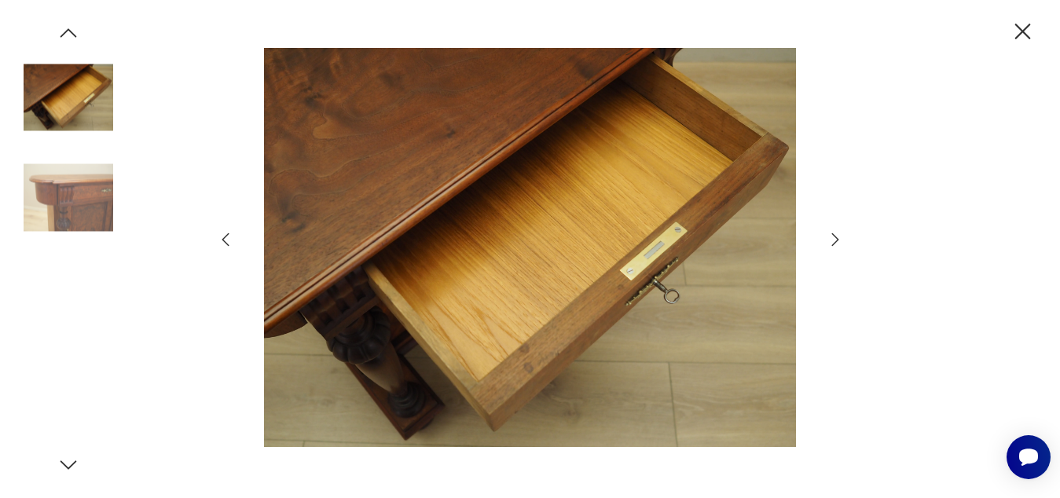
click at [839, 235] on icon "button" at bounding box center [835, 239] width 19 height 19
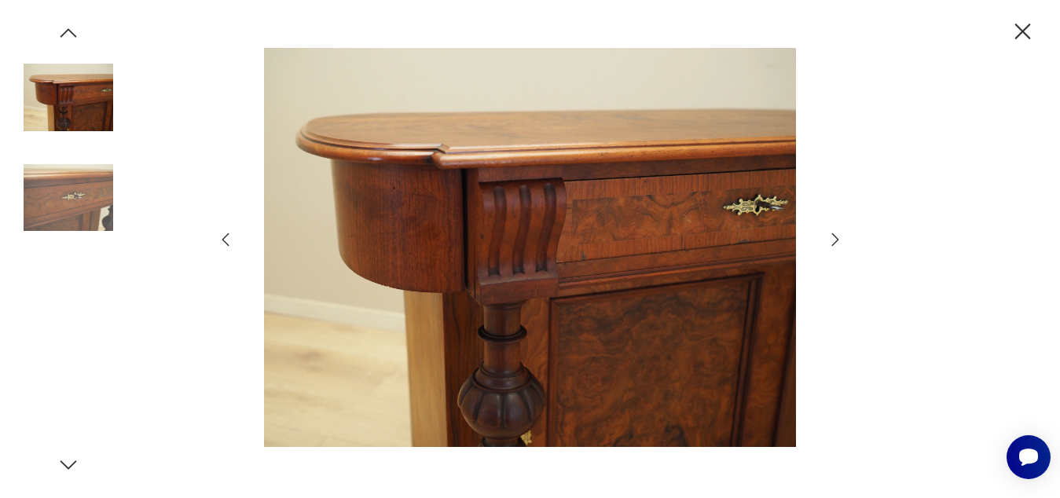
click at [839, 235] on icon "button" at bounding box center [835, 239] width 19 height 19
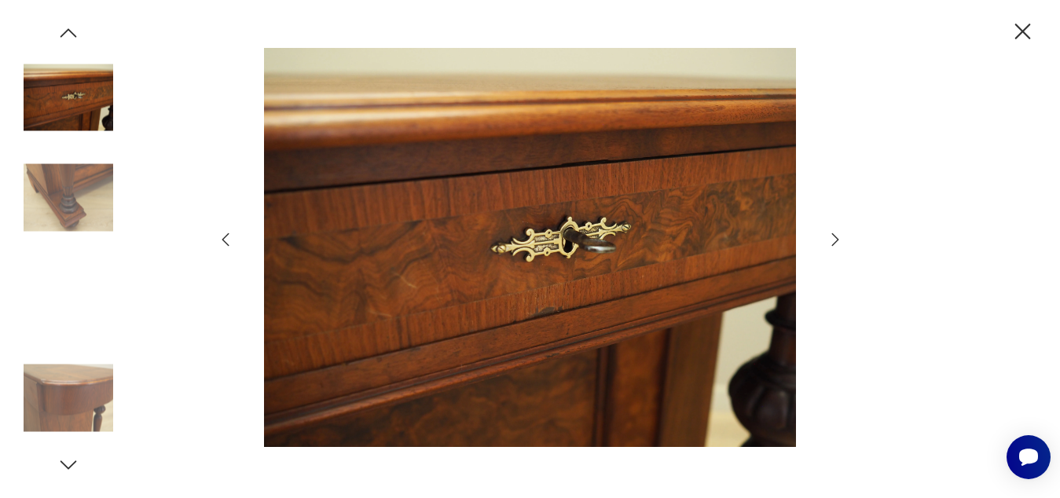
click at [839, 235] on icon "button" at bounding box center [835, 239] width 19 height 19
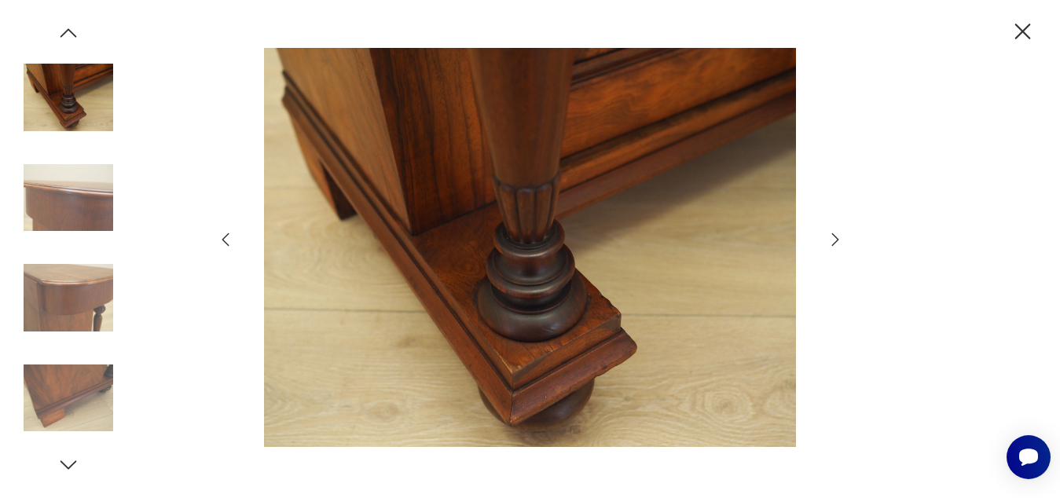
click at [839, 235] on icon "button" at bounding box center [835, 239] width 19 height 19
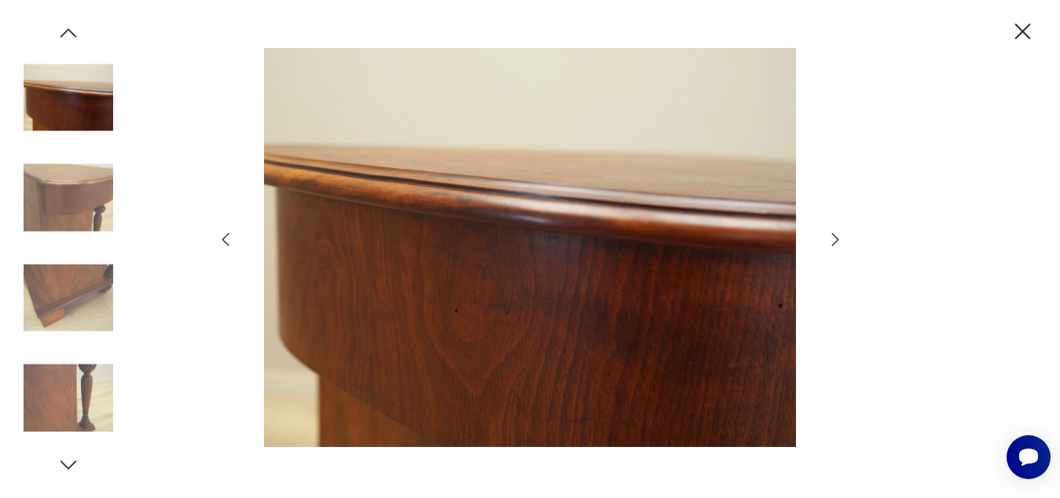
click at [839, 235] on icon "button" at bounding box center [835, 239] width 19 height 19
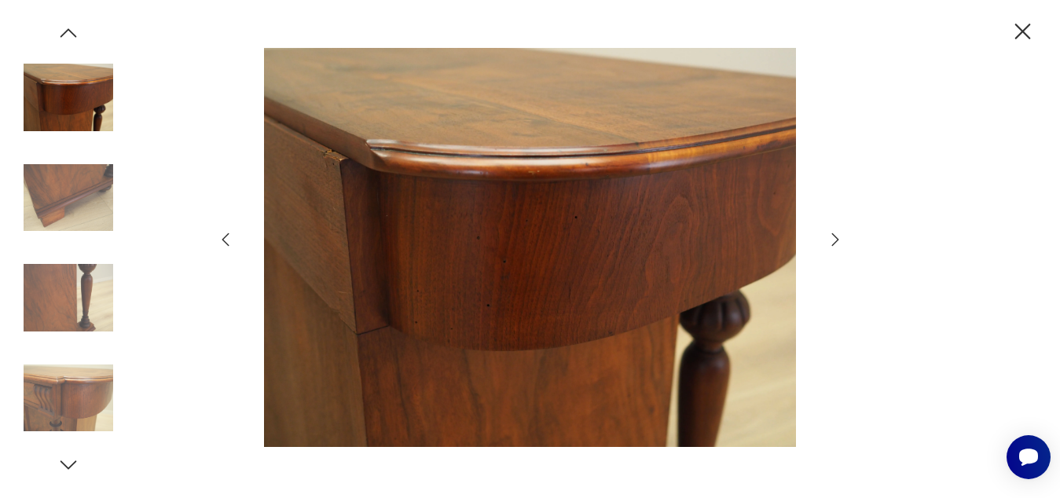
click at [839, 235] on icon "button" at bounding box center [835, 239] width 19 height 19
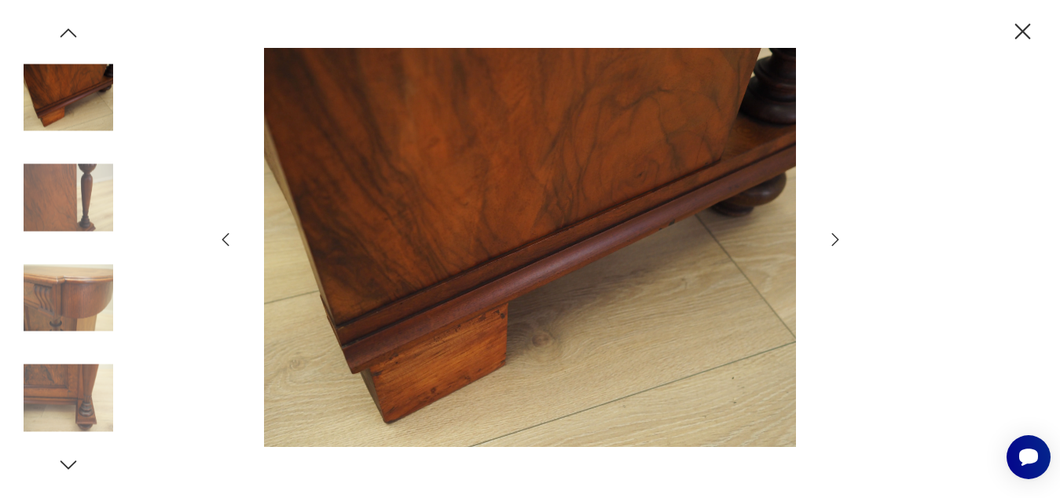
click at [839, 235] on icon "button" at bounding box center [835, 239] width 19 height 19
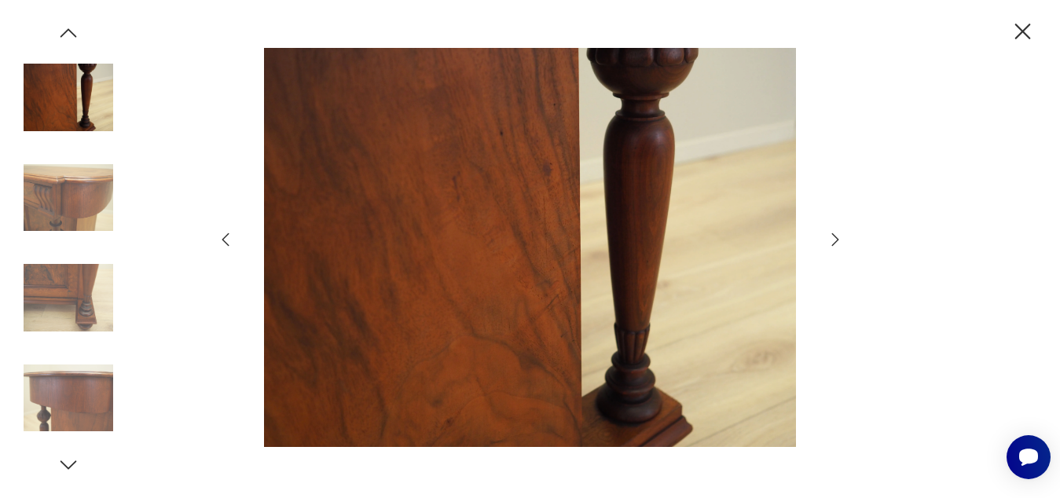
click at [839, 235] on icon "button" at bounding box center [835, 239] width 19 height 19
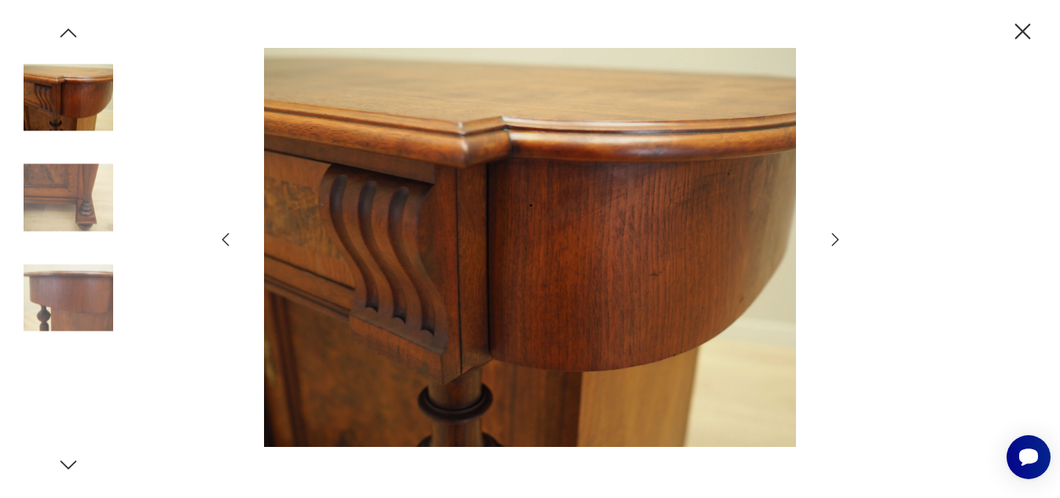
click at [839, 235] on icon "button" at bounding box center [835, 239] width 19 height 19
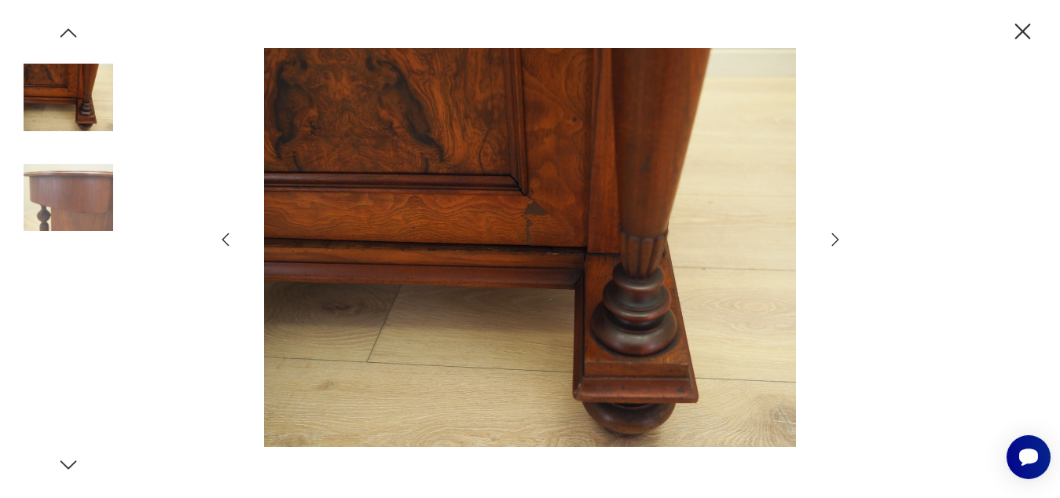
click at [839, 235] on icon "button" at bounding box center [835, 239] width 19 height 19
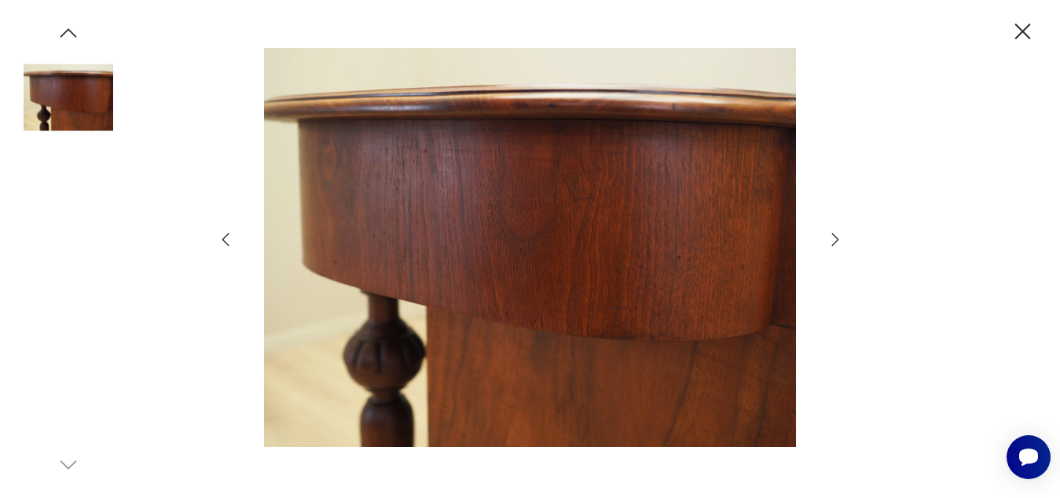
click at [839, 235] on icon "button" at bounding box center [835, 239] width 19 height 19
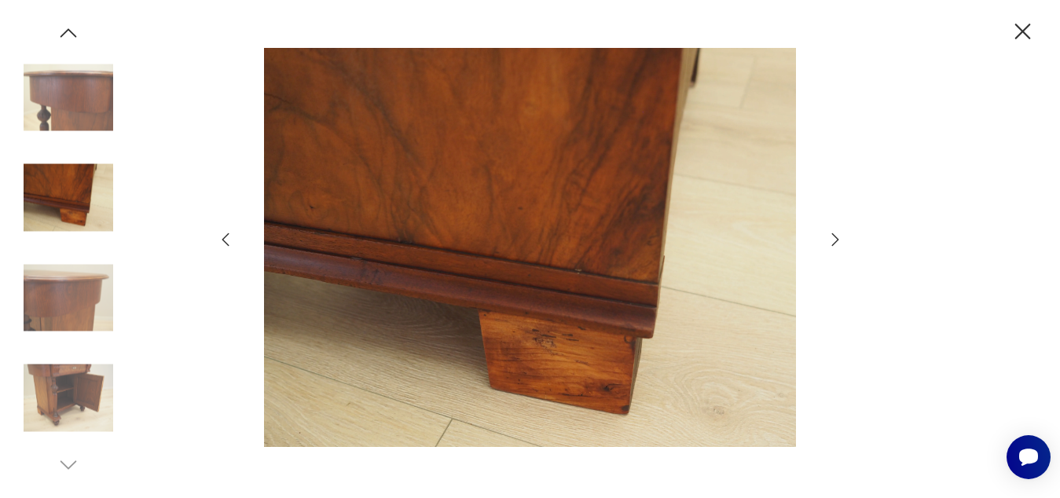
click at [1020, 25] on icon "button" at bounding box center [1022, 31] width 27 height 27
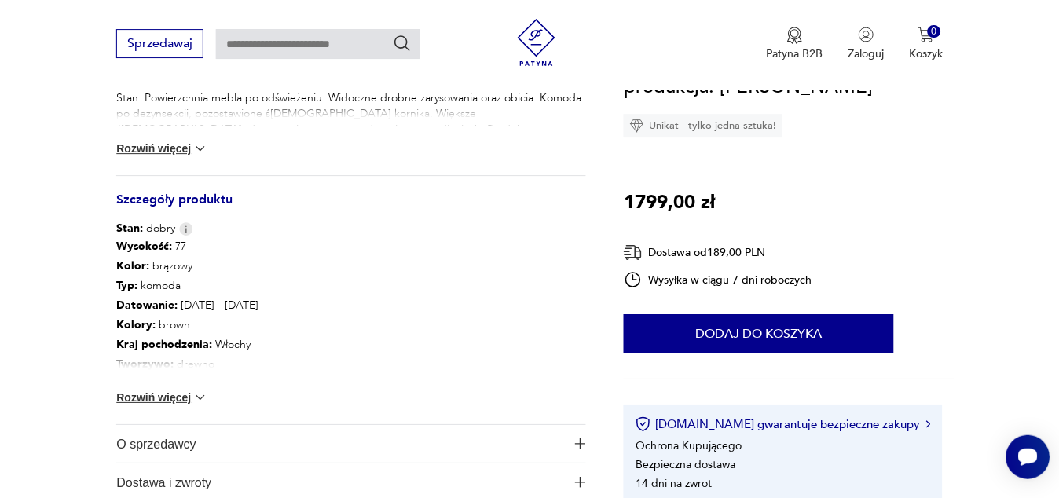
scroll to position [778, 0]
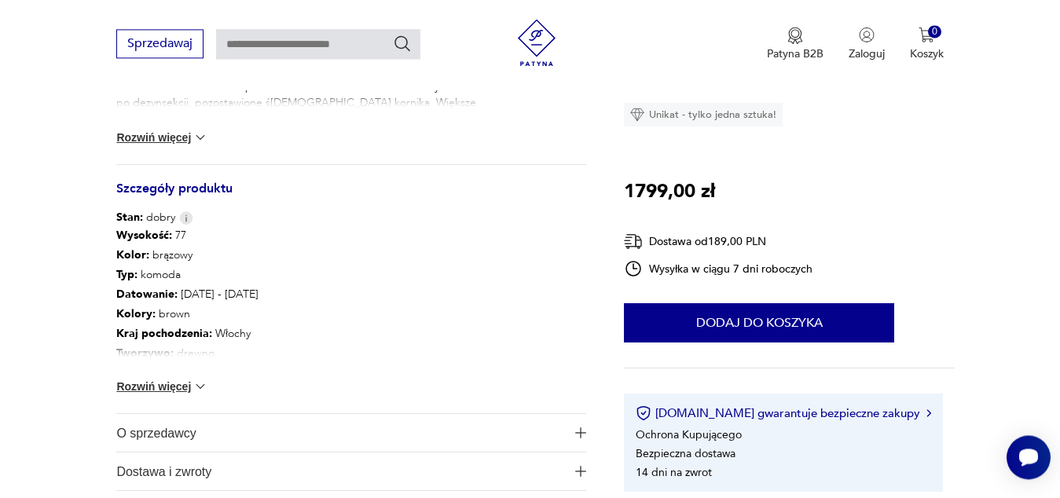
click at [176, 393] on button "Rozwiń więcej" at bounding box center [161, 387] width 91 height 16
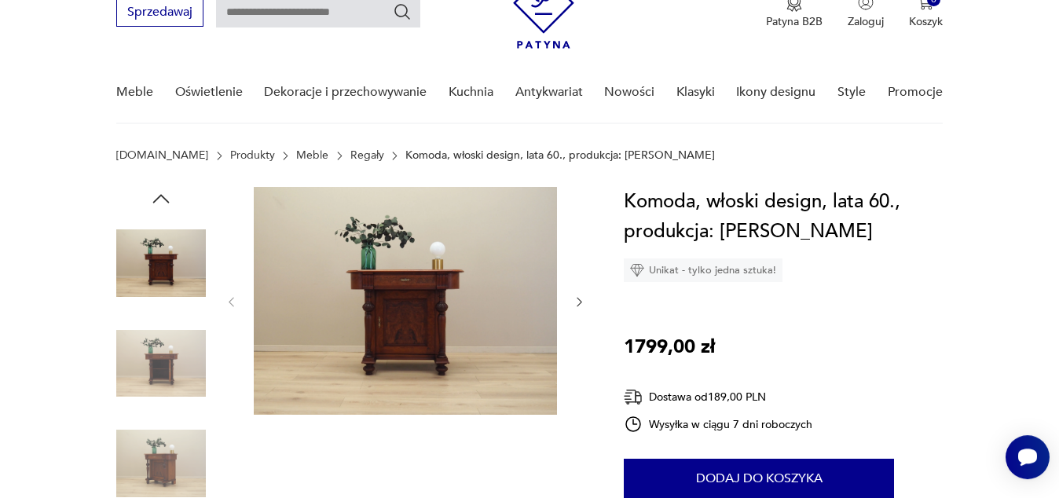
scroll to position [0, 0]
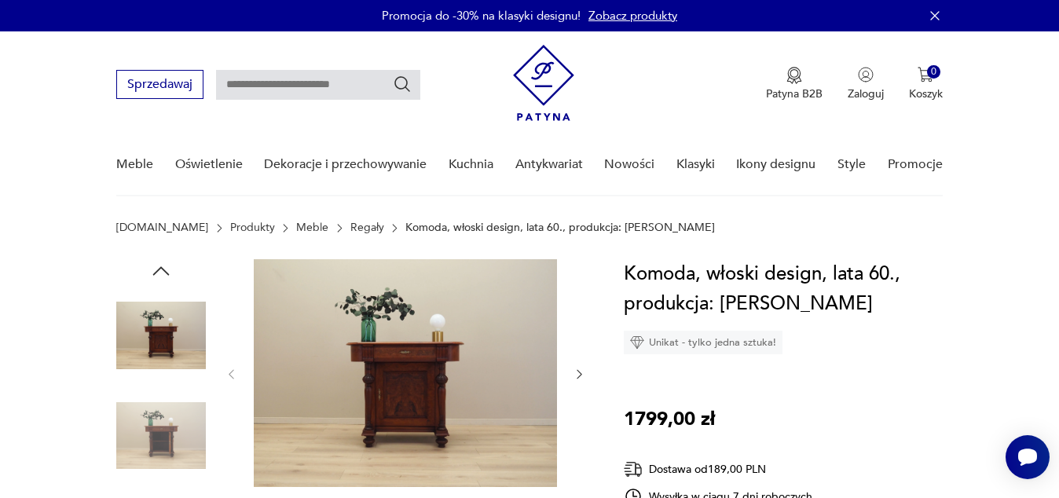
click at [508, 401] on img at bounding box center [405, 373] width 303 height 228
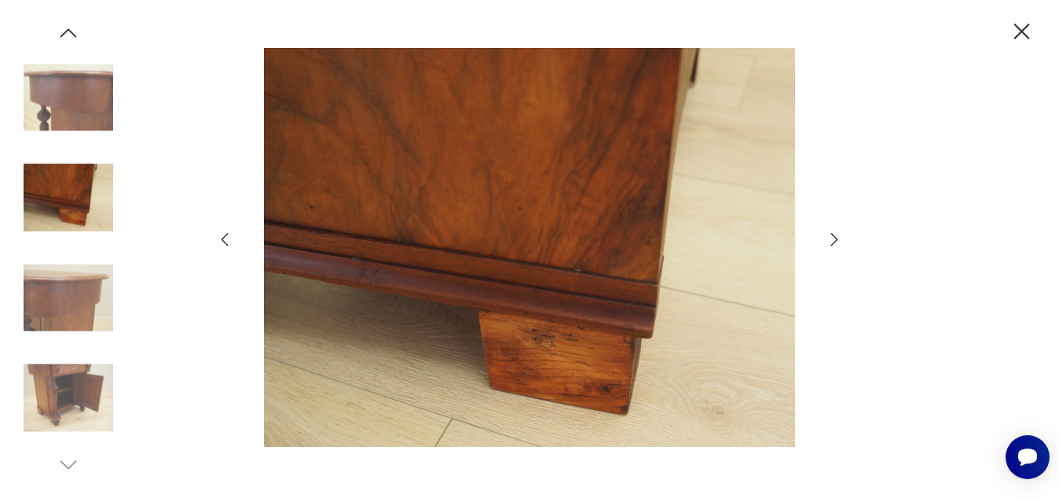
click at [227, 244] on icon "button" at bounding box center [225, 239] width 7 height 13
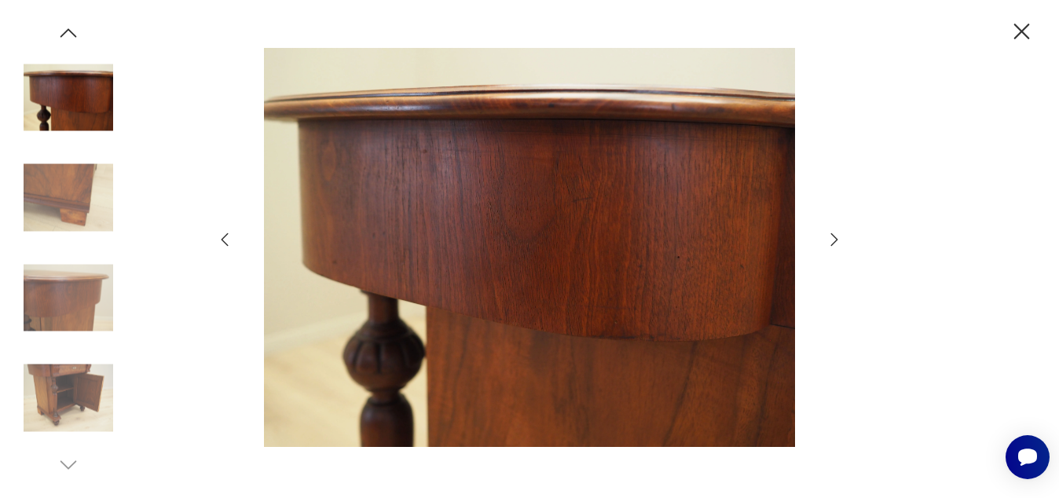
click at [227, 244] on icon "button" at bounding box center [225, 239] width 7 height 13
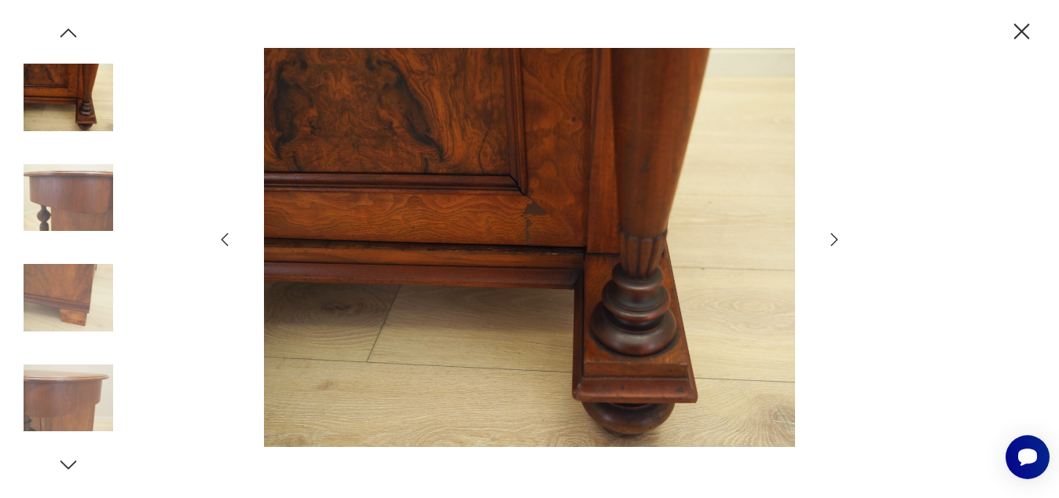
click at [227, 244] on icon "button" at bounding box center [225, 239] width 7 height 13
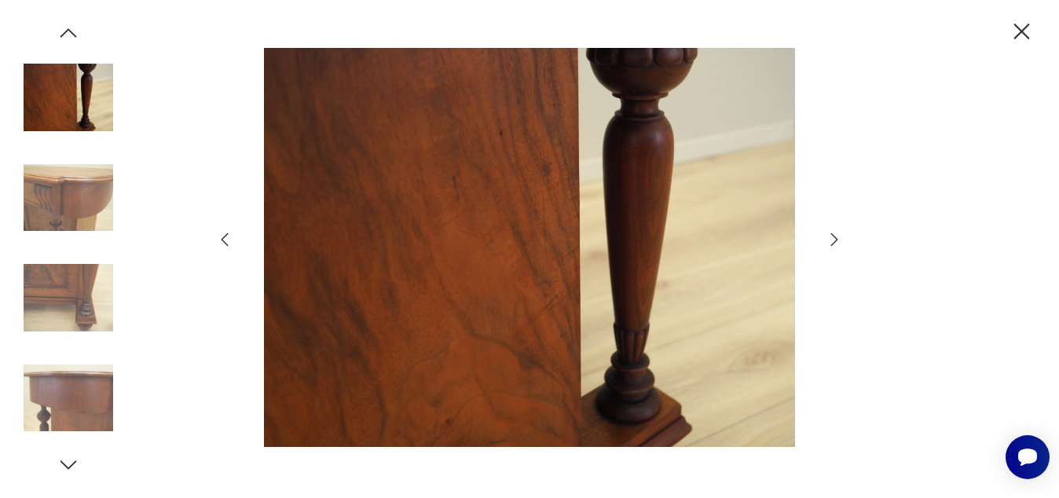
click at [227, 244] on icon "button" at bounding box center [225, 239] width 7 height 13
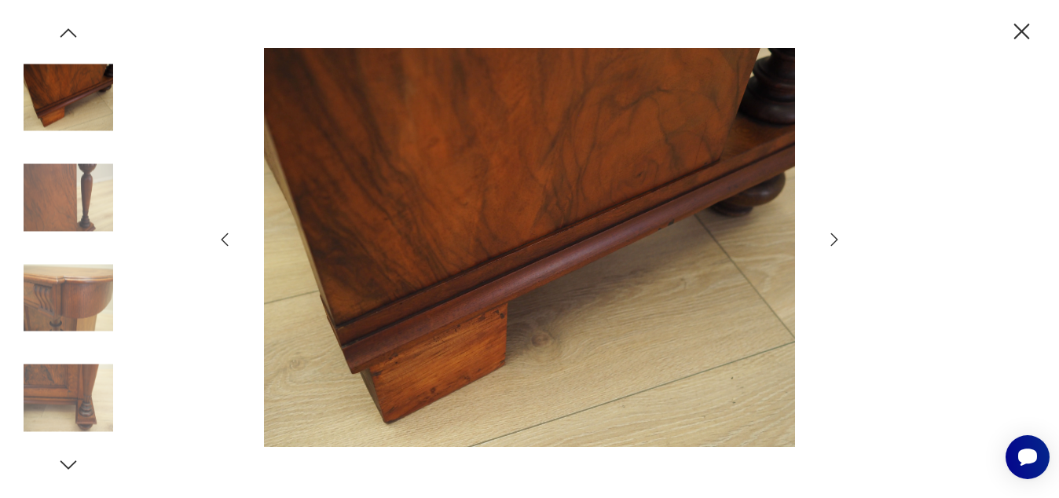
click at [227, 244] on icon "button" at bounding box center [225, 239] width 7 height 13
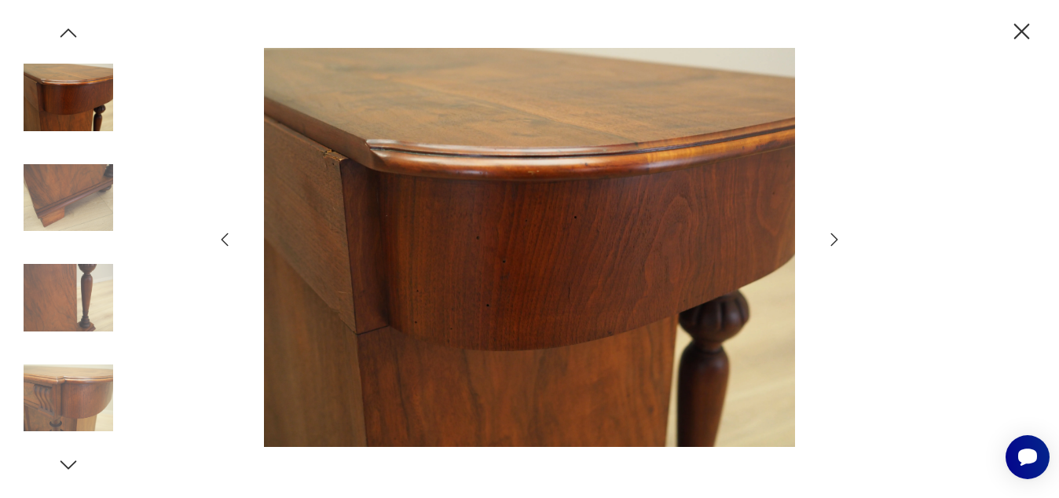
click at [227, 244] on icon "button" at bounding box center [225, 239] width 7 height 13
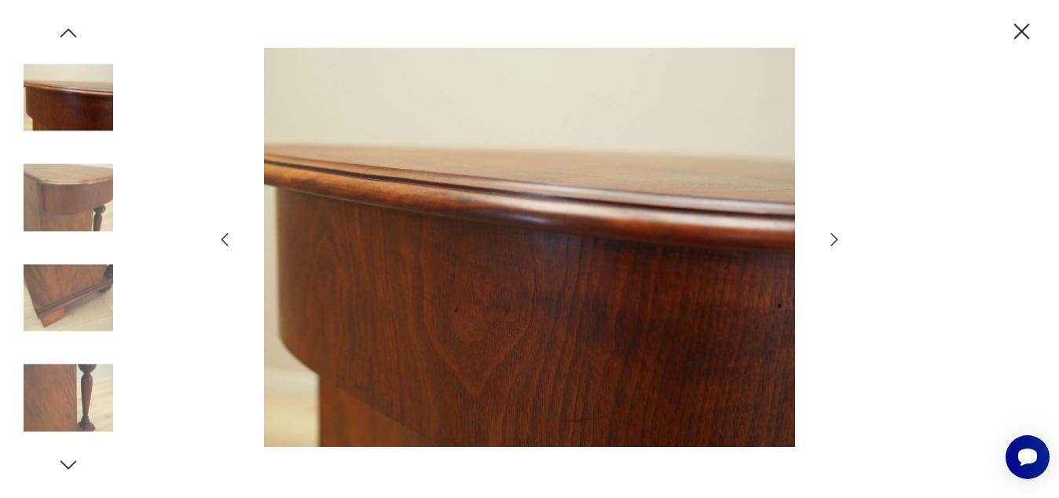
click at [227, 244] on icon "button" at bounding box center [225, 239] width 7 height 13
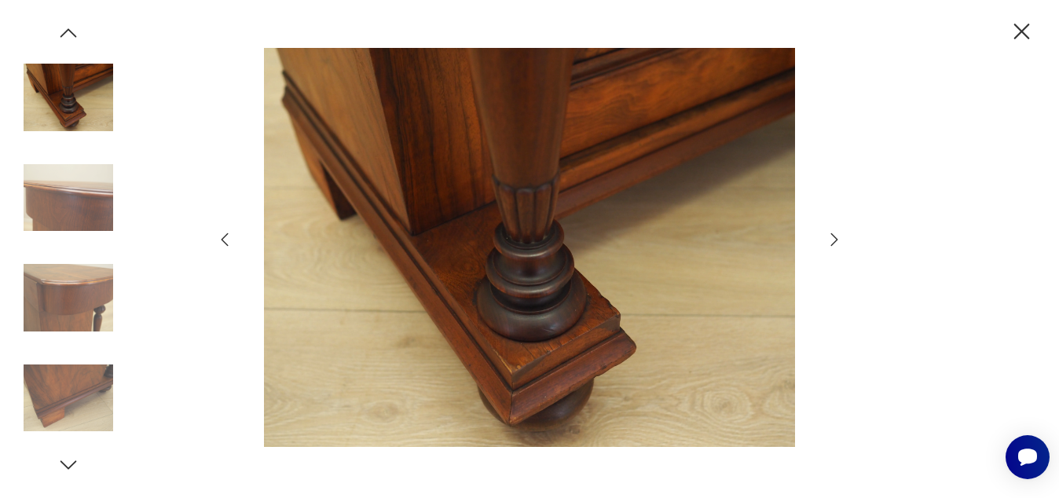
click at [227, 244] on icon "button" at bounding box center [225, 239] width 7 height 13
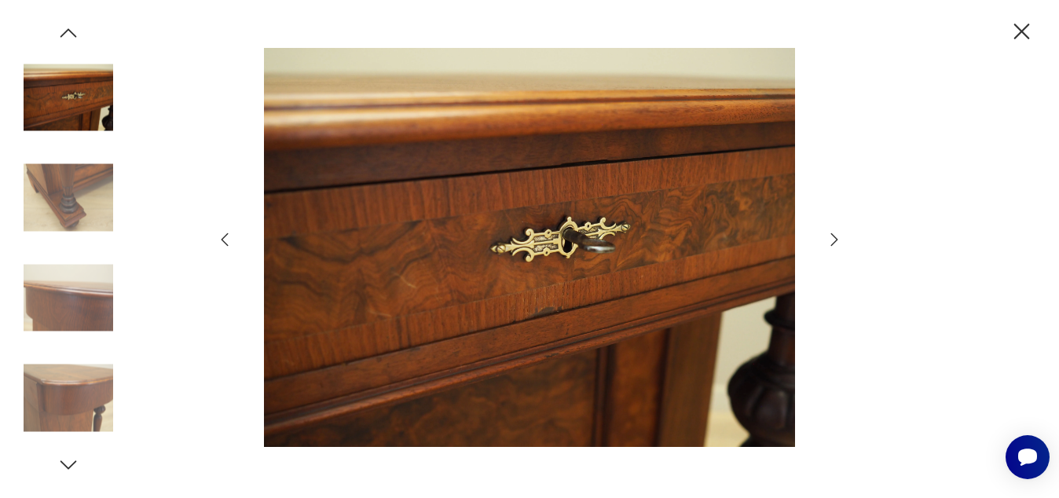
click at [227, 244] on icon "button" at bounding box center [225, 239] width 7 height 13
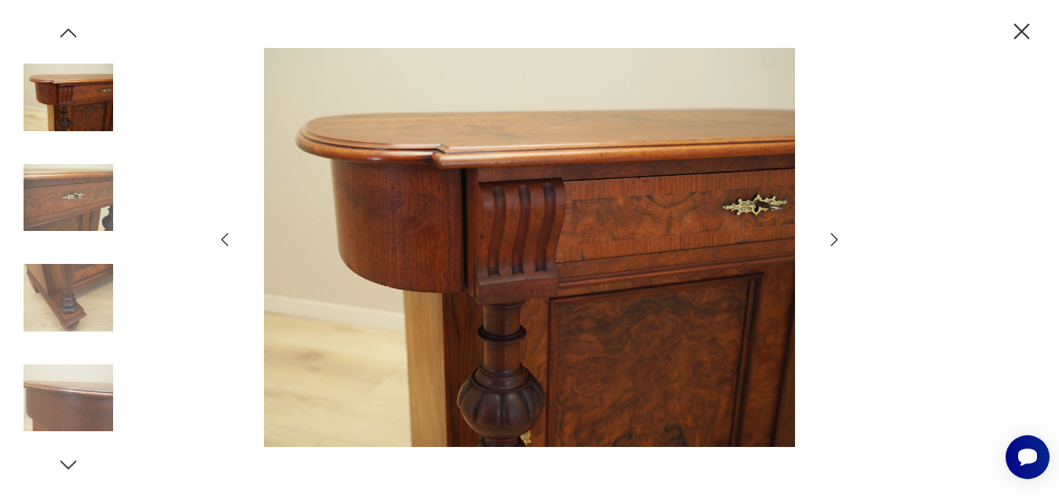
click at [227, 244] on icon "button" at bounding box center [225, 239] width 7 height 13
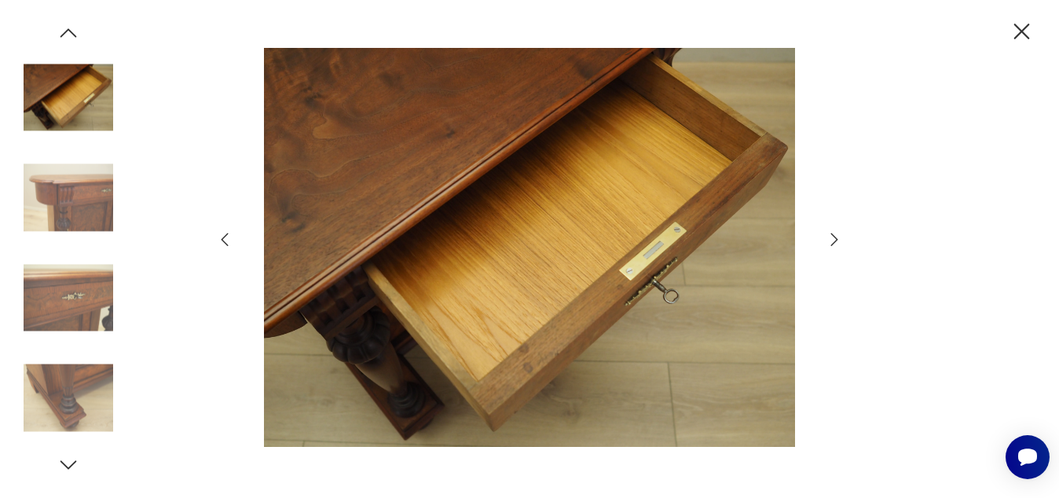
click at [227, 244] on icon "button" at bounding box center [225, 239] width 7 height 13
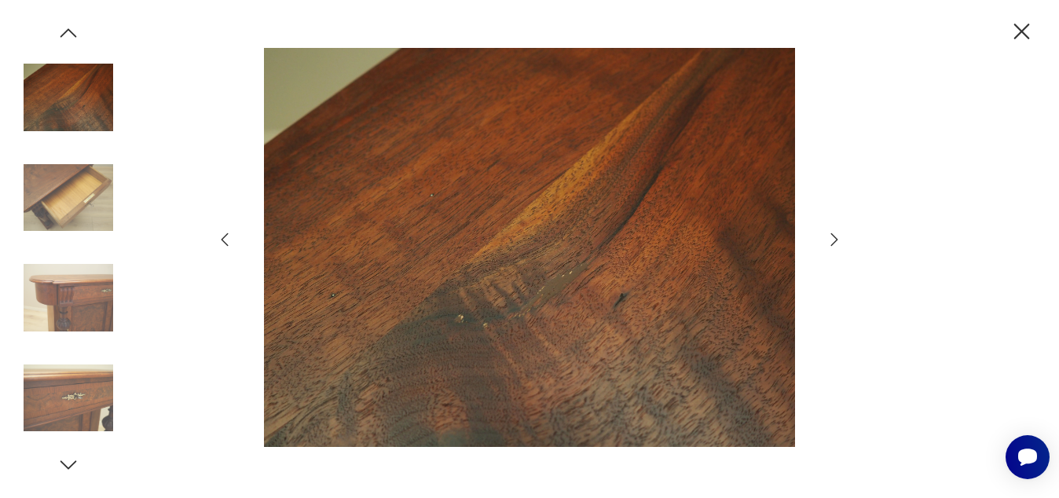
click at [227, 244] on icon "button" at bounding box center [225, 239] width 7 height 13
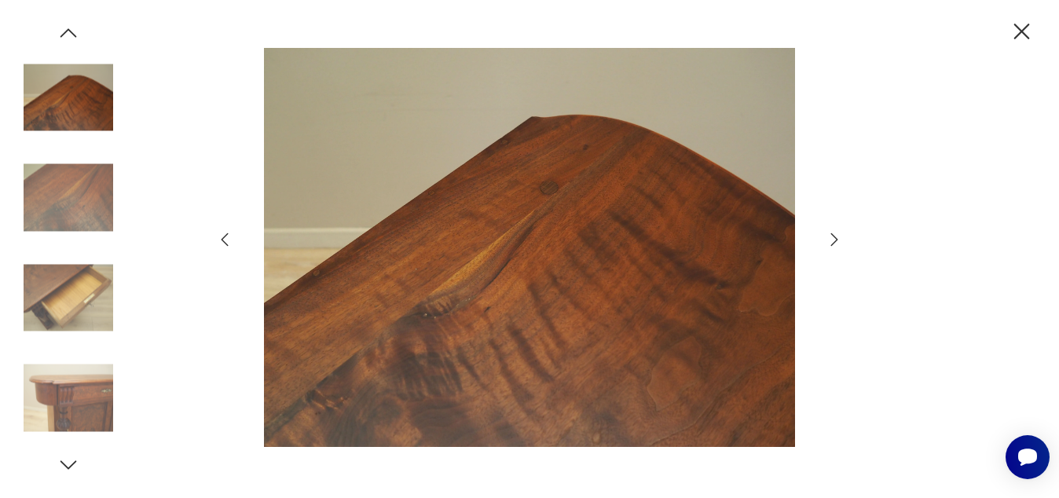
click at [227, 244] on icon "button" at bounding box center [225, 239] width 7 height 13
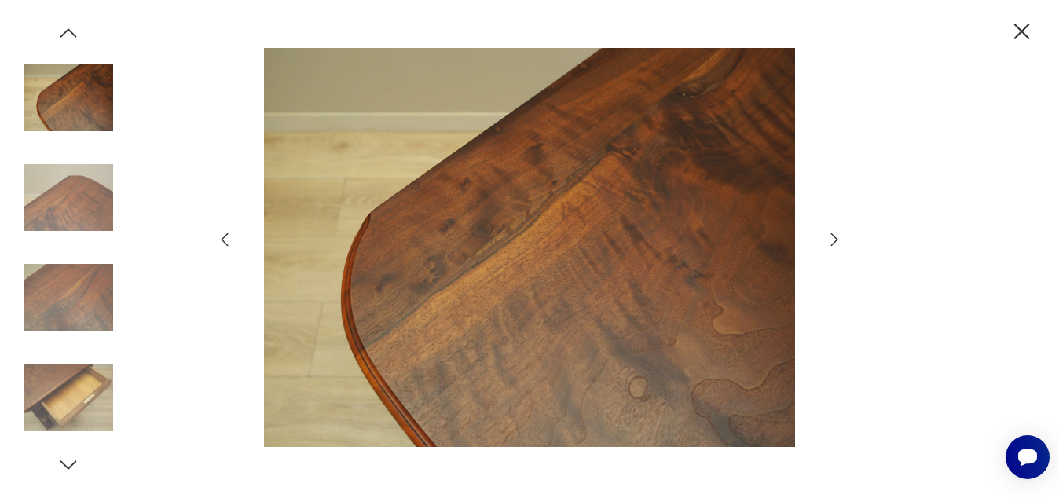
click at [227, 244] on icon "button" at bounding box center [225, 239] width 7 height 13
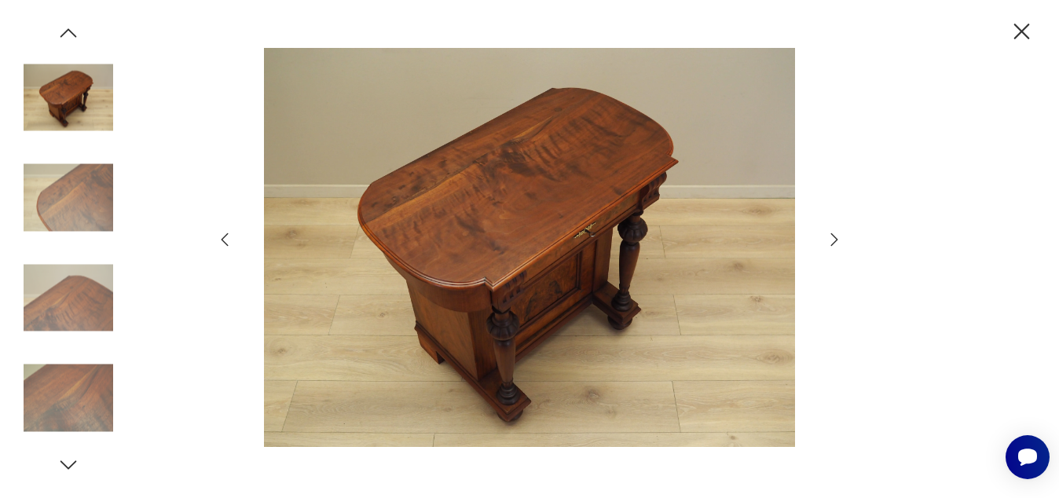
click at [227, 244] on icon "button" at bounding box center [225, 239] width 7 height 13
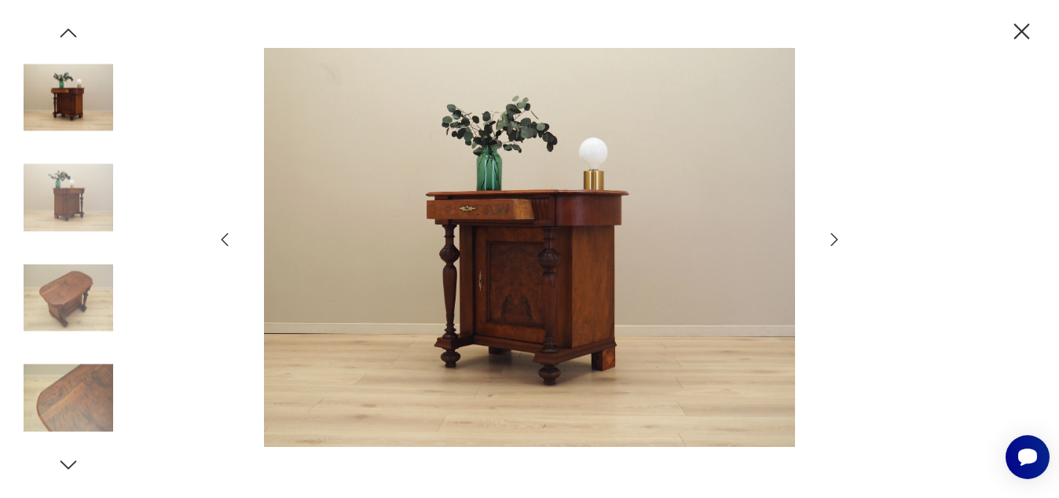
click at [227, 244] on icon "button" at bounding box center [225, 239] width 7 height 13
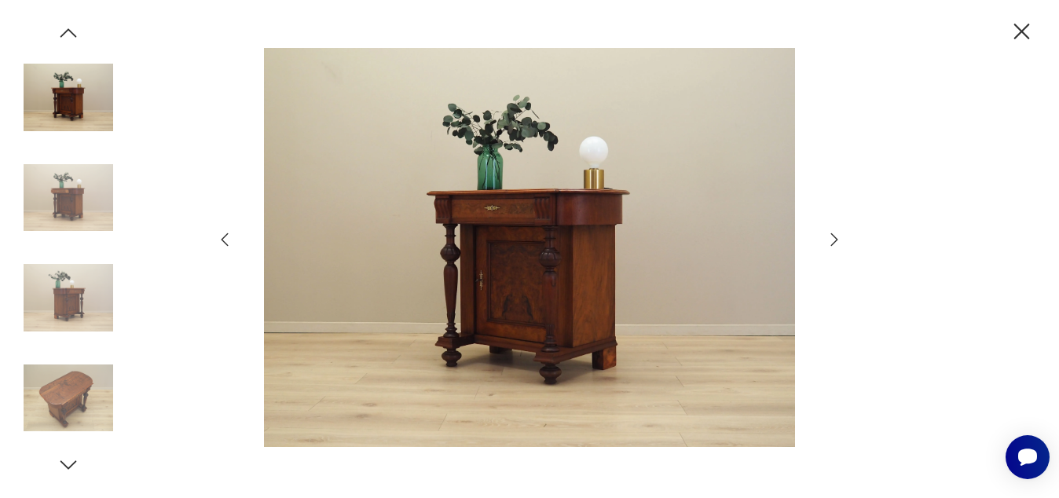
click at [227, 244] on icon "button" at bounding box center [225, 239] width 7 height 13
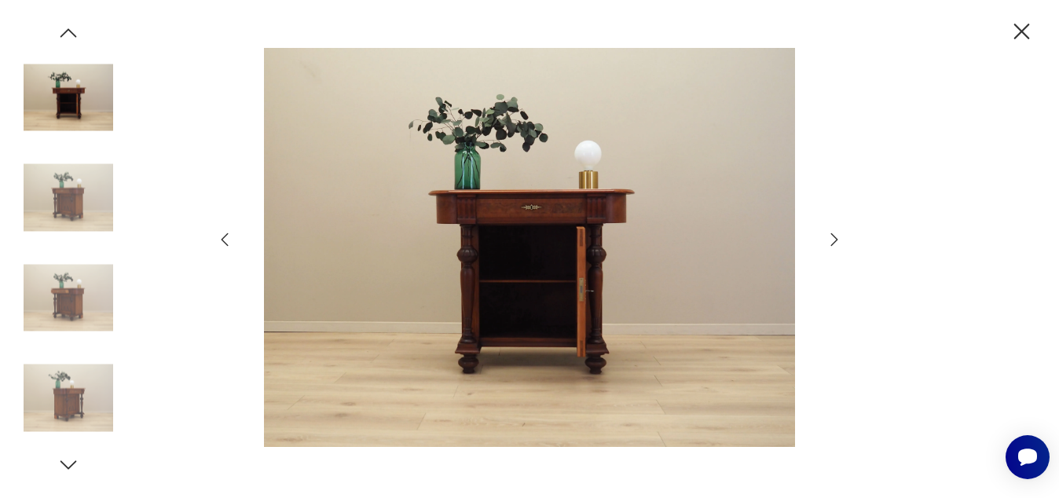
click at [227, 244] on icon "button" at bounding box center [225, 239] width 7 height 13
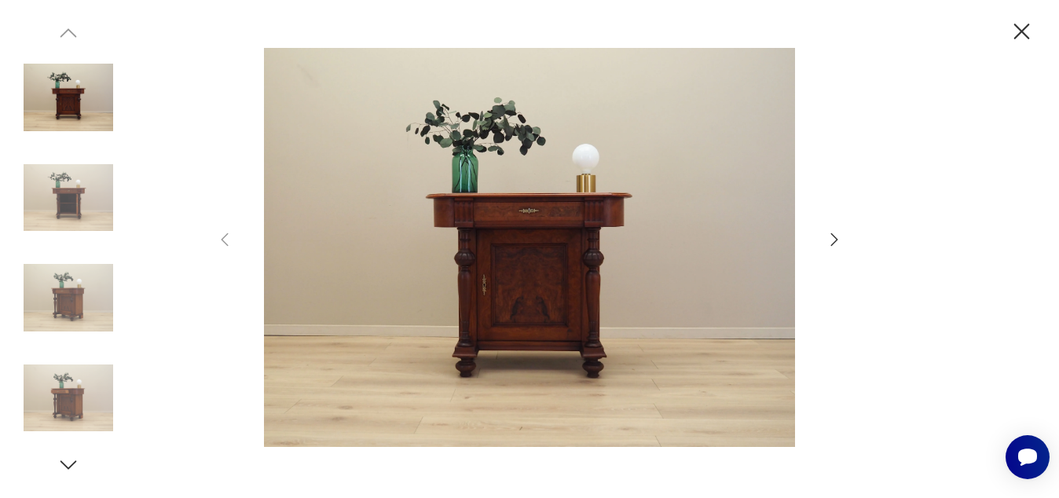
click at [1014, 31] on icon "button" at bounding box center [1021, 31] width 27 height 27
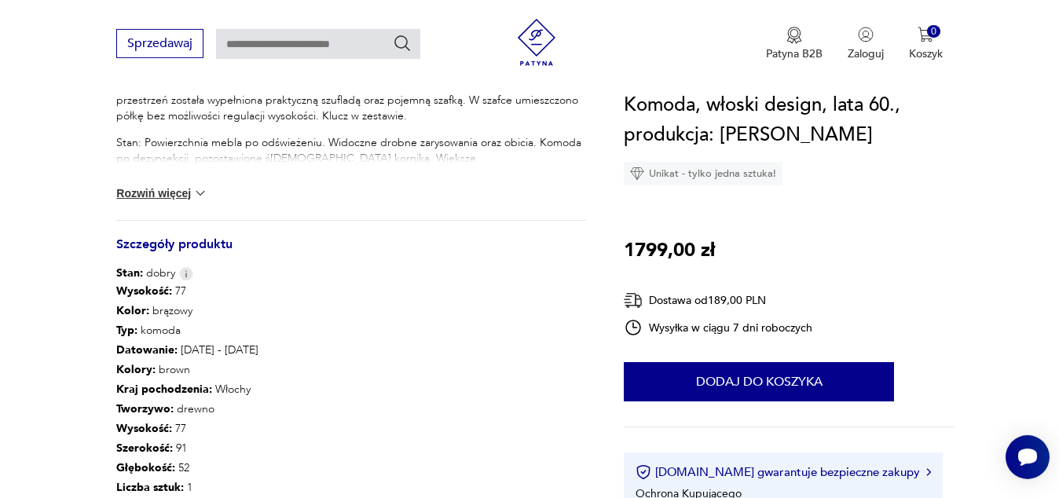
scroll to position [727, 0]
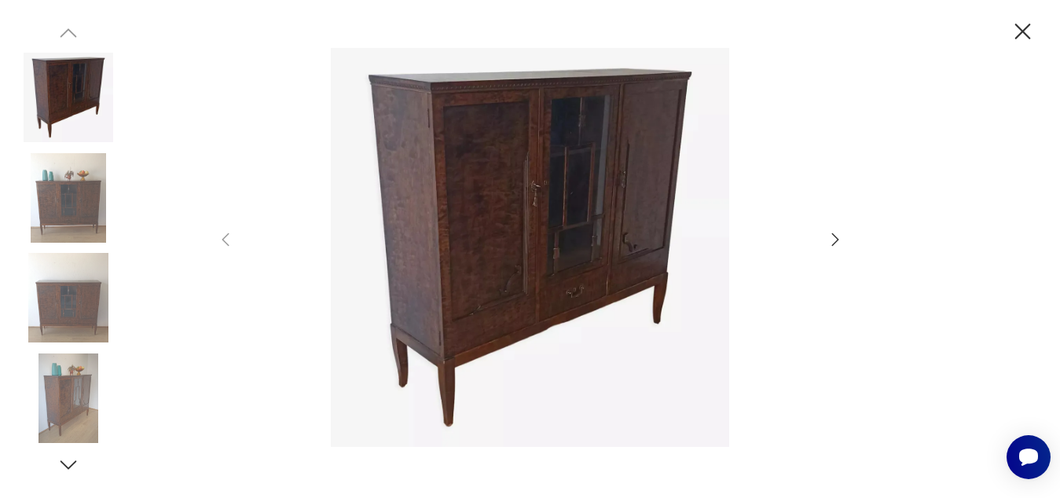
click at [834, 243] on icon "button" at bounding box center [835, 239] width 19 height 19
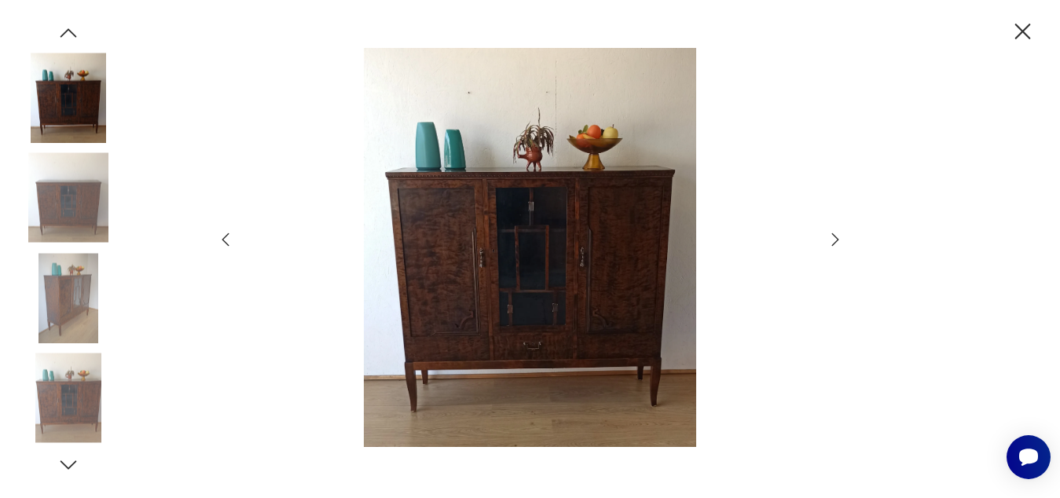
click at [834, 243] on icon "button" at bounding box center [835, 239] width 19 height 19
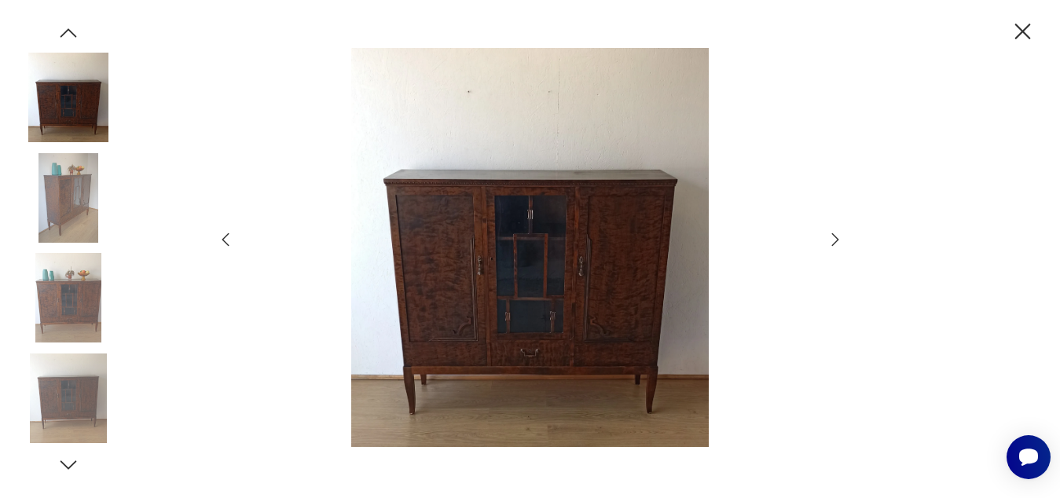
click at [834, 243] on icon "button" at bounding box center [835, 239] width 19 height 19
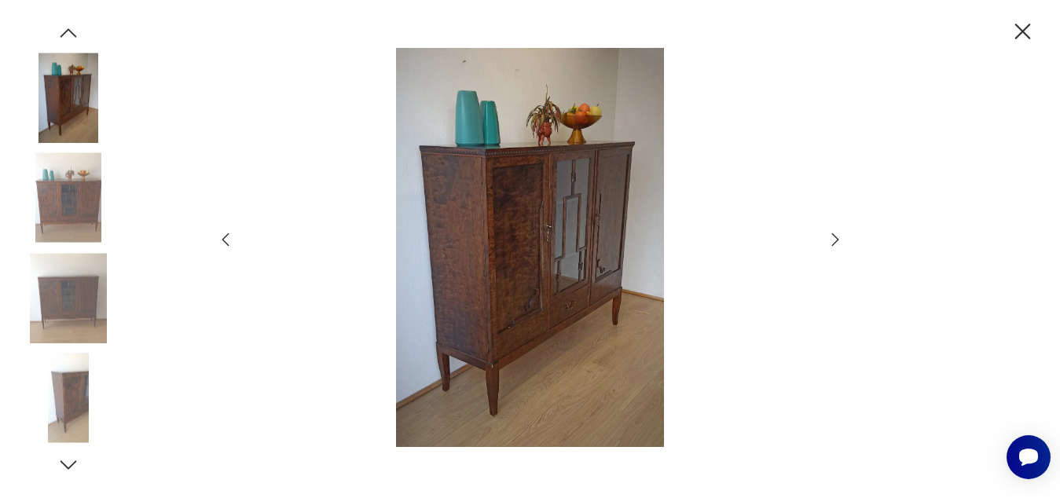
click at [834, 243] on icon "button" at bounding box center [835, 239] width 19 height 19
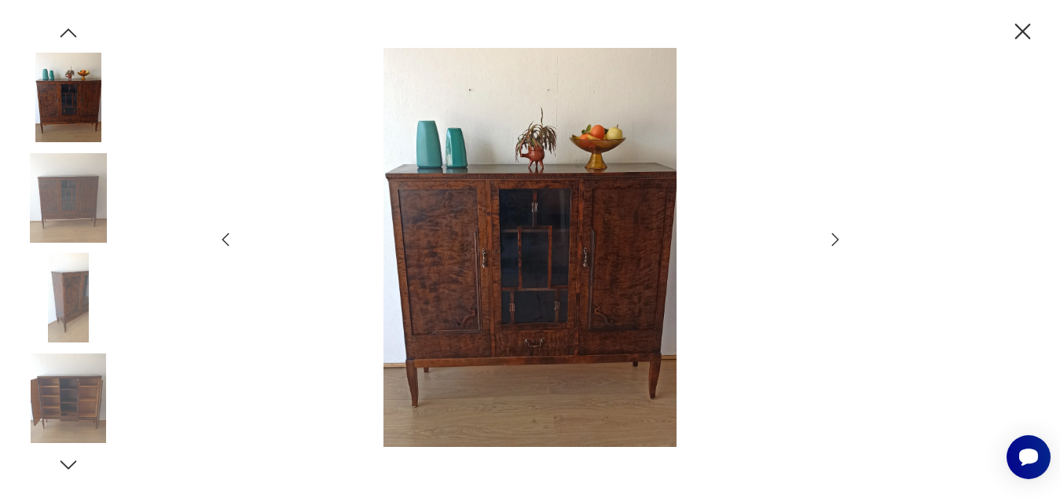
click at [834, 243] on icon "button" at bounding box center [835, 239] width 19 height 19
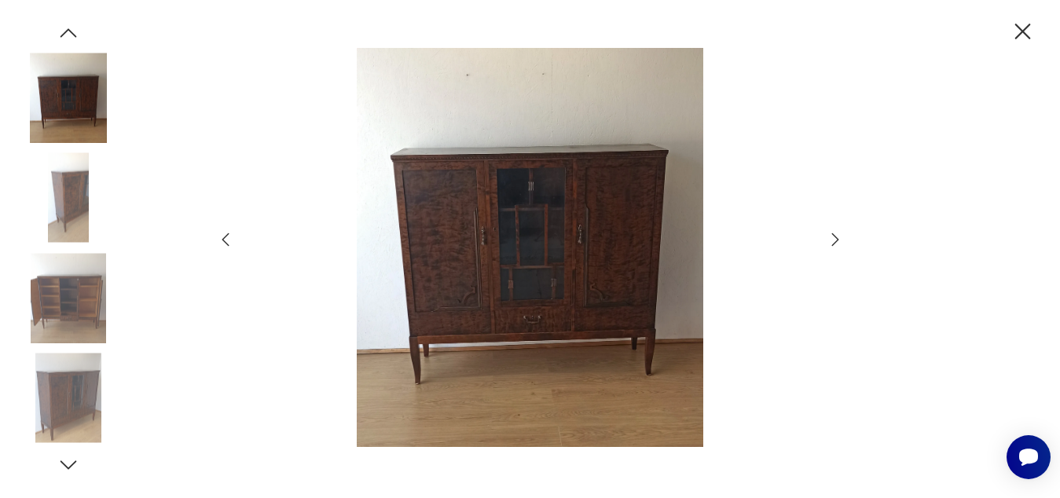
click at [834, 243] on icon "button" at bounding box center [835, 239] width 19 height 19
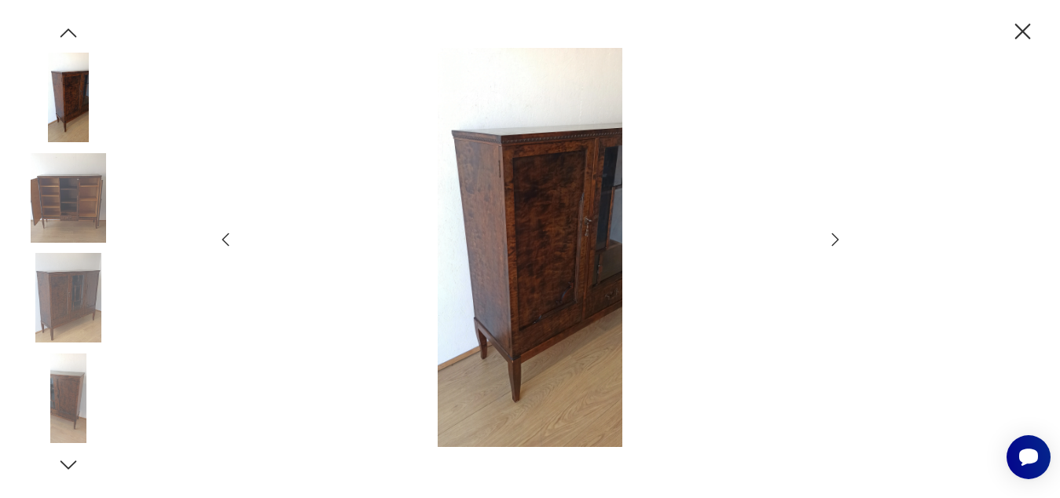
click at [834, 243] on icon "button" at bounding box center [835, 239] width 19 height 19
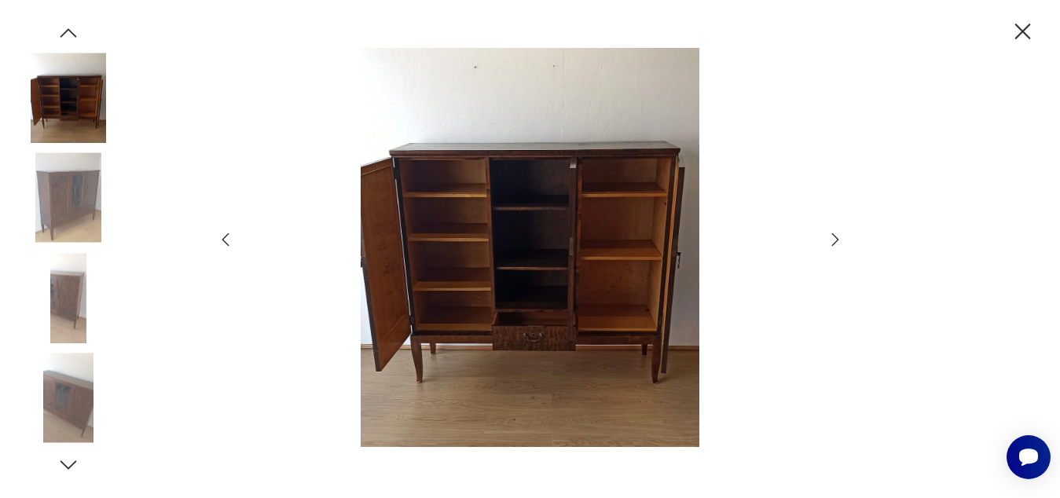
click at [834, 243] on icon "button" at bounding box center [835, 239] width 19 height 19
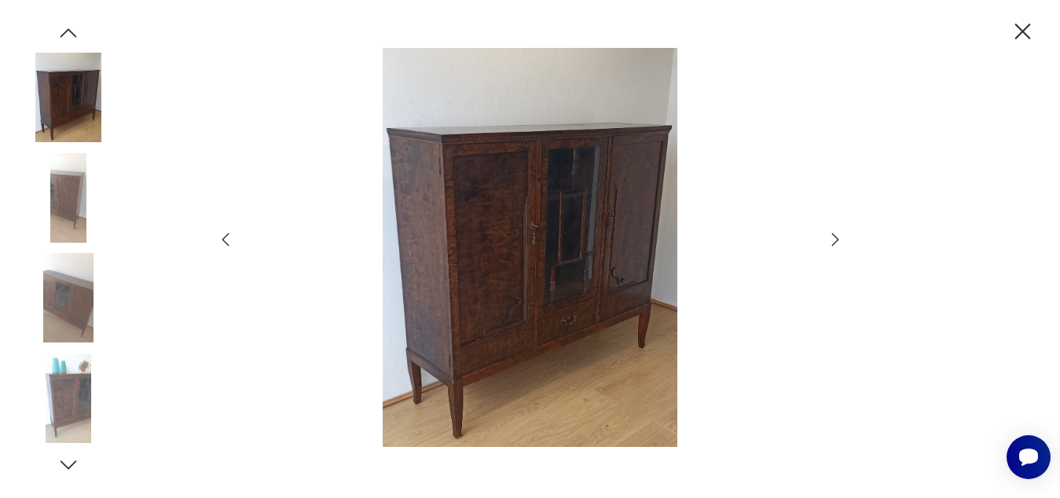
click at [834, 243] on icon "button" at bounding box center [835, 239] width 19 height 19
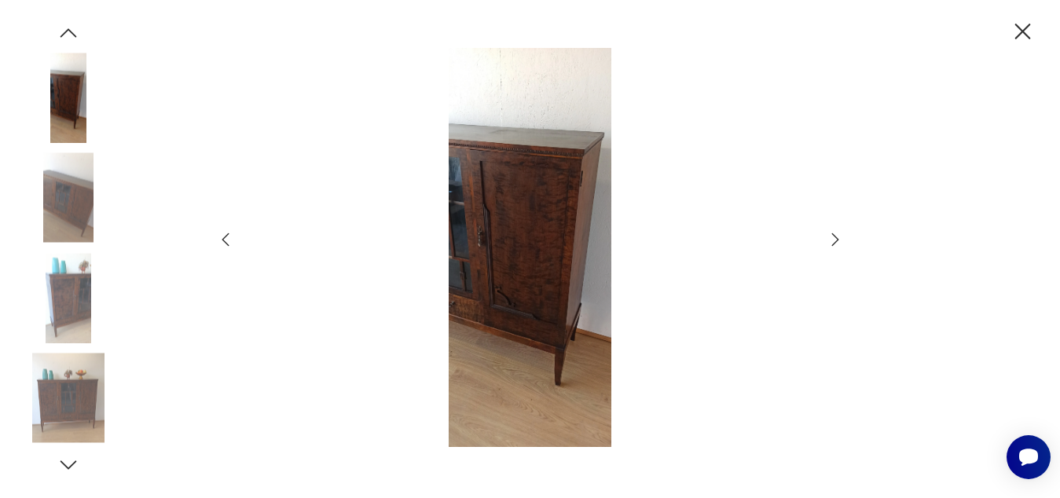
click at [834, 243] on icon "button" at bounding box center [835, 239] width 19 height 19
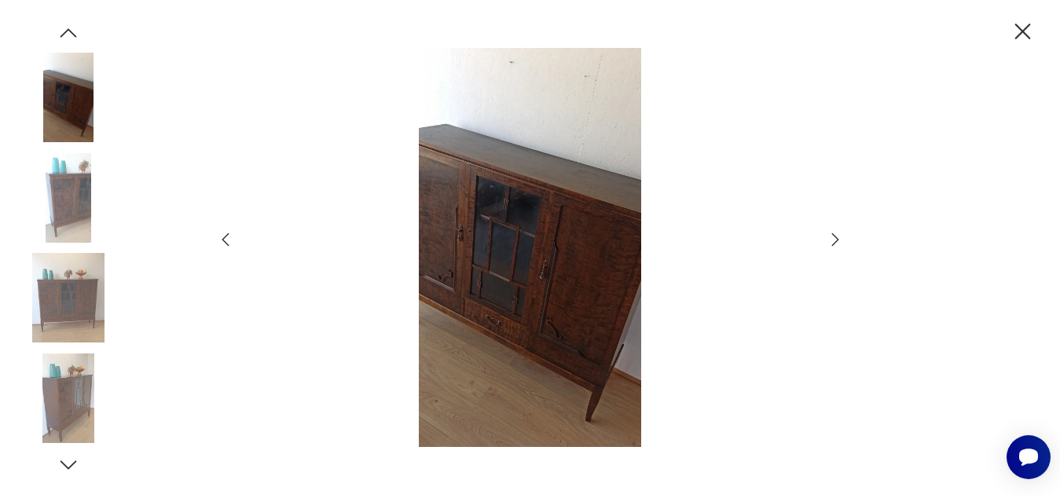
click at [834, 243] on icon "button" at bounding box center [835, 239] width 19 height 19
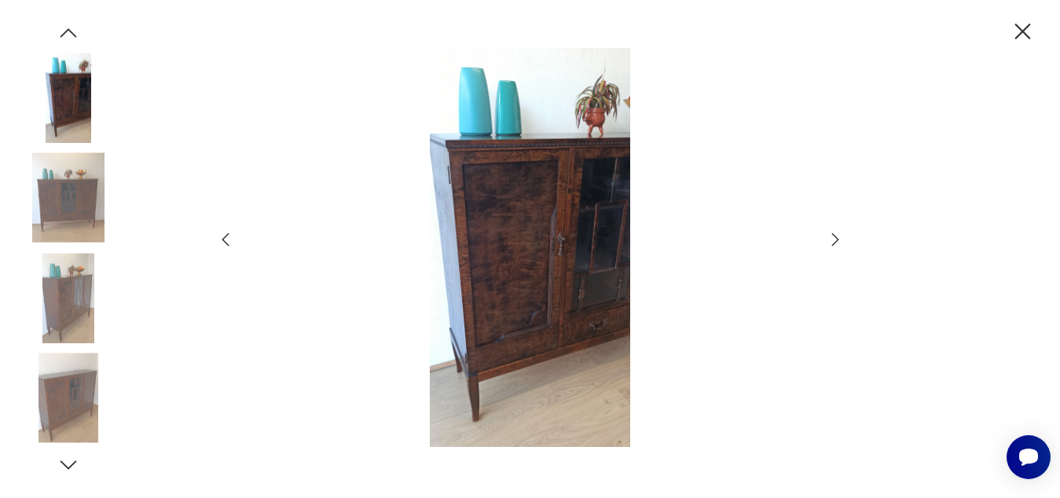
click at [834, 243] on icon "button" at bounding box center [835, 239] width 19 height 19
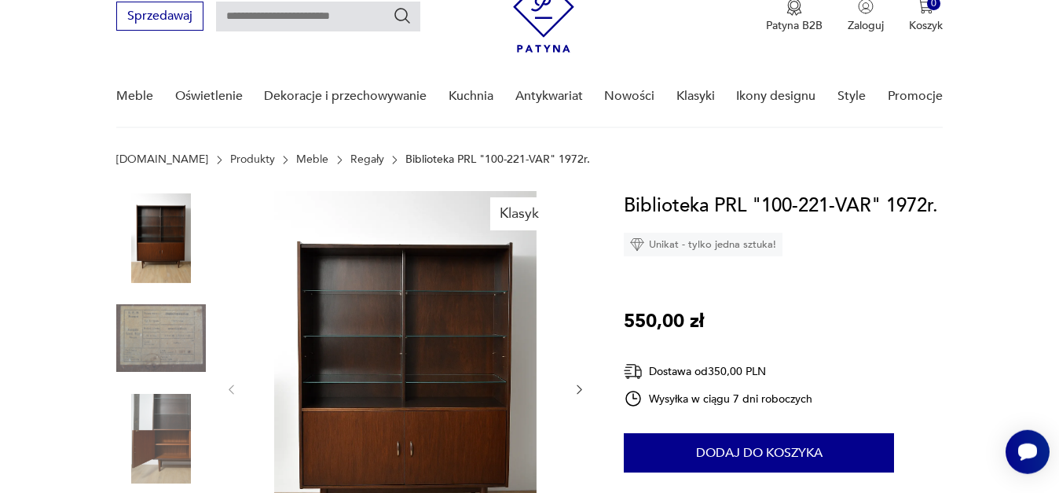
scroll to position [142, 0]
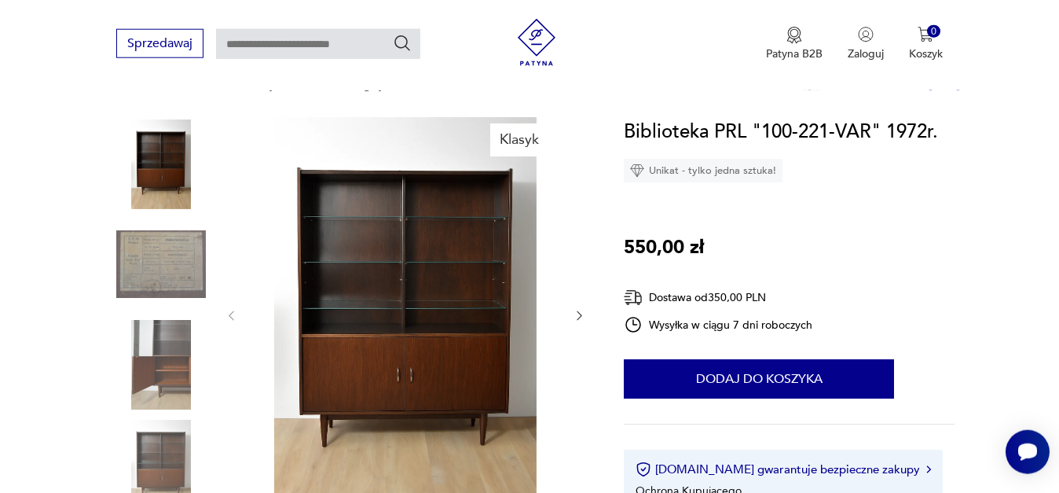
click at [442, 235] on img at bounding box center [405, 314] width 303 height 394
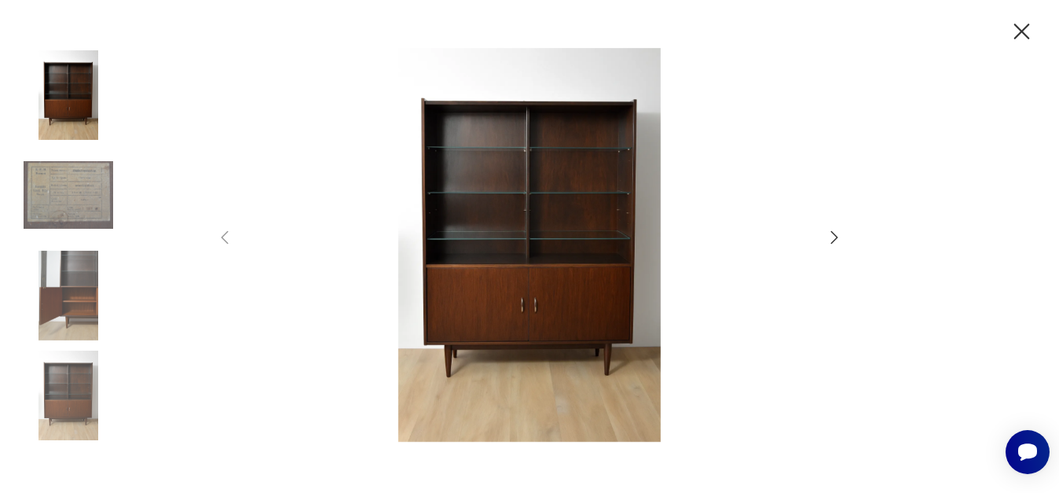
click at [834, 236] on icon "button" at bounding box center [834, 237] width 19 height 19
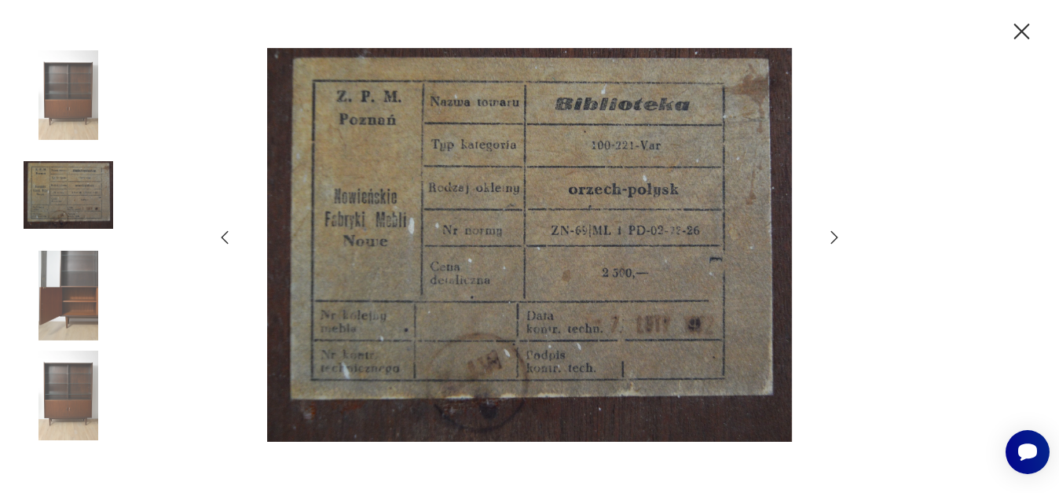
click at [834, 236] on icon "button" at bounding box center [834, 237] width 19 height 19
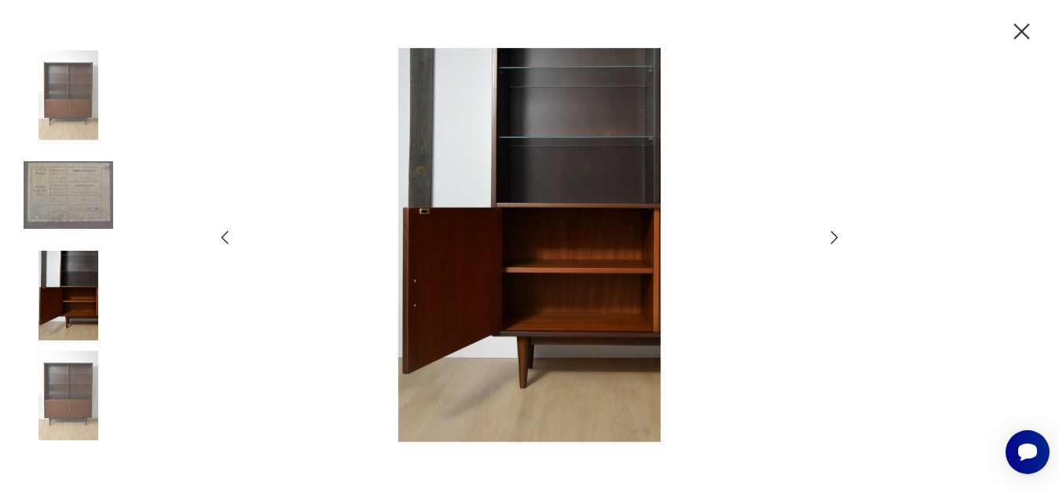
click at [834, 236] on icon "button" at bounding box center [834, 237] width 19 height 19
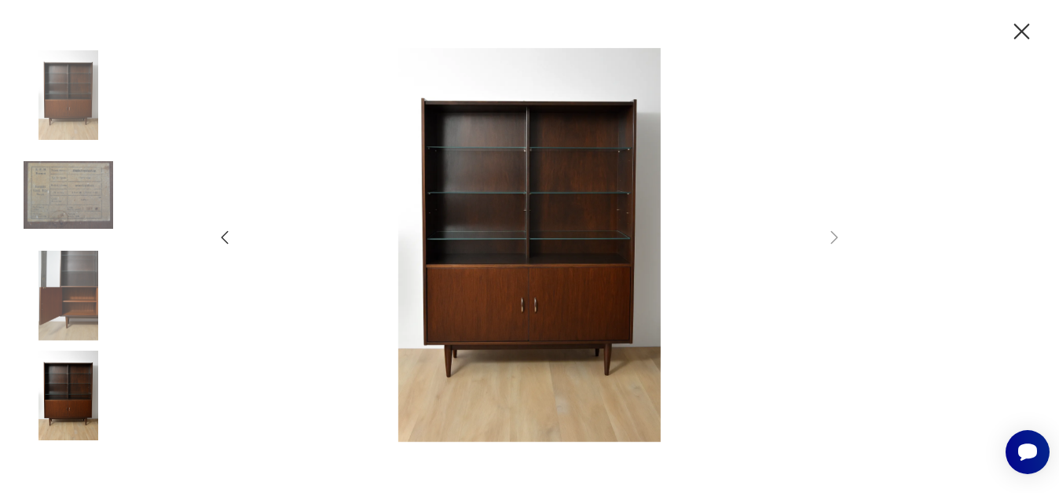
click at [588, 231] on img at bounding box center [529, 245] width 559 height 394
click at [1014, 24] on icon "button" at bounding box center [1022, 32] width 16 height 16
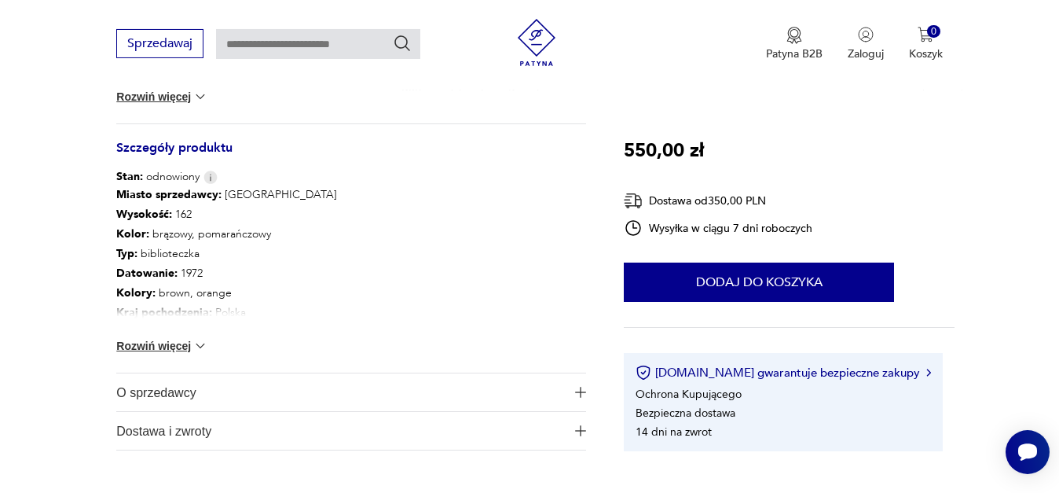
scroll to position [765, 0]
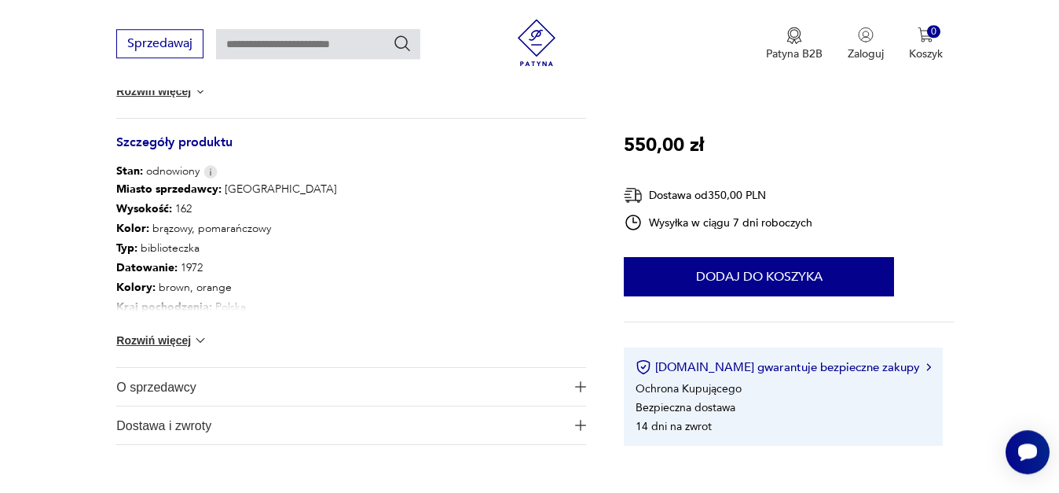
click at [171, 337] on button "Rozwiń więcej" at bounding box center [161, 340] width 91 height 16
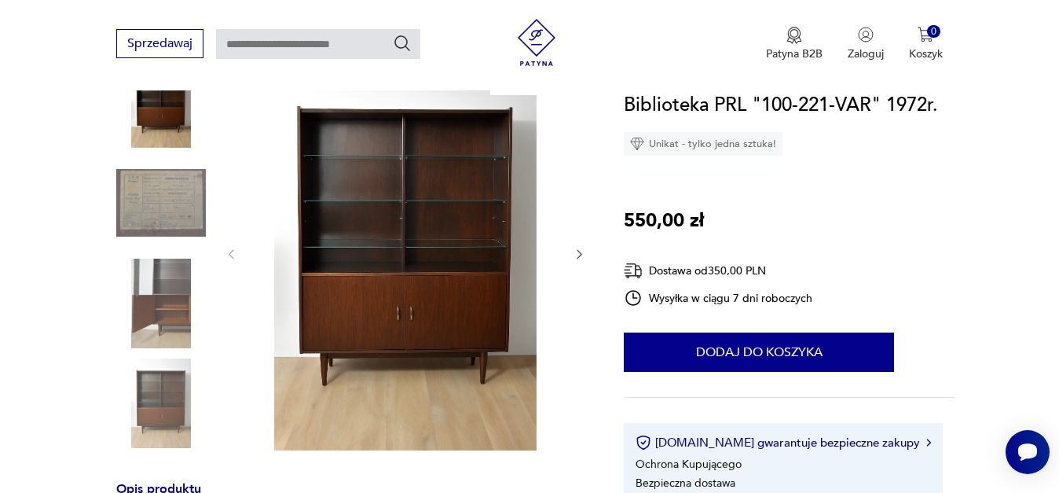
scroll to position [242, 0]
